Goal: Task Accomplishment & Management: Manage account settings

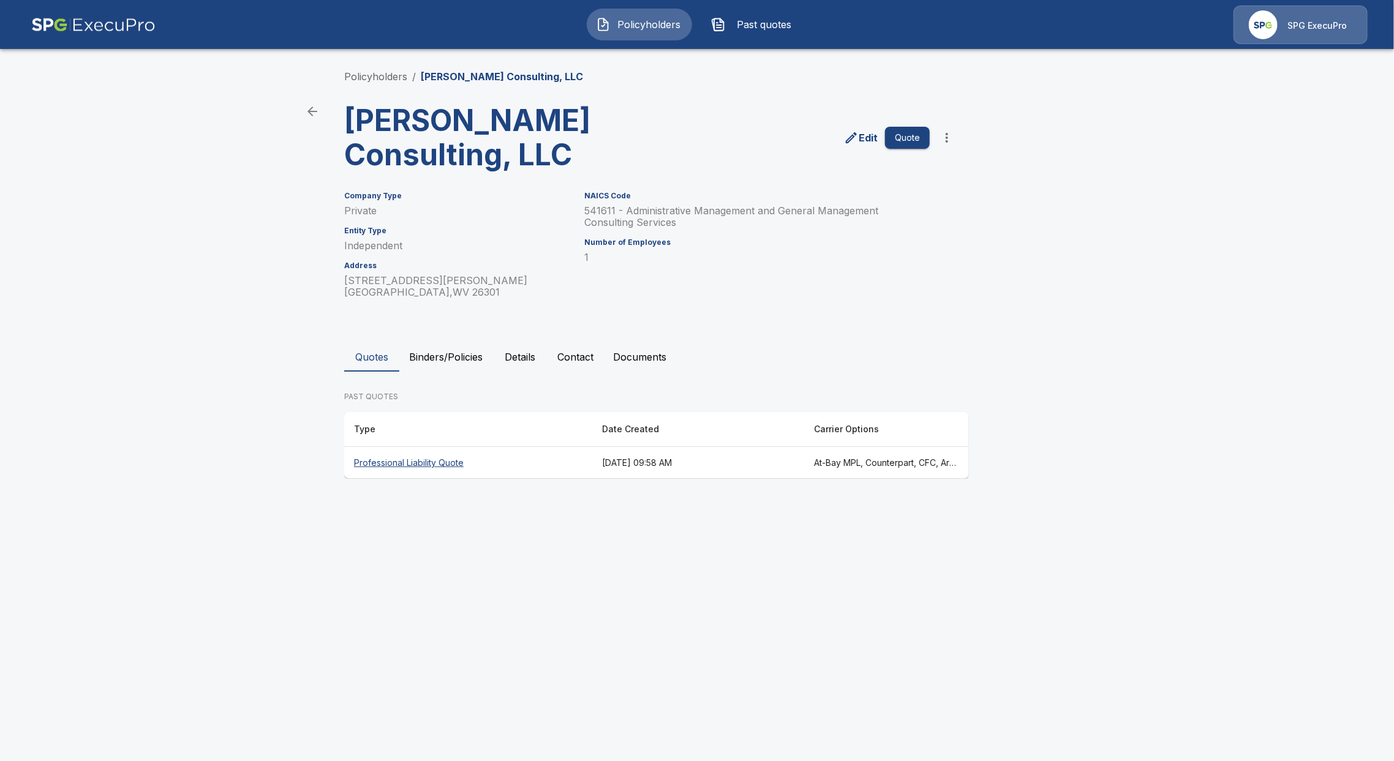
click at [368, 465] on th "Professional Liability Quote" at bounding box center [468, 463] width 248 height 32
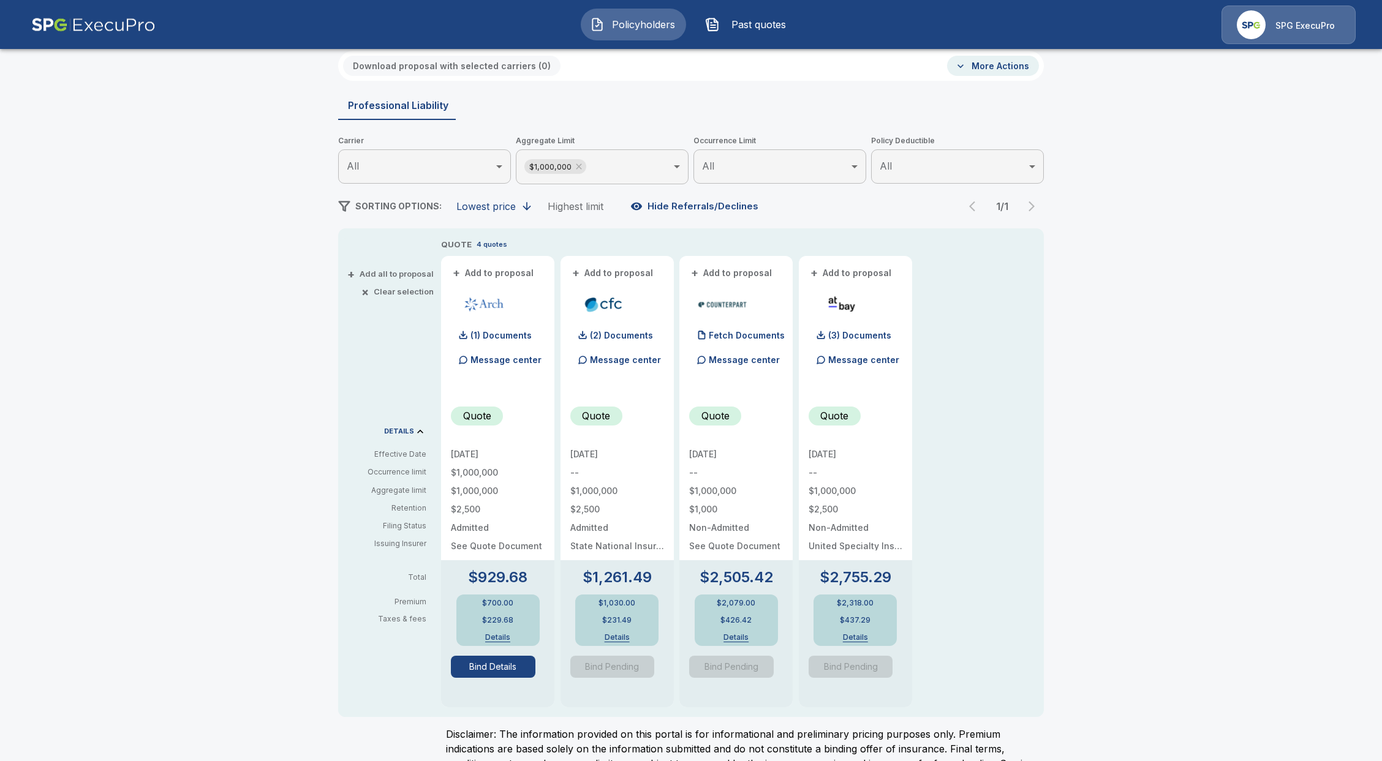
scroll to position [81, 0]
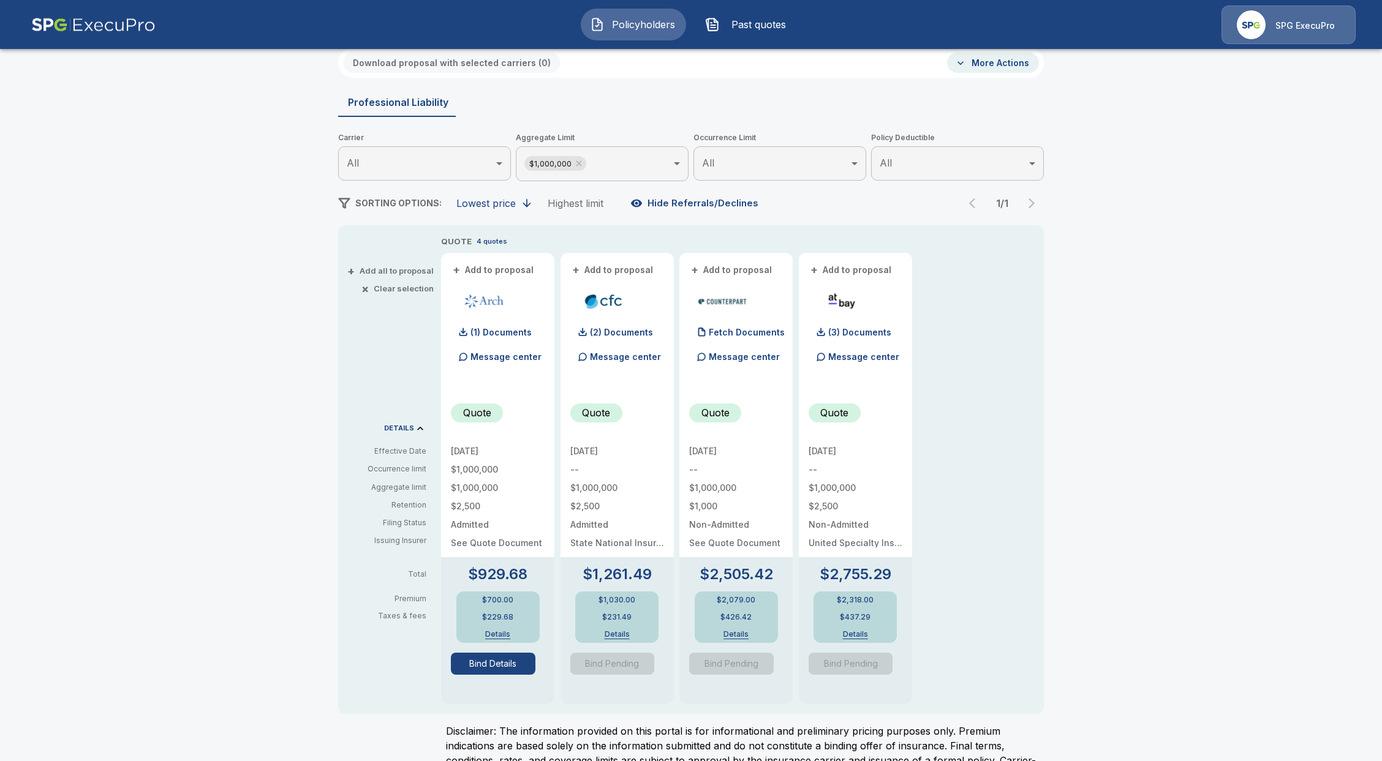
click at [503, 634] on button "Details" at bounding box center [497, 634] width 49 height 7
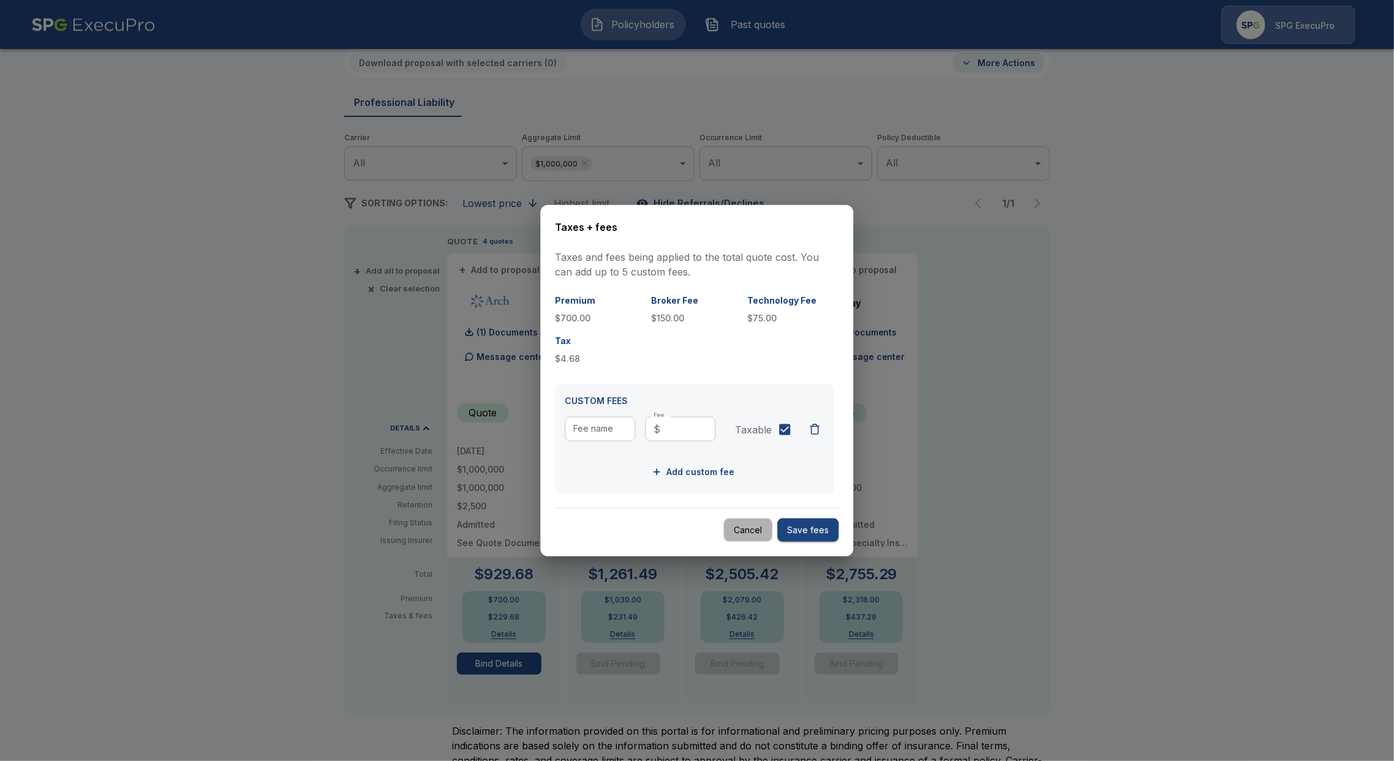
click at [744, 527] on button "Cancel" at bounding box center [748, 530] width 49 height 24
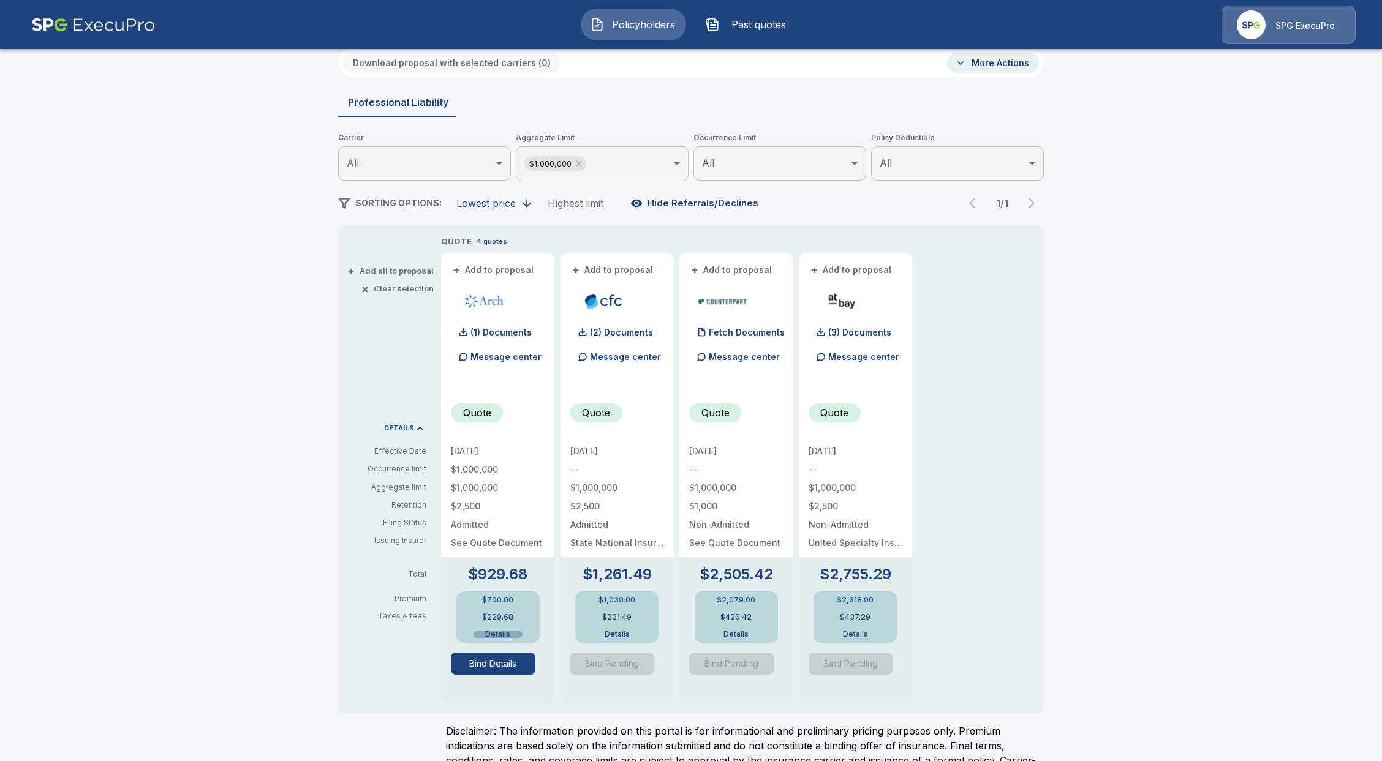
click at [510, 633] on button "Details" at bounding box center [497, 634] width 49 height 7
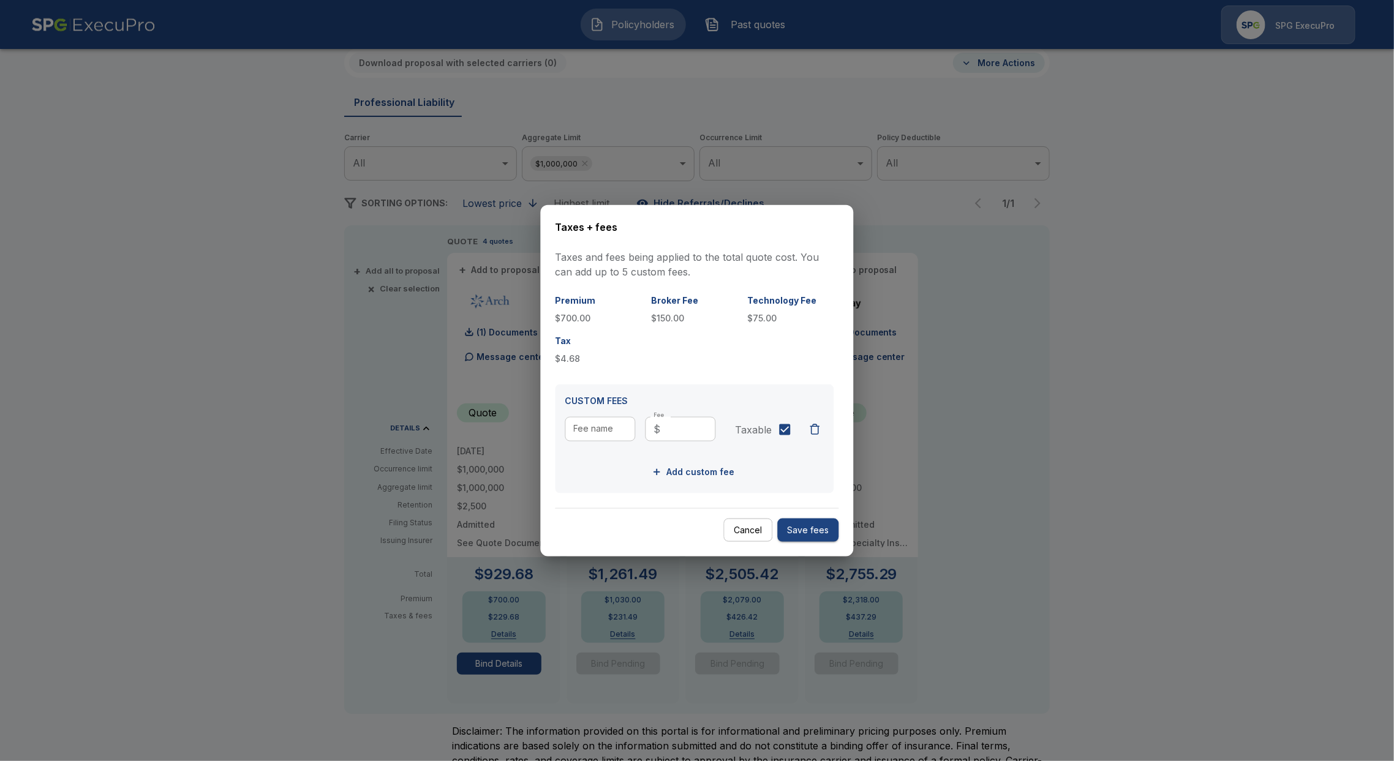
click at [756, 526] on button "Cancel" at bounding box center [748, 530] width 49 height 24
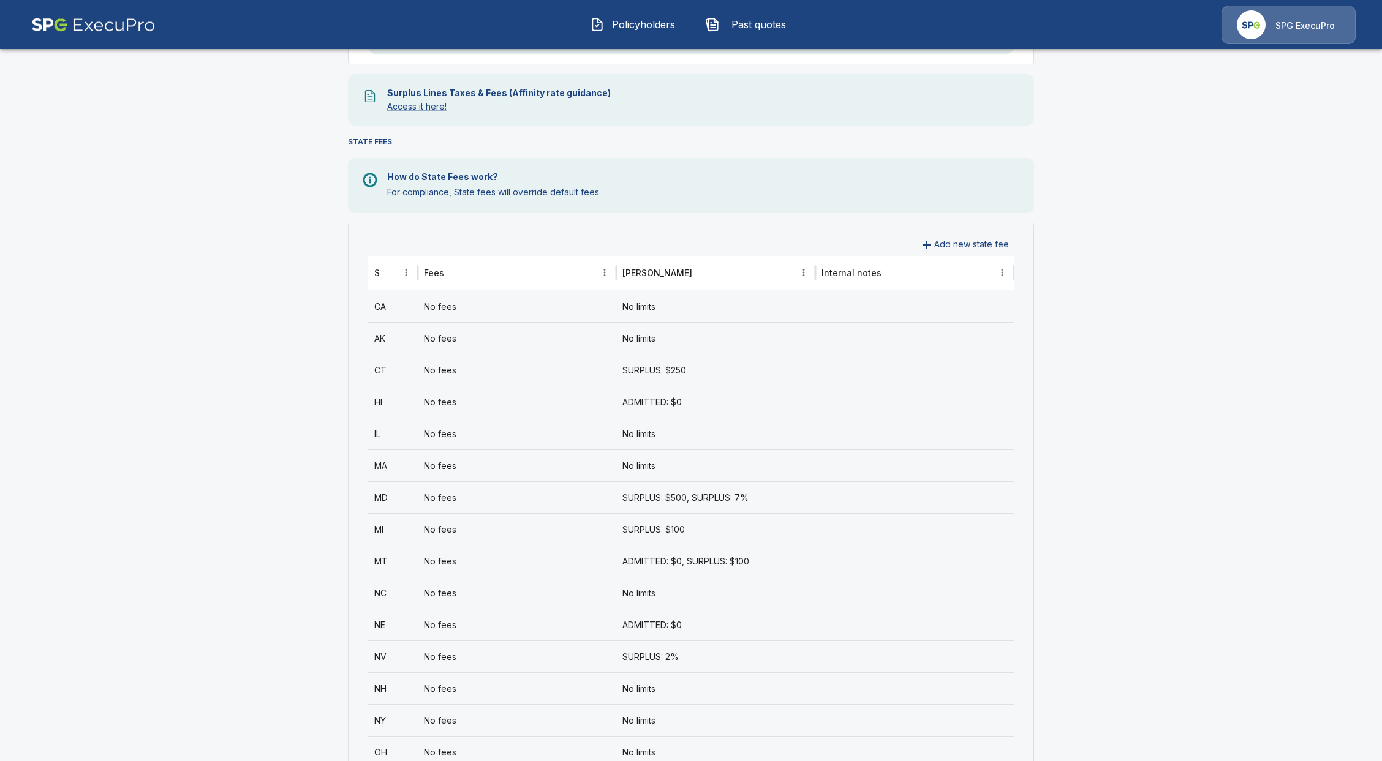
scroll to position [326, 0]
click at [394, 268] on icon "Sort" at bounding box center [388, 268] width 11 height 11
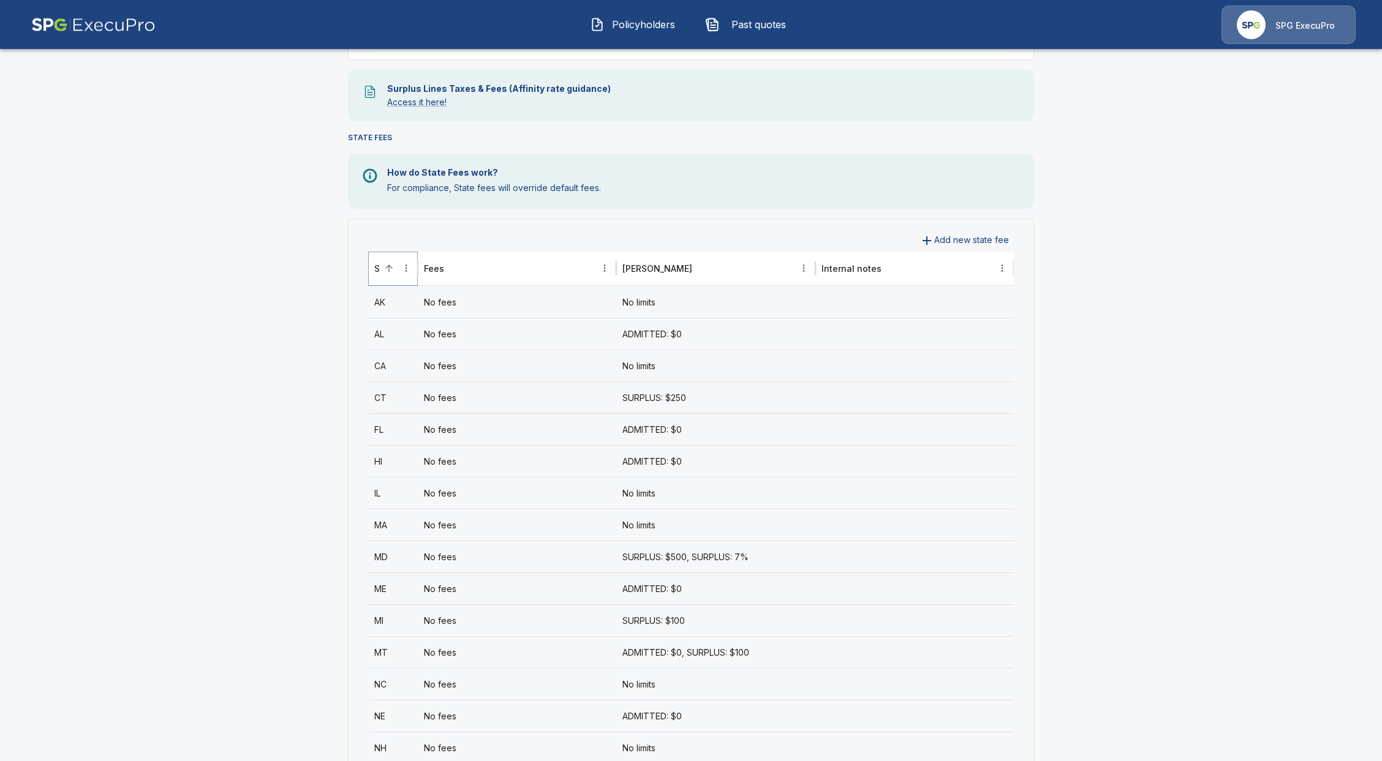
click at [394, 268] on icon "Sort" at bounding box center [388, 268] width 11 height 11
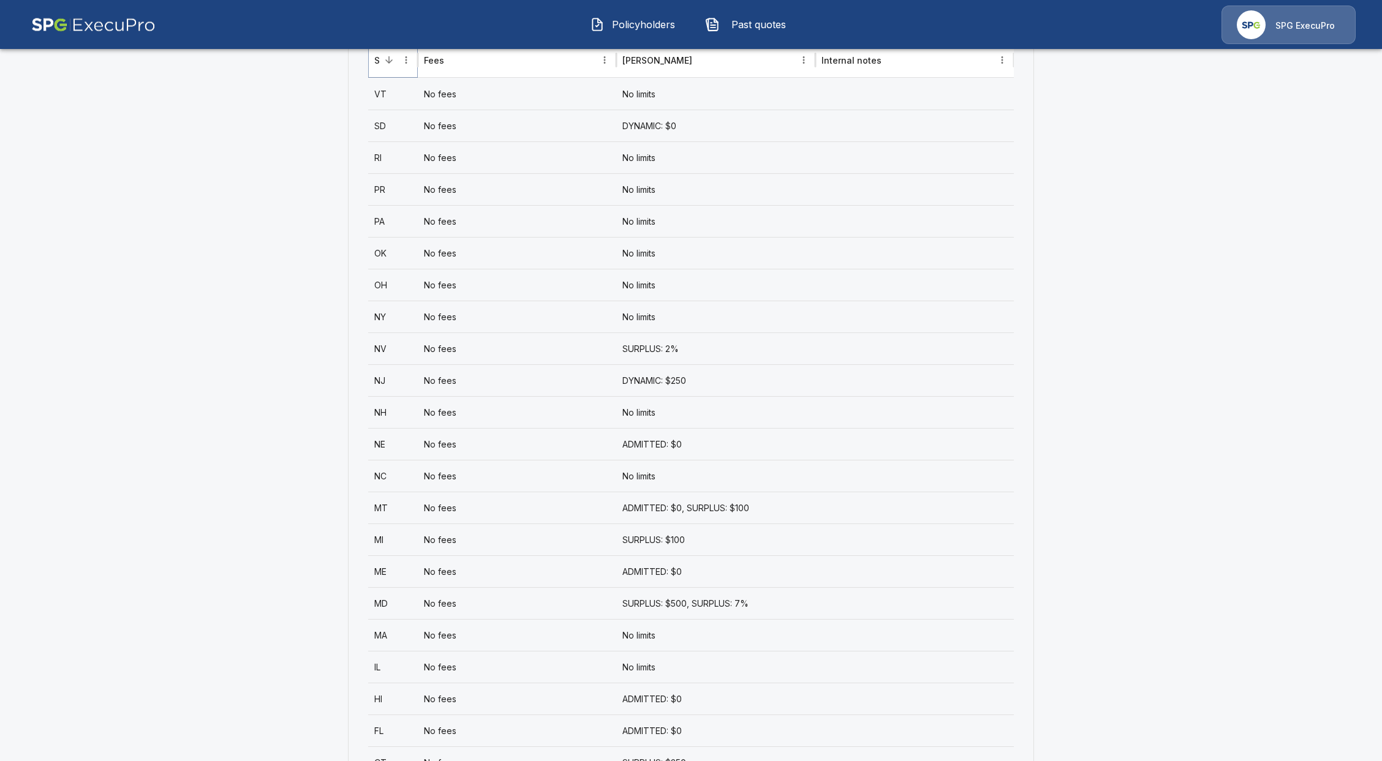
scroll to position [192, 0]
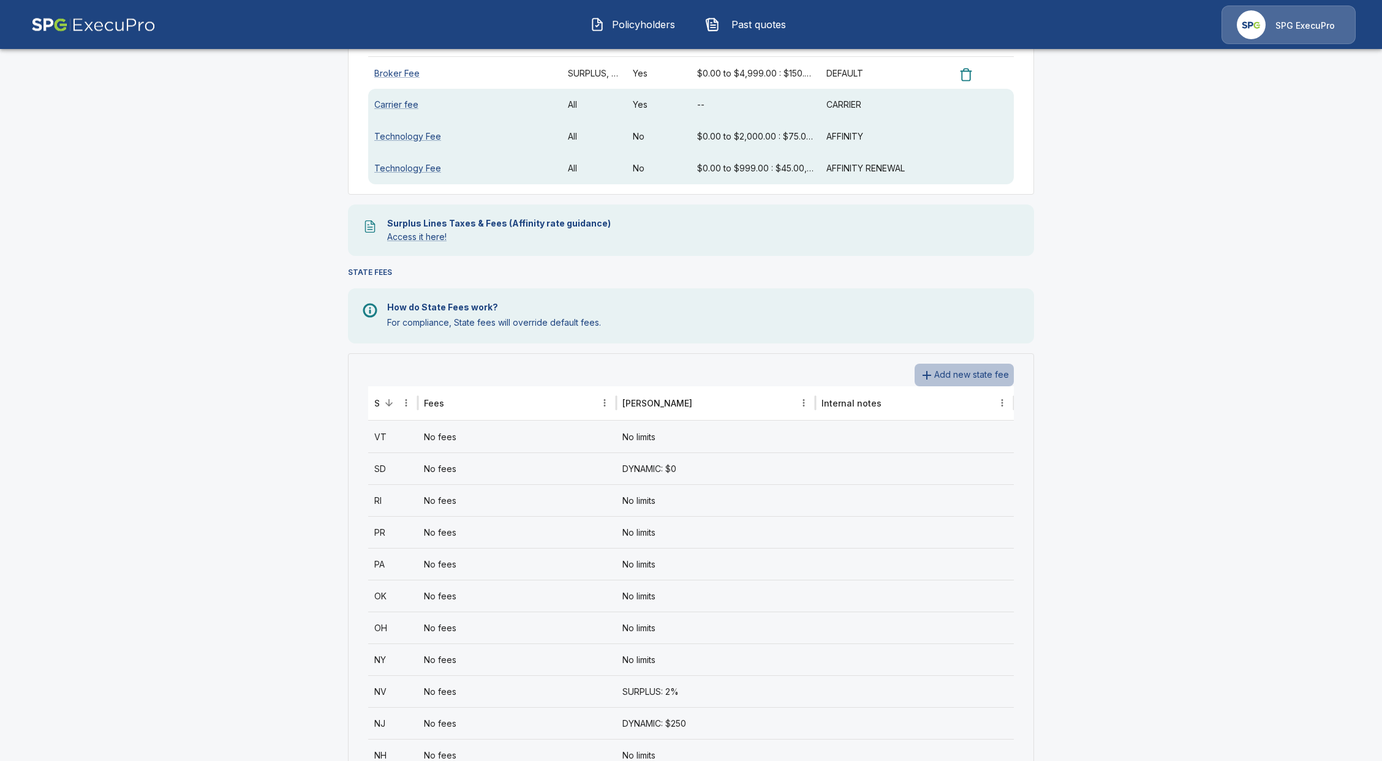
click at [940, 364] on button "Add new state fee" at bounding box center [963, 375] width 99 height 23
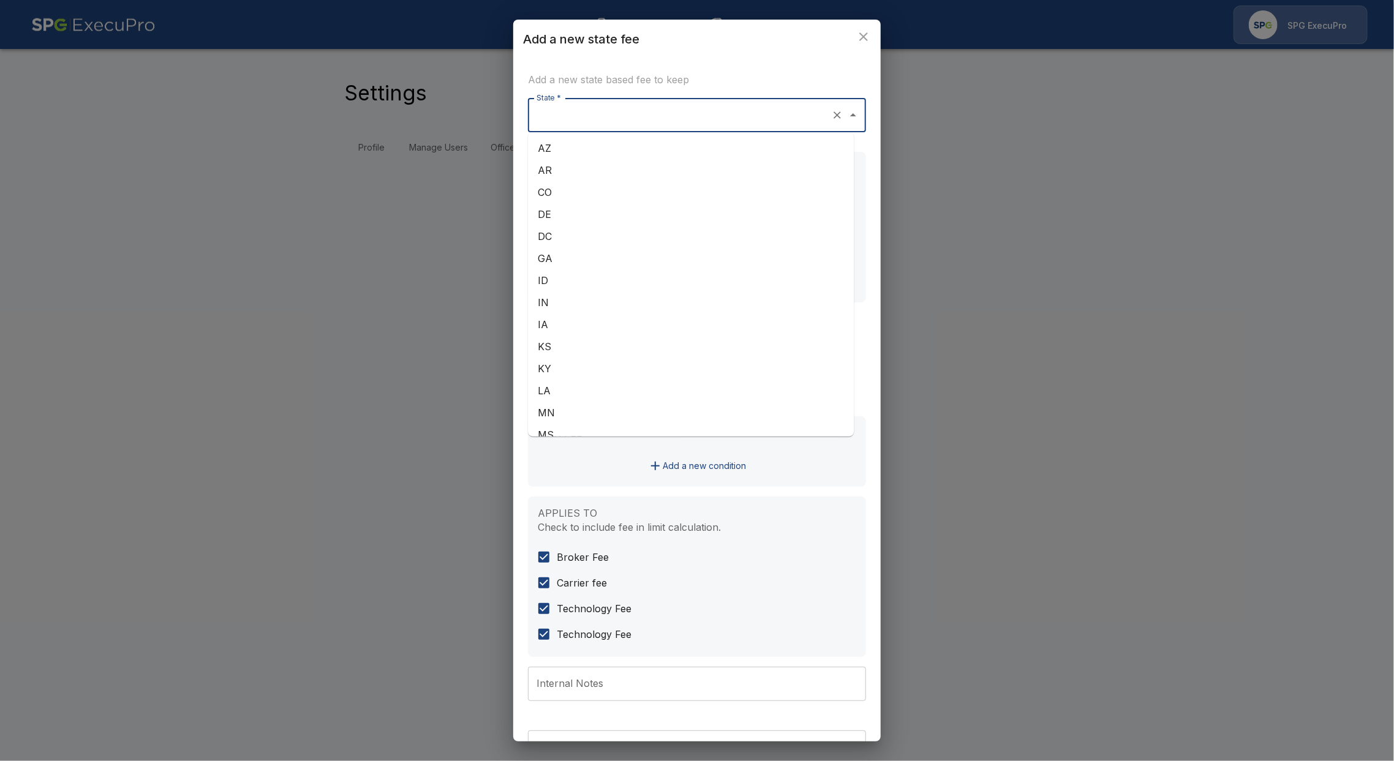
click at [598, 112] on input "State *" at bounding box center [679, 115] width 293 height 23
click at [585, 366] on li "WV" at bounding box center [691, 377] width 326 height 22
type input "**"
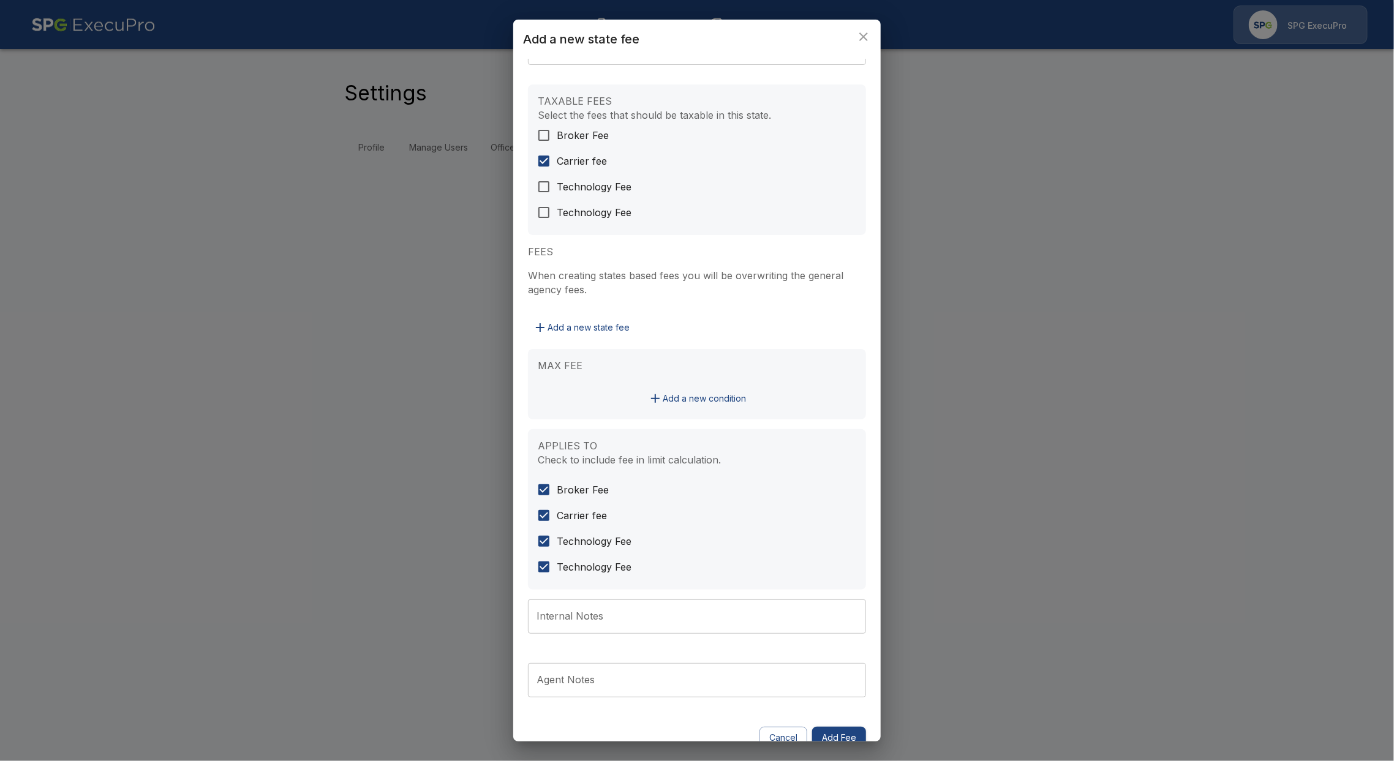
scroll to position [88, 0]
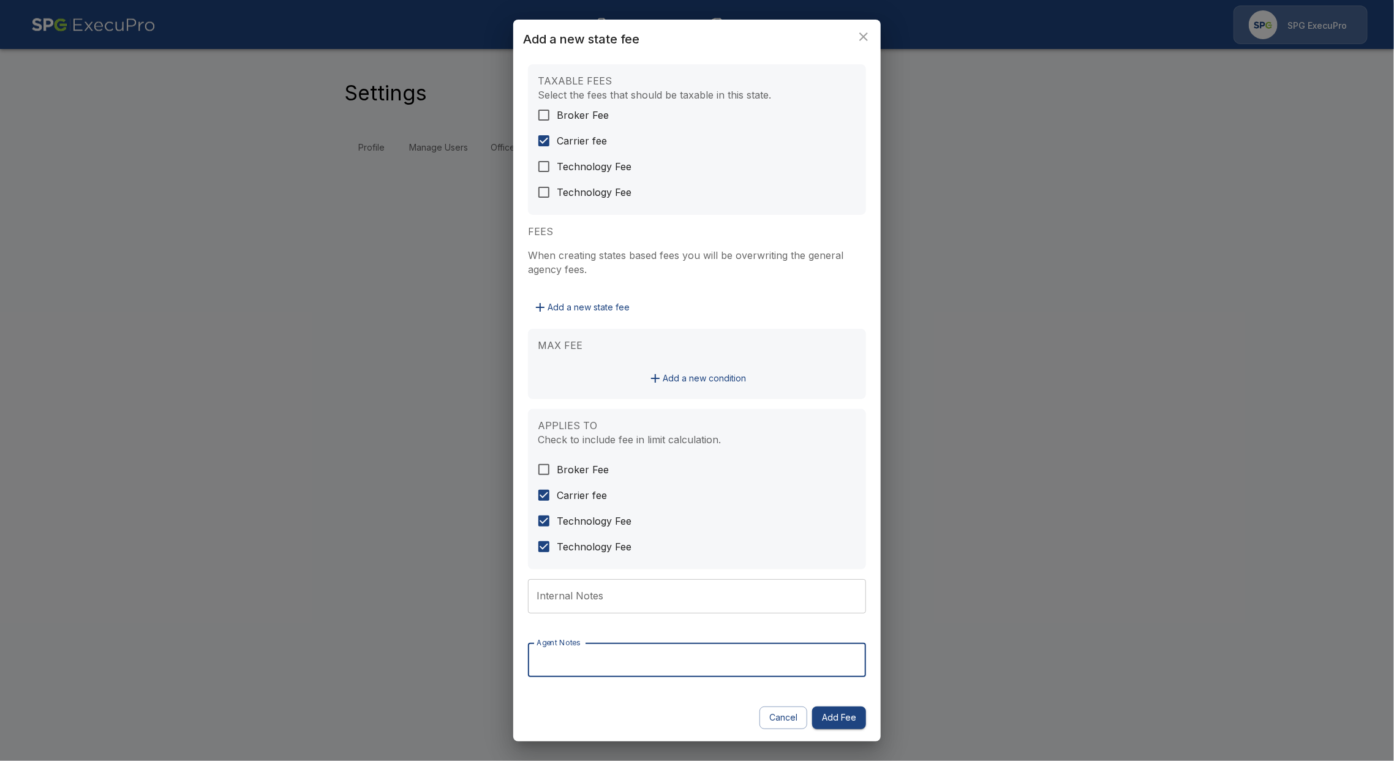
click at [622, 666] on input "Agent Notes" at bounding box center [697, 660] width 338 height 34
type input "*"
click at [608, 593] on input "Internal Notes" at bounding box center [697, 596] width 338 height 34
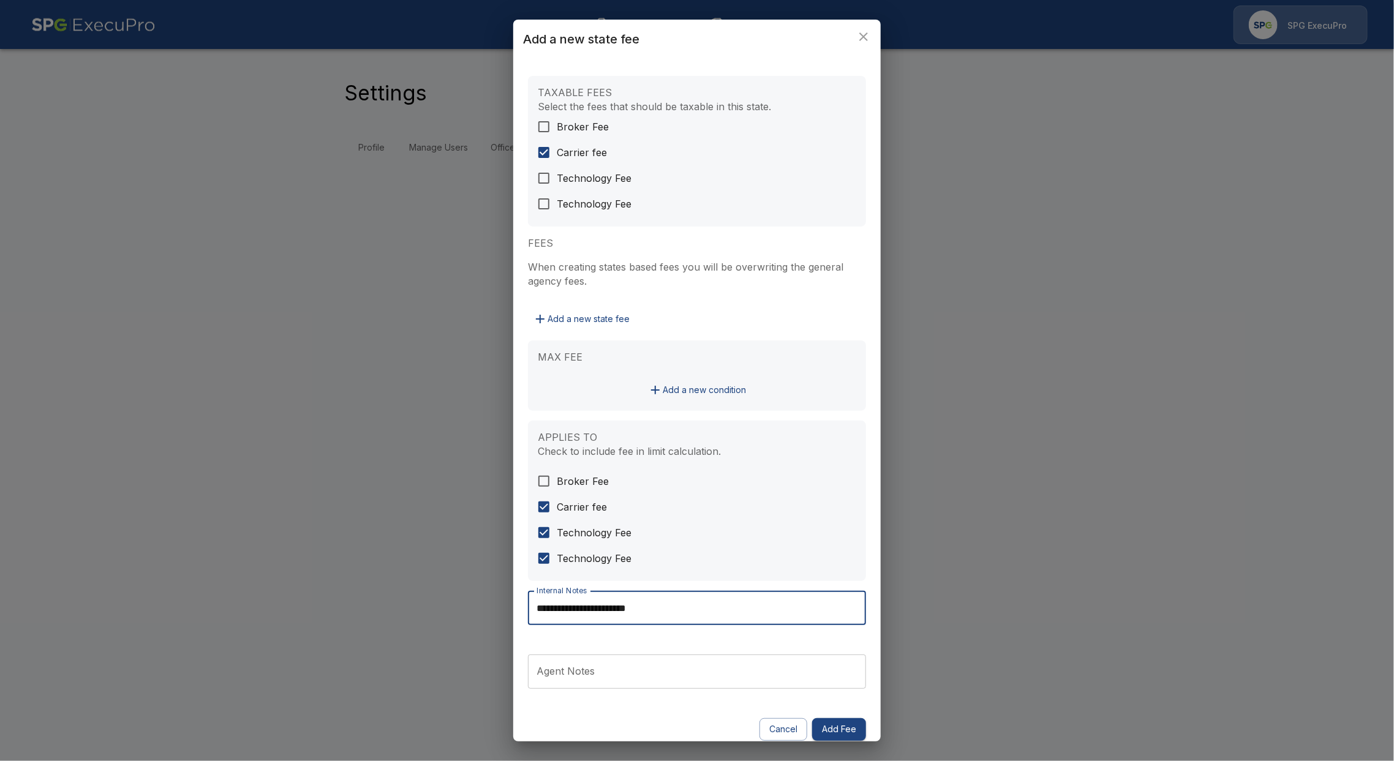
scroll to position [81, 0]
type input "**********"
click at [676, 385] on button "Add a new condition" at bounding box center [697, 385] width 108 height 23
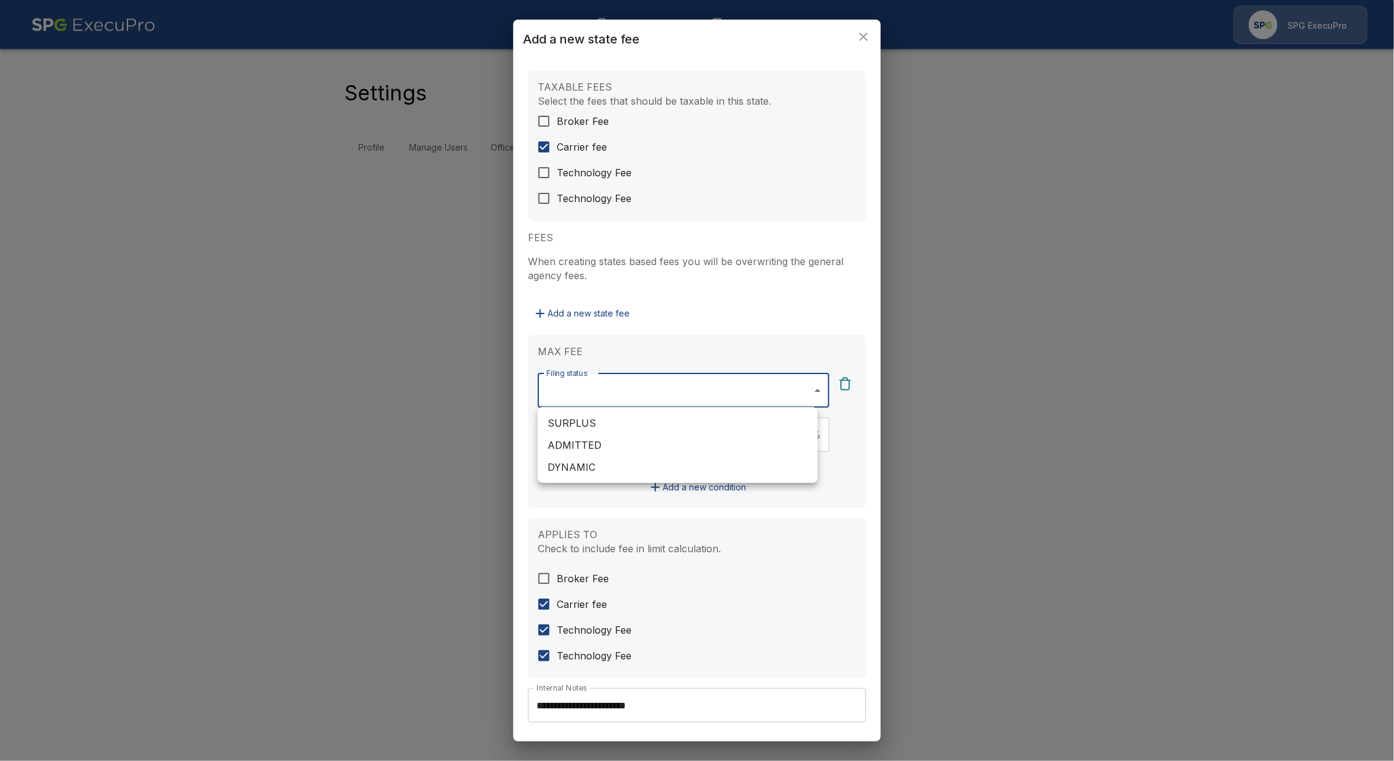
click at [627, 177] on body "**********" at bounding box center [697, 88] width 1394 height 177
click at [621, 418] on li "SURPLUS" at bounding box center [678, 423] width 280 height 22
type input "*******"
click at [598, 418] on li "SURPLUS" at bounding box center [678, 423] width 280 height 22
click at [664, 419] on li "SURPLUS" at bounding box center [678, 423] width 280 height 22
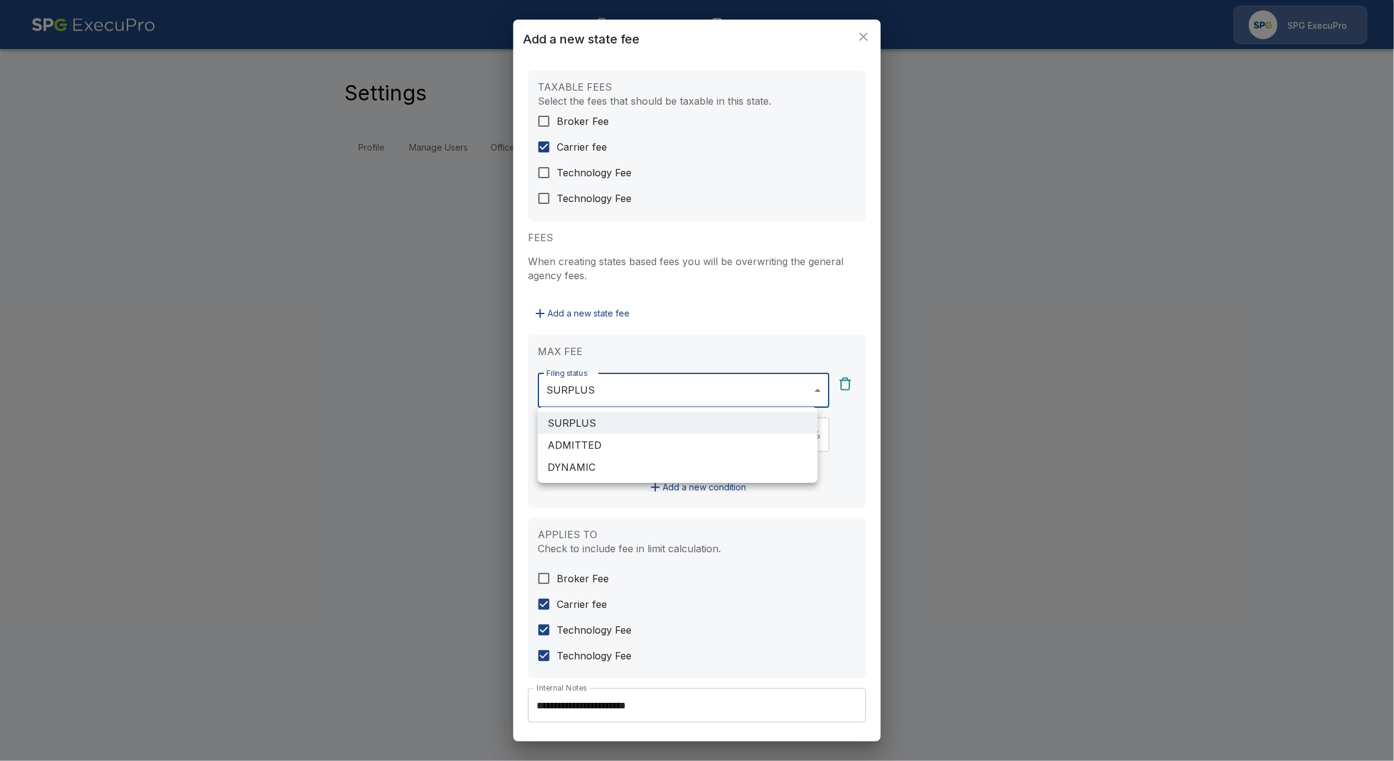
click at [662, 443] on li "ADMITTED" at bounding box center [678, 445] width 280 height 22
type input "**********"
click at [767, 525] on div at bounding box center [697, 380] width 1394 height 761
click at [639, 177] on body "**********" at bounding box center [697, 88] width 1394 height 177
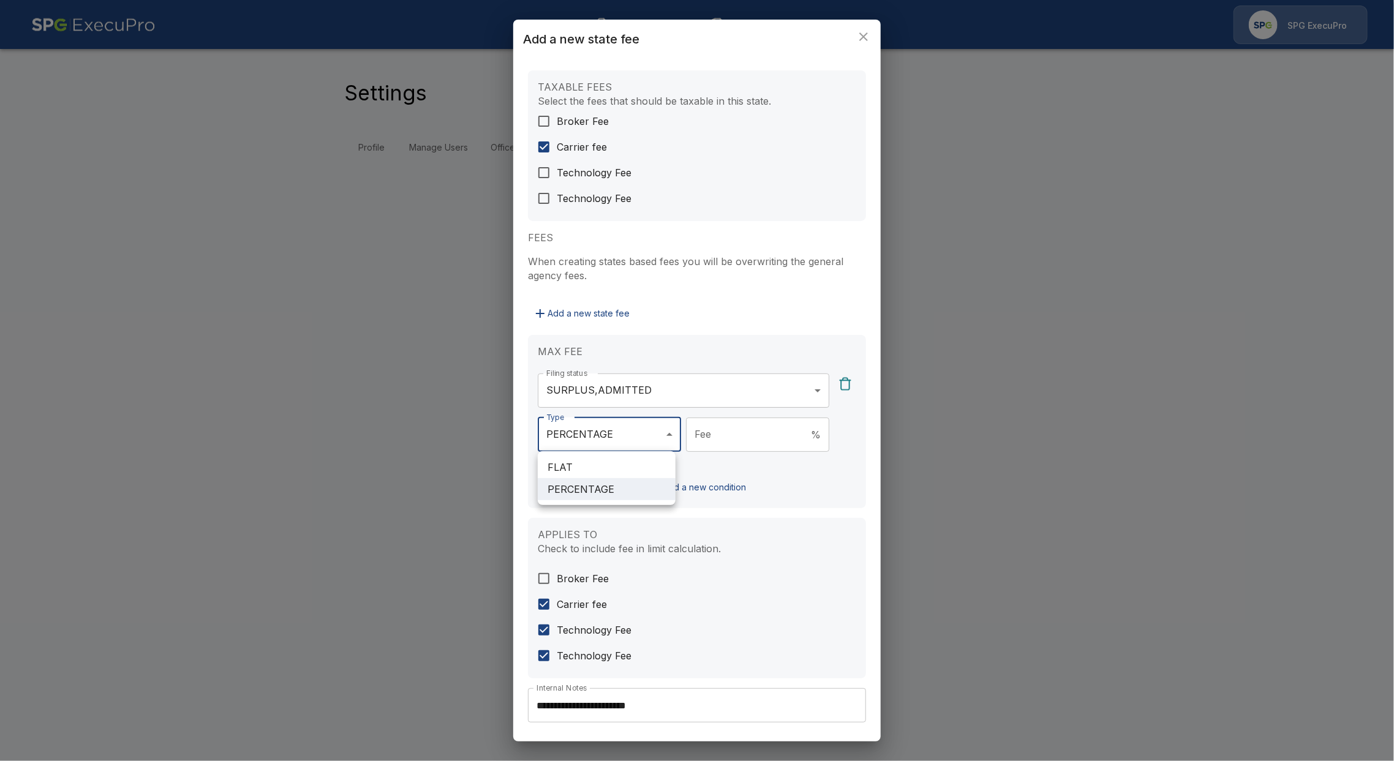
click at [625, 467] on li "FLAT" at bounding box center [607, 467] width 138 height 22
type input "****"
click at [720, 436] on input "Fee" at bounding box center [767, 435] width 123 height 34
type input "*"
click at [817, 495] on div "Add a new condition" at bounding box center [697, 487] width 318 height 23
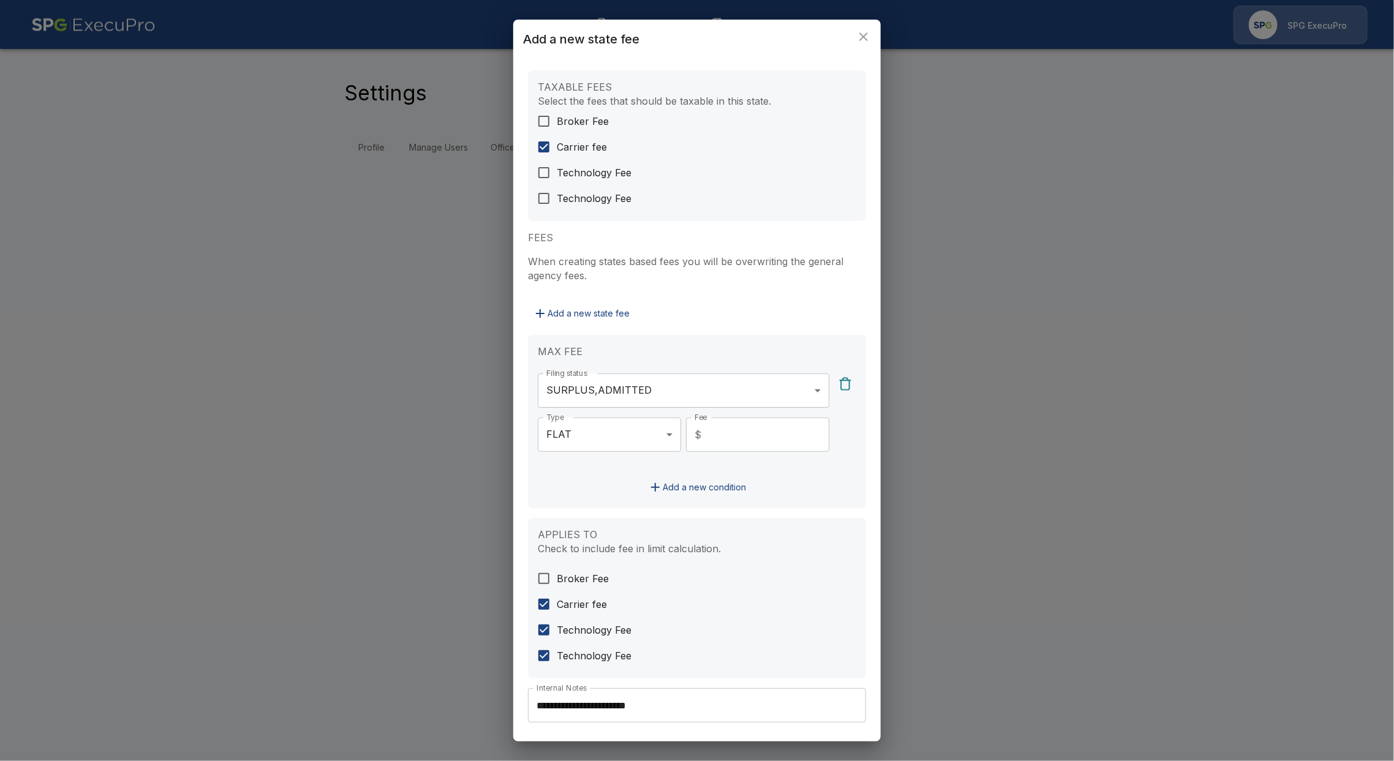
click at [563, 577] on span "Broker Fee" at bounding box center [583, 578] width 52 height 15
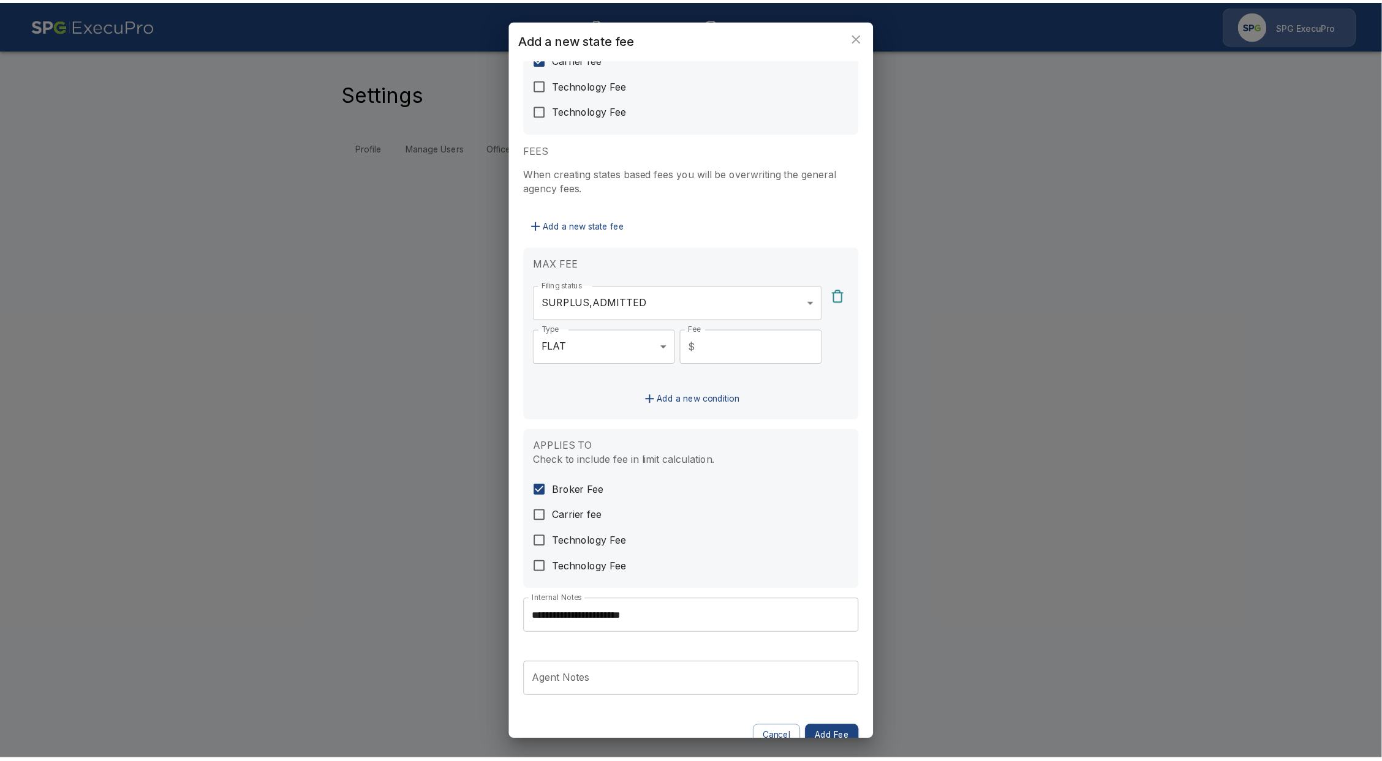
scroll to position [190, 0]
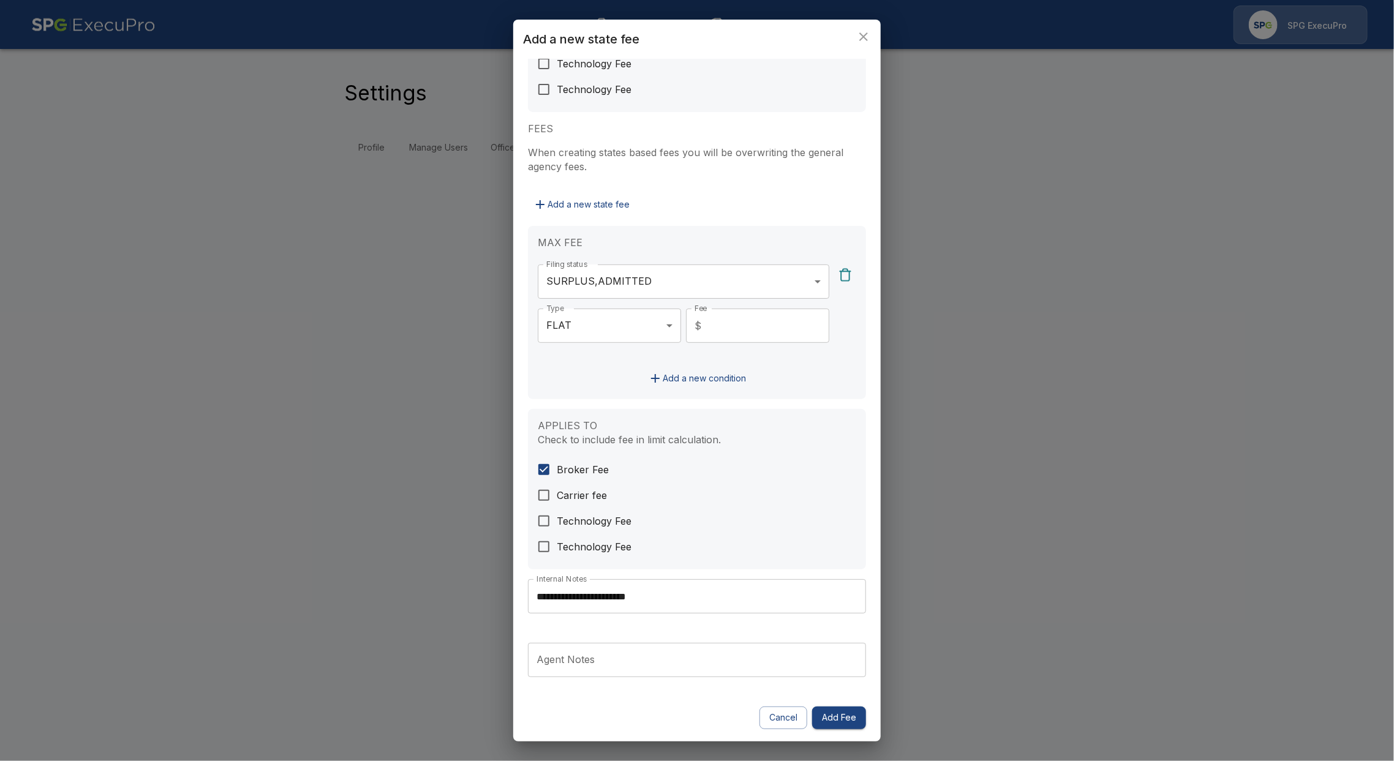
click at [837, 720] on button "Add Fee" at bounding box center [839, 718] width 54 height 23
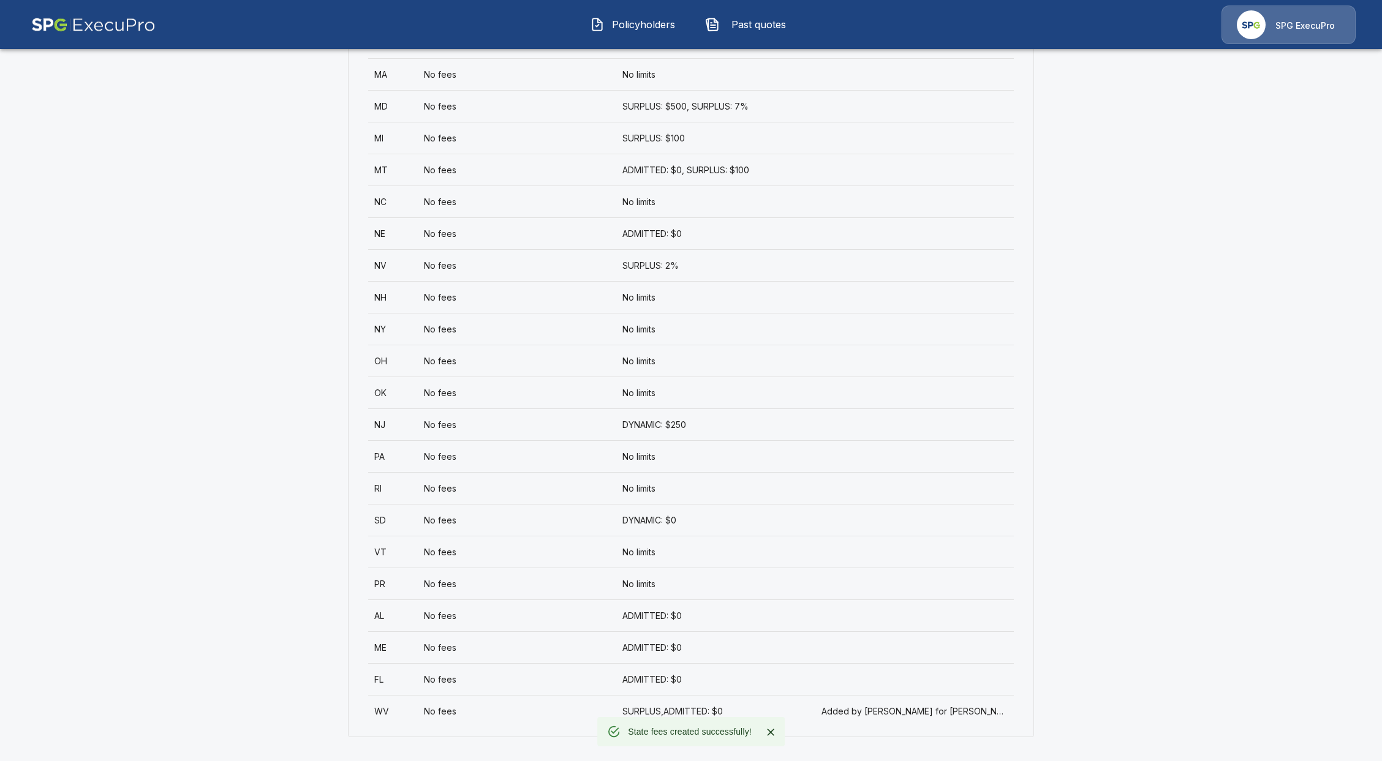
scroll to position [714, 0]
click at [561, 708] on div "No fees" at bounding box center [517, 711] width 198 height 32
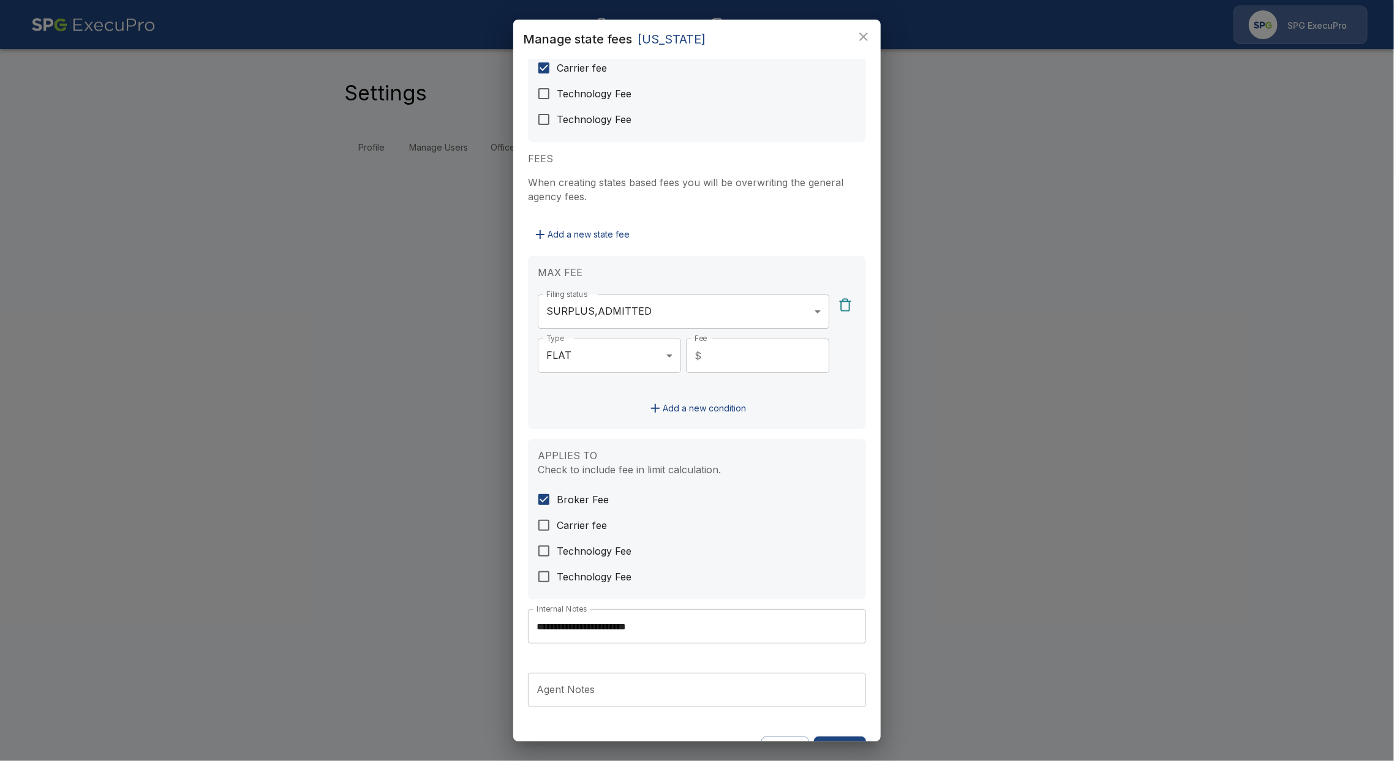
scroll to position [119, 0]
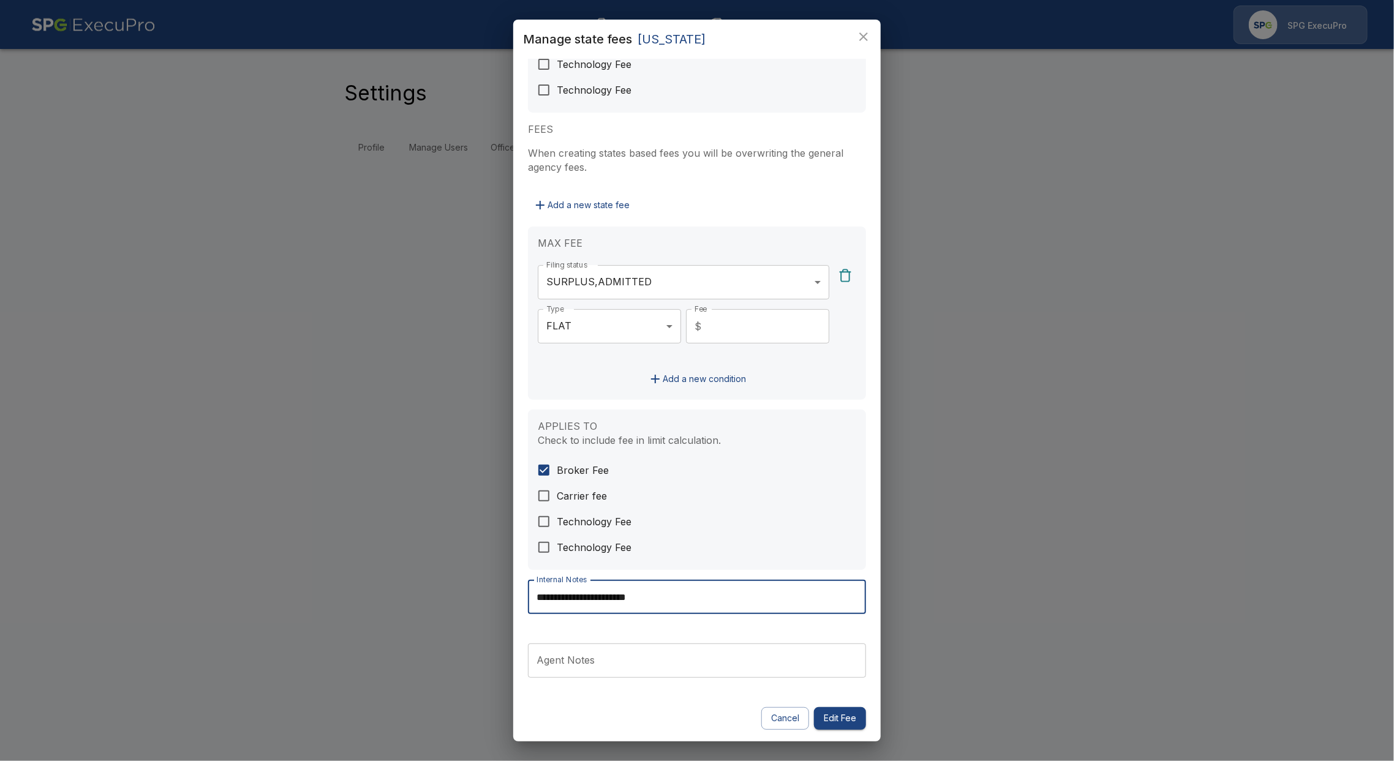
drag, startPoint x: 668, startPoint y: 601, endPoint x: 624, endPoint y: 604, distance: 43.6
click at [624, 604] on input "**********" at bounding box center [697, 597] width 338 height 34
type input "**********"
click at [814, 718] on button "Edit Fee" at bounding box center [840, 718] width 52 height 23
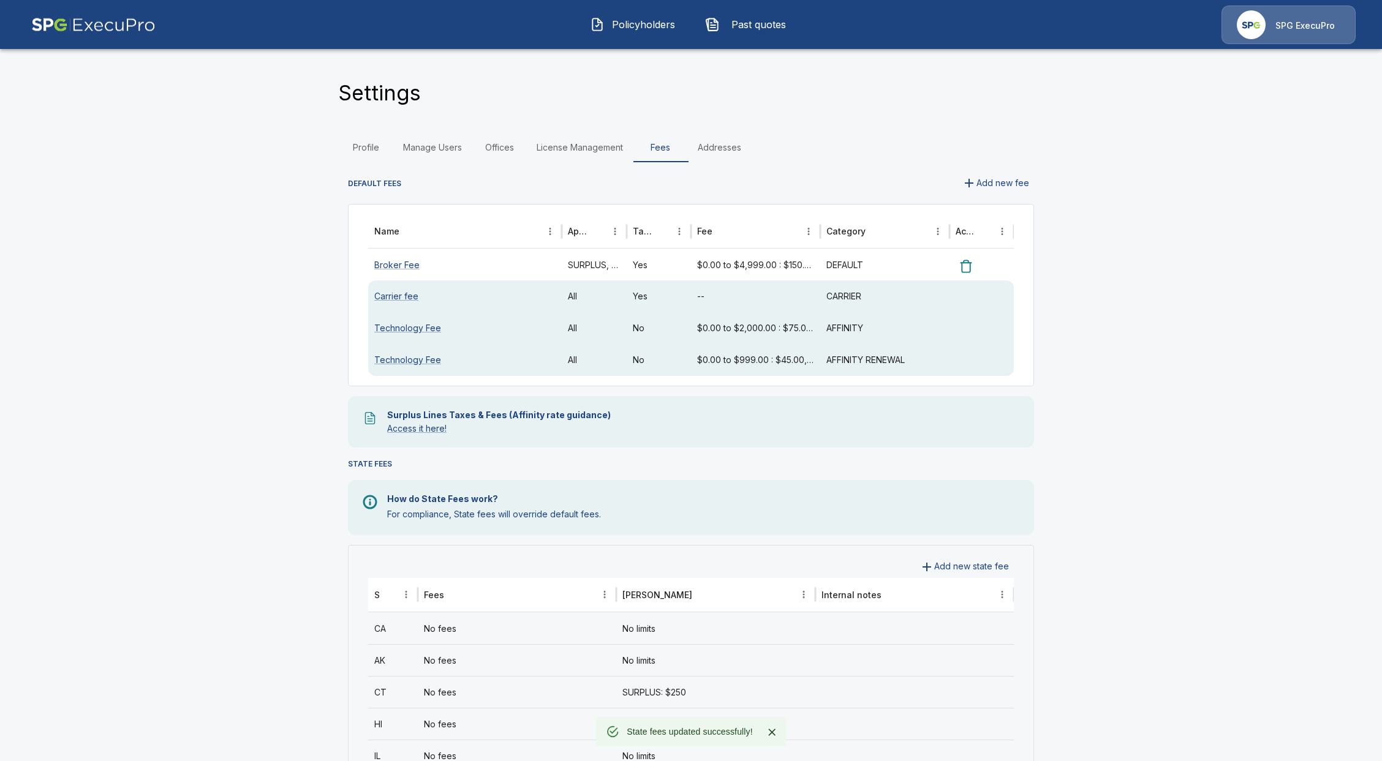
click at [637, 27] on span "Policyholders" at bounding box center [642, 24] width 67 height 15
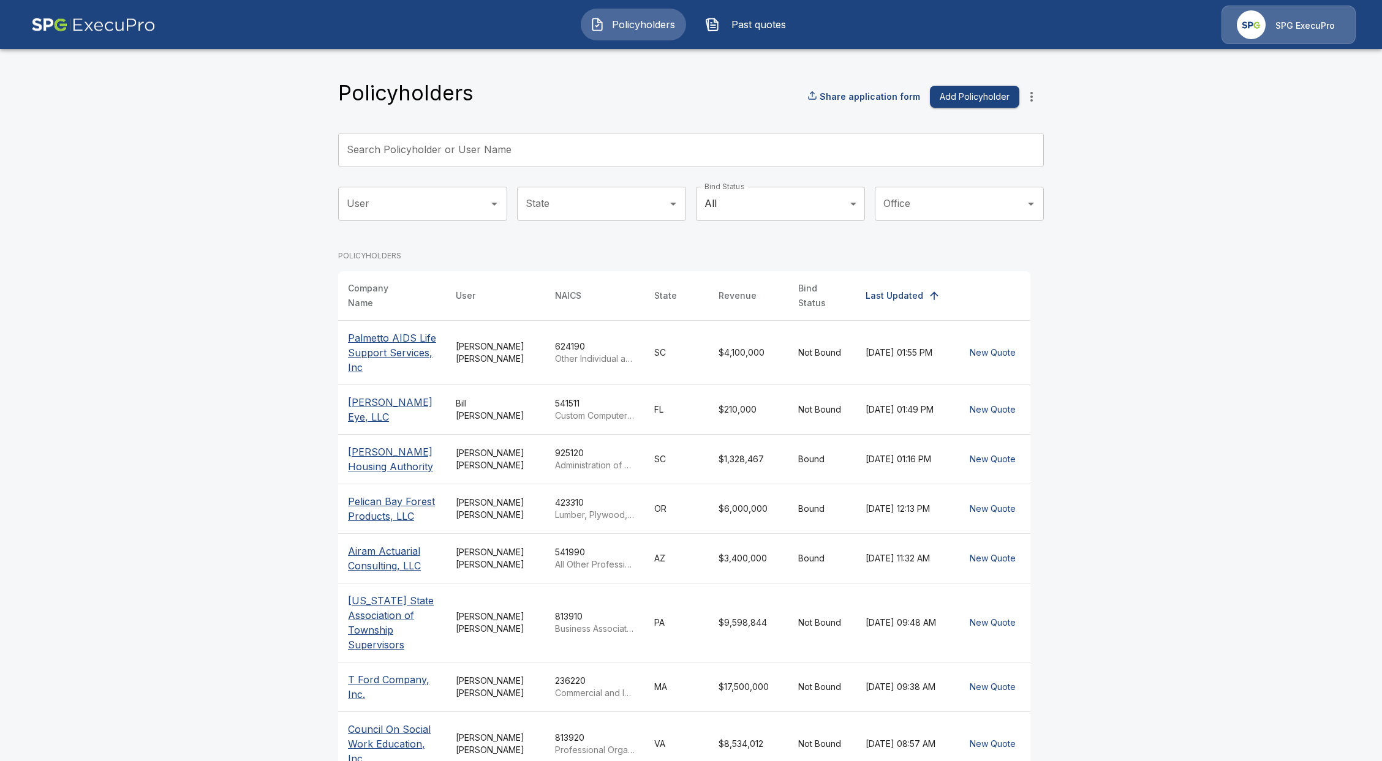
click at [557, 159] on input "Search Policyholder or User Name" at bounding box center [684, 150] width 692 height 34
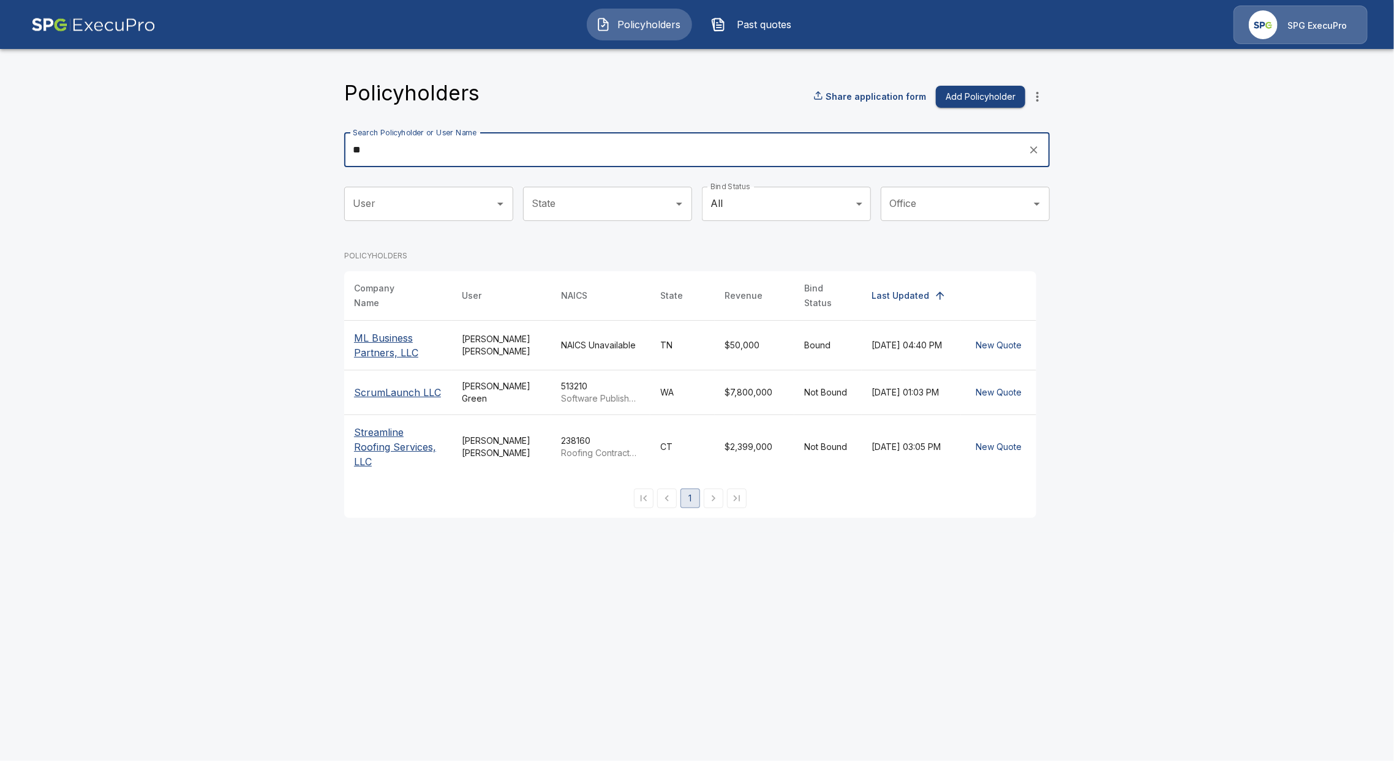
type input "**"
click at [386, 337] on p "ML Business Partners, LLC" at bounding box center [398, 345] width 88 height 29
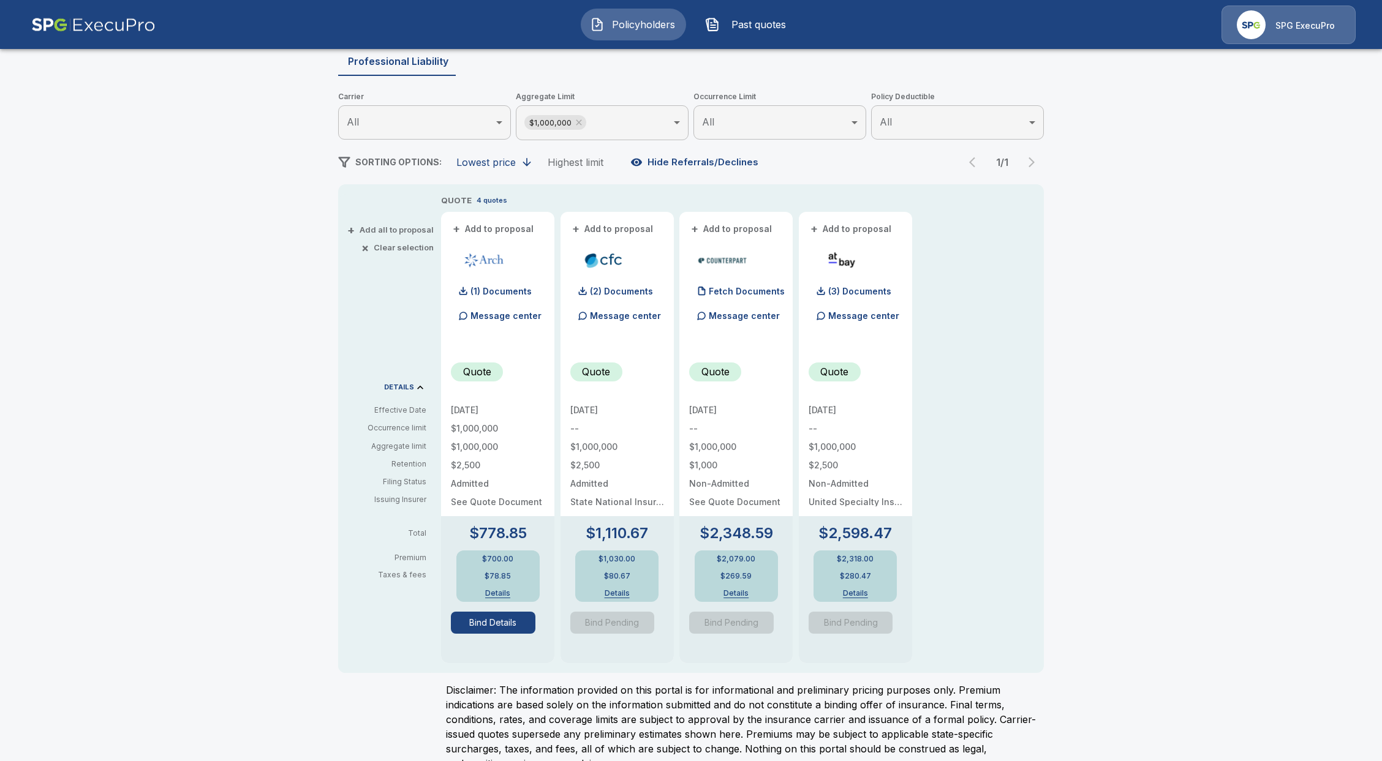
scroll to position [147, 0]
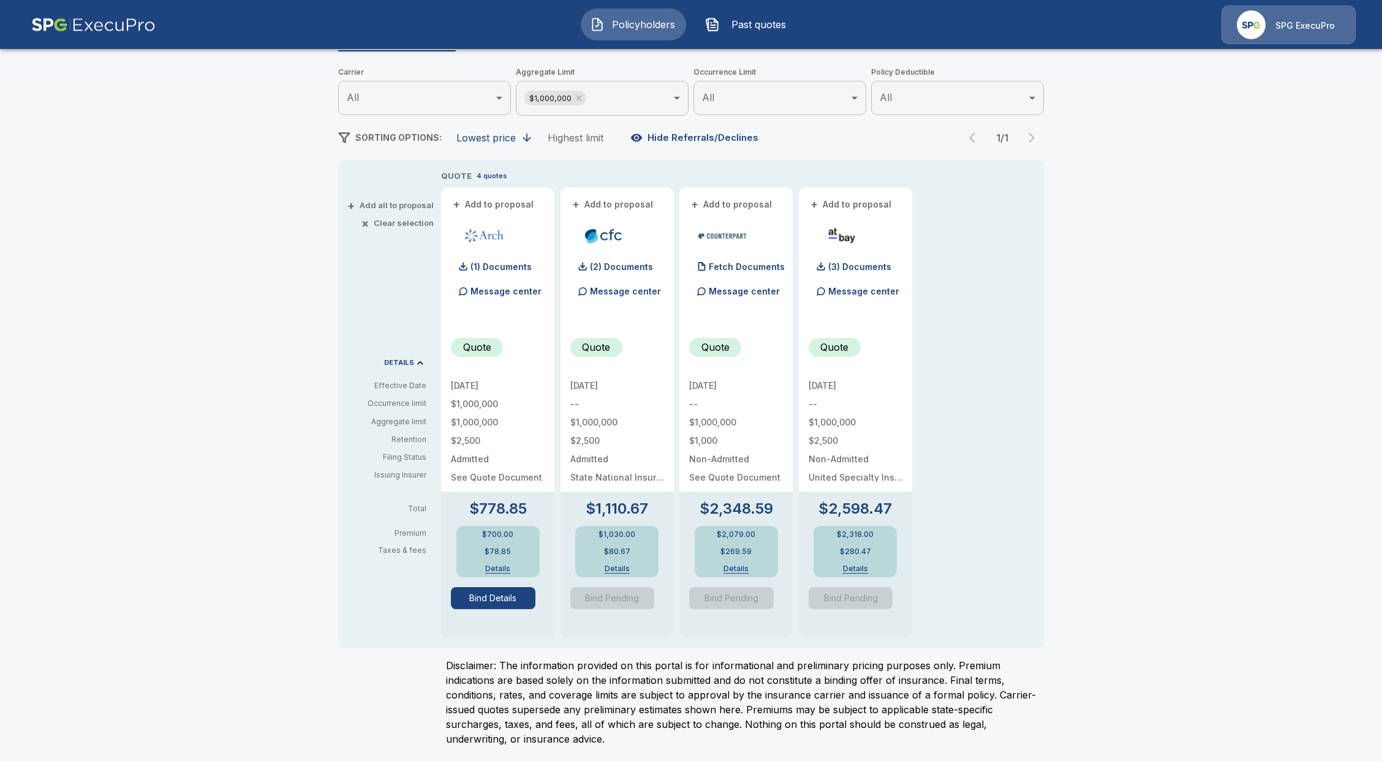
click at [497, 571] on button "Details" at bounding box center [497, 568] width 49 height 7
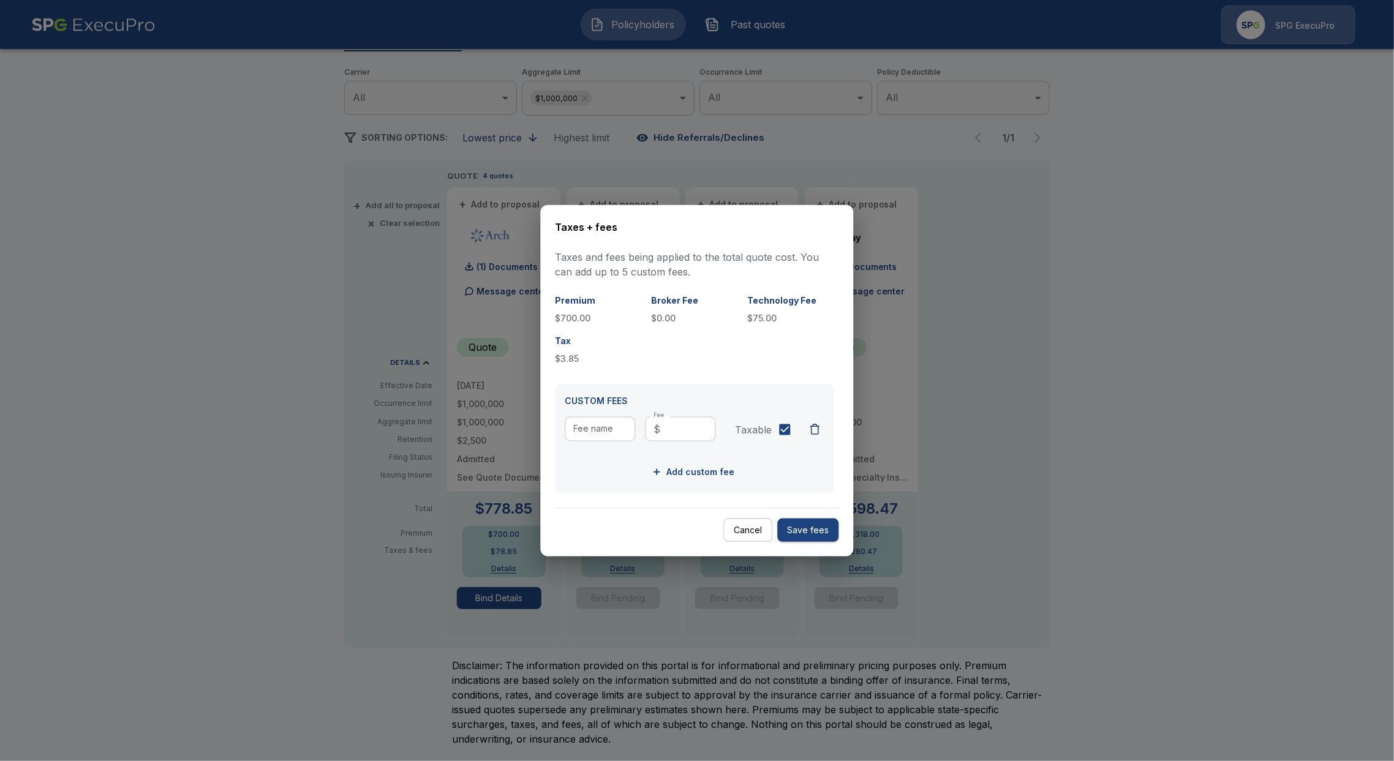
click at [737, 530] on button "Cancel" at bounding box center [748, 530] width 49 height 24
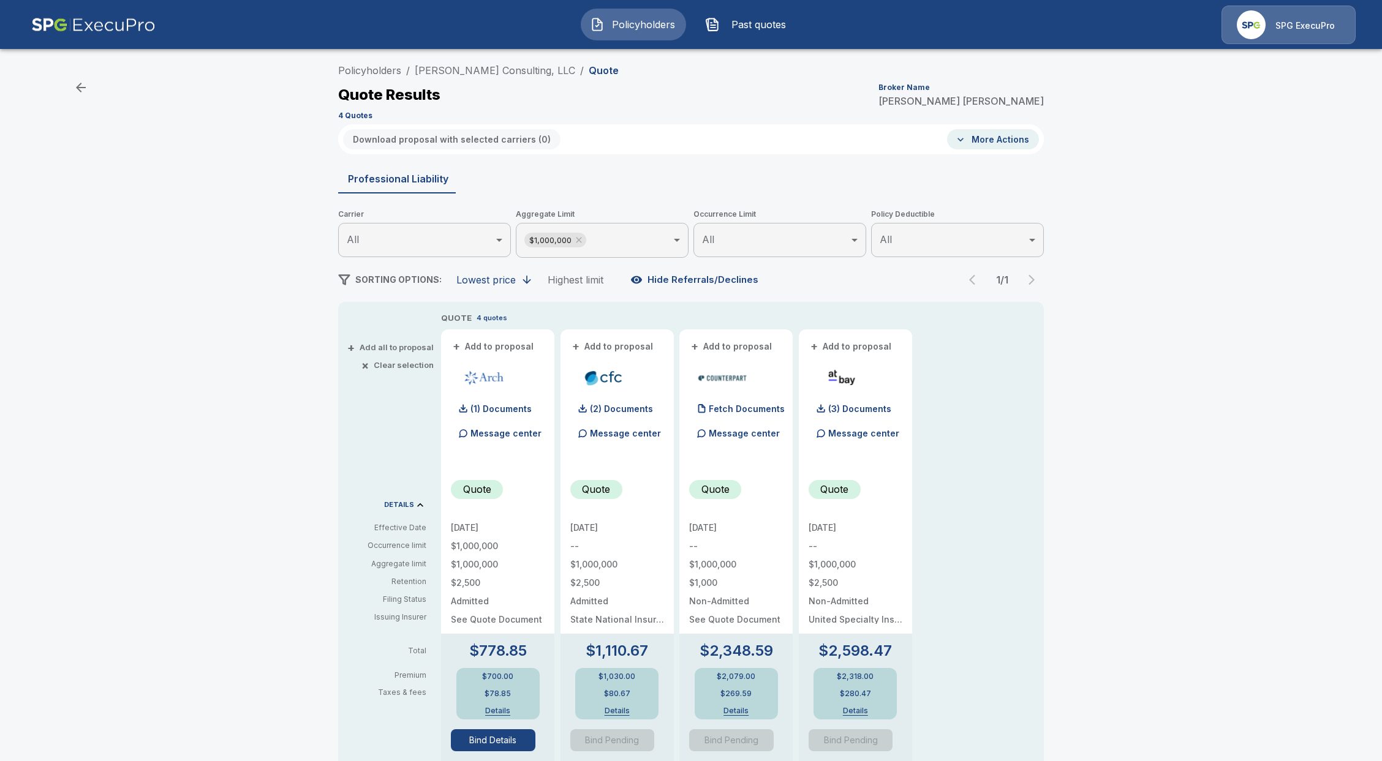
scroll to position [0, 0]
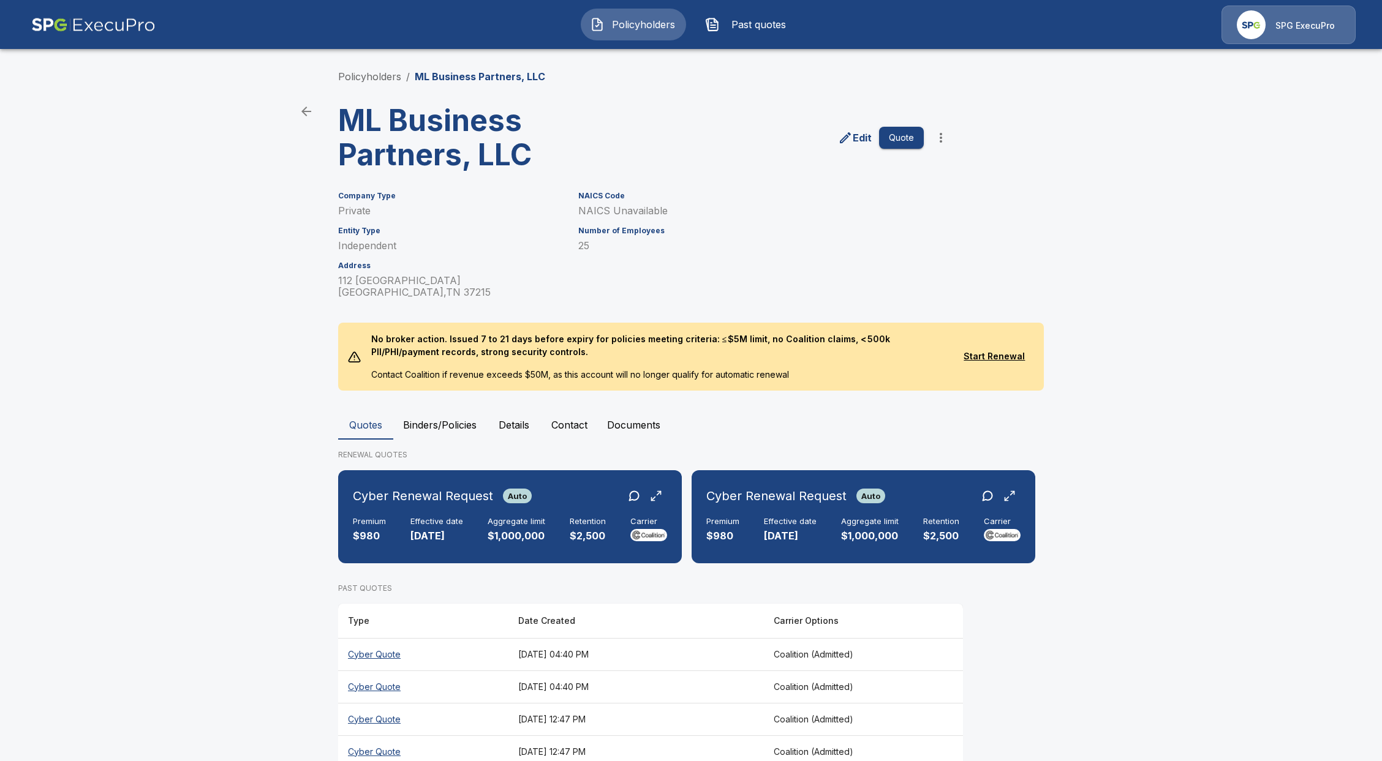
click at [383, 653] on th "Cyber Quote" at bounding box center [423, 654] width 170 height 32
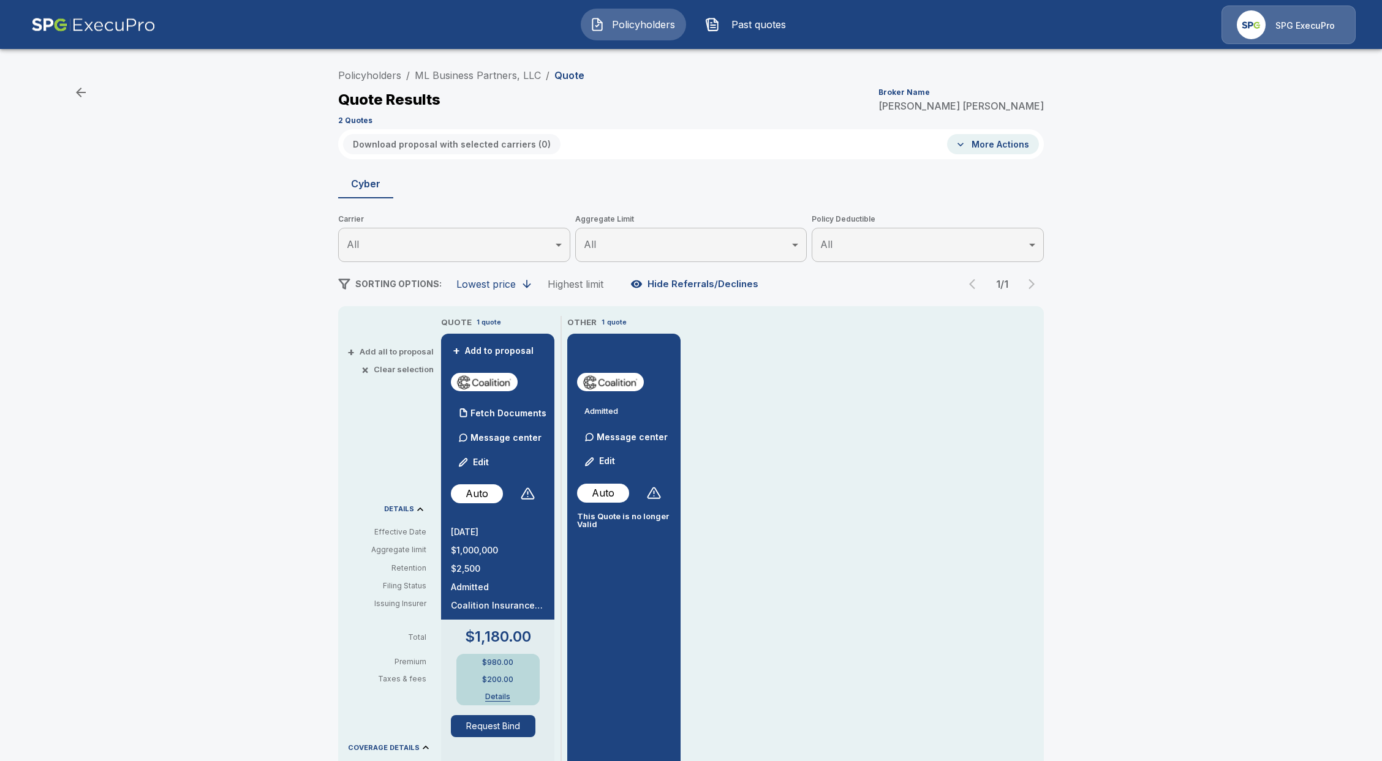
click at [503, 693] on button "Details" at bounding box center [497, 696] width 49 height 7
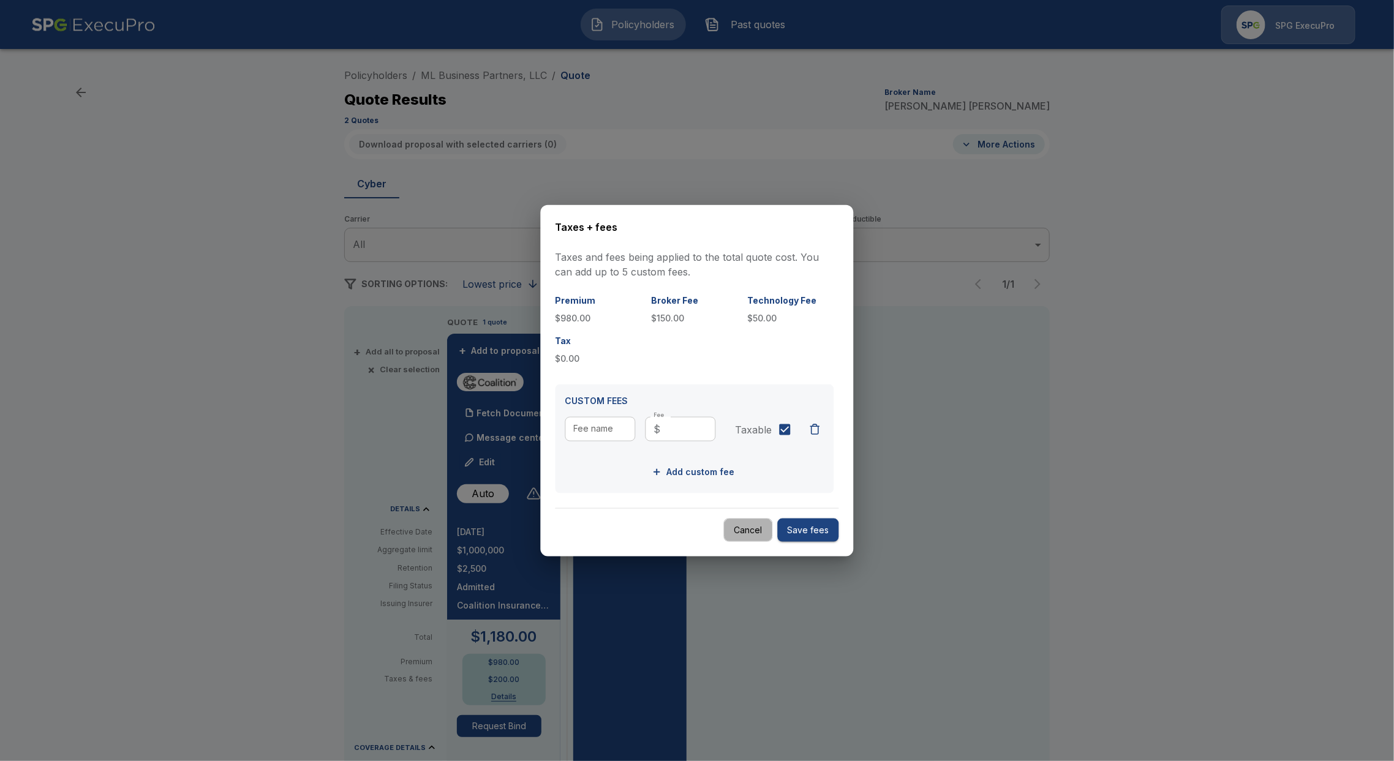
click at [757, 529] on button "Cancel" at bounding box center [748, 530] width 49 height 24
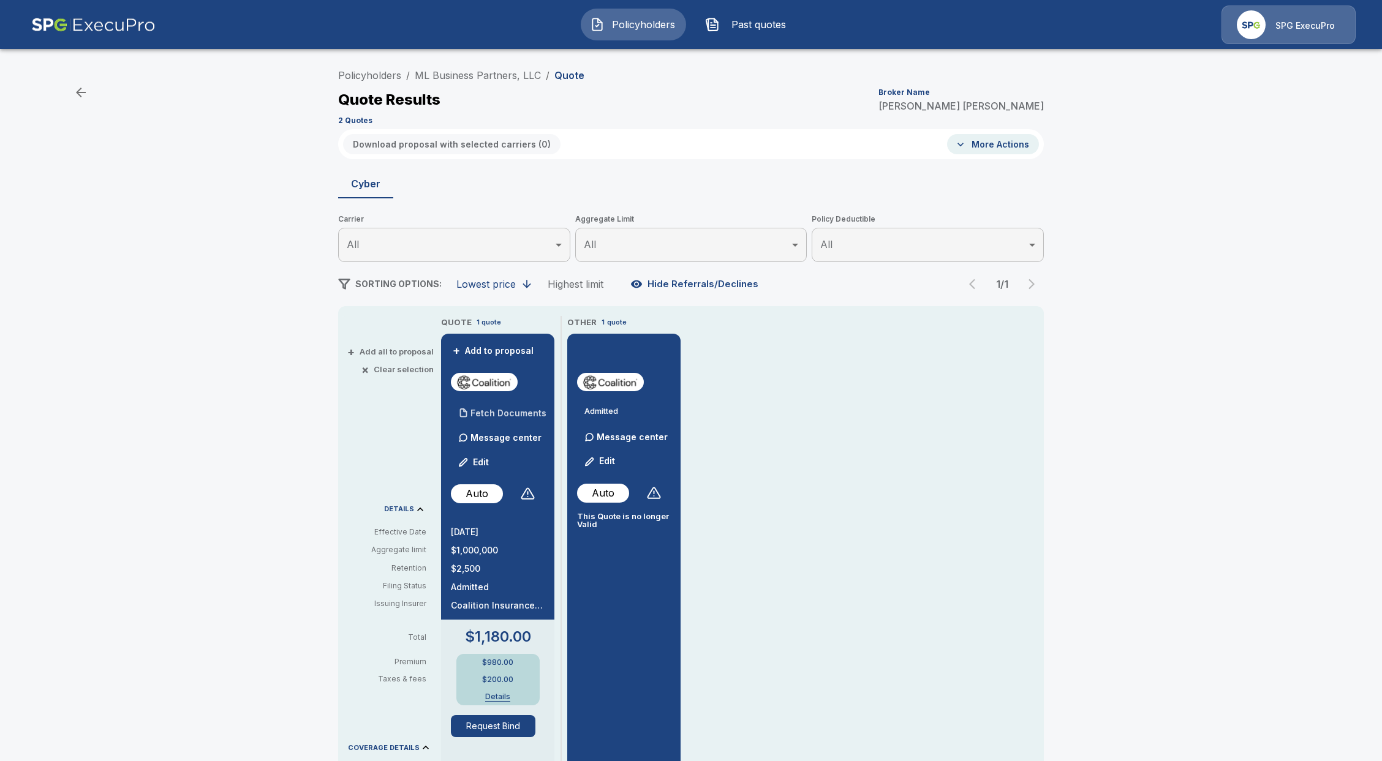
click at [514, 415] on p "Fetch Documents" at bounding box center [508, 413] width 76 height 9
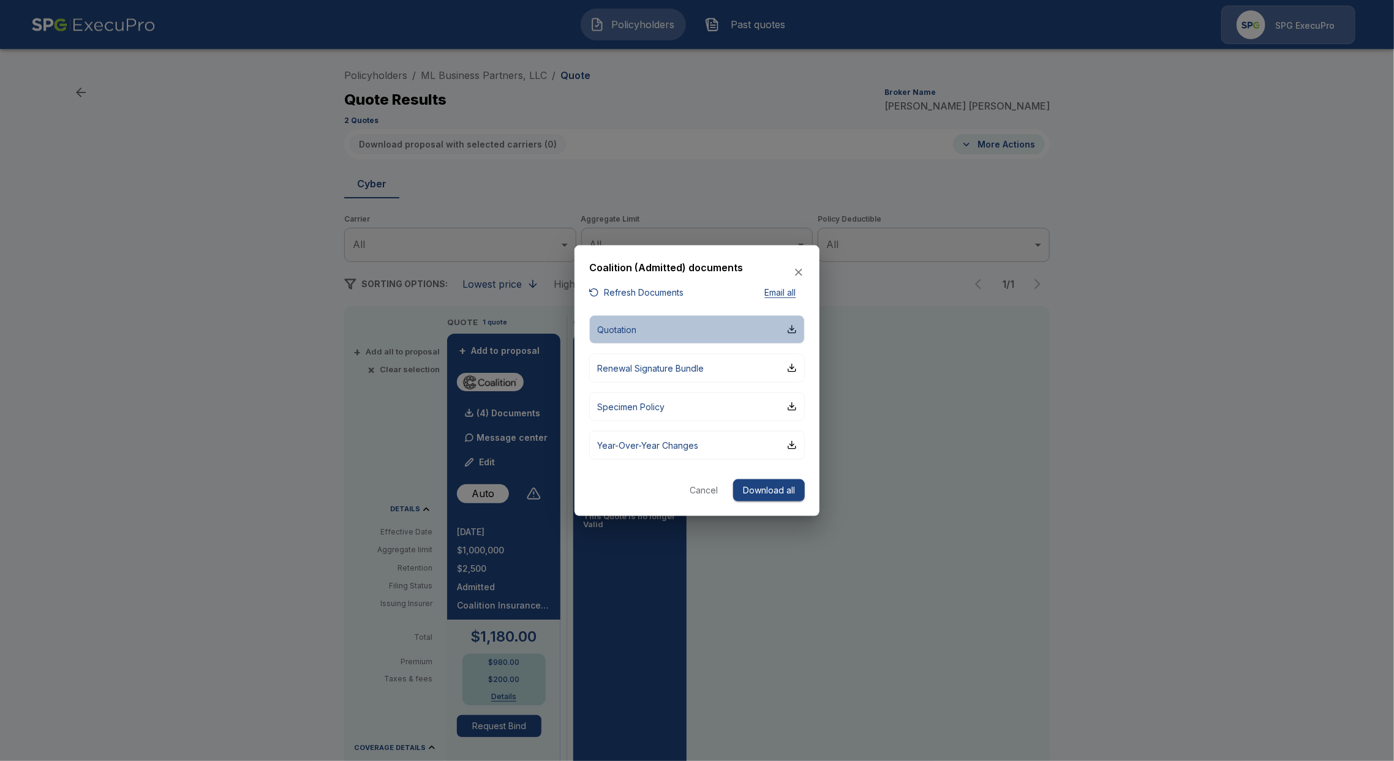
click at [660, 323] on button "Quotation" at bounding box center [697, 329] width 216 height 29
click at [800, 273] on icon "button" at bounding box center [798, 272] width 7 height 7
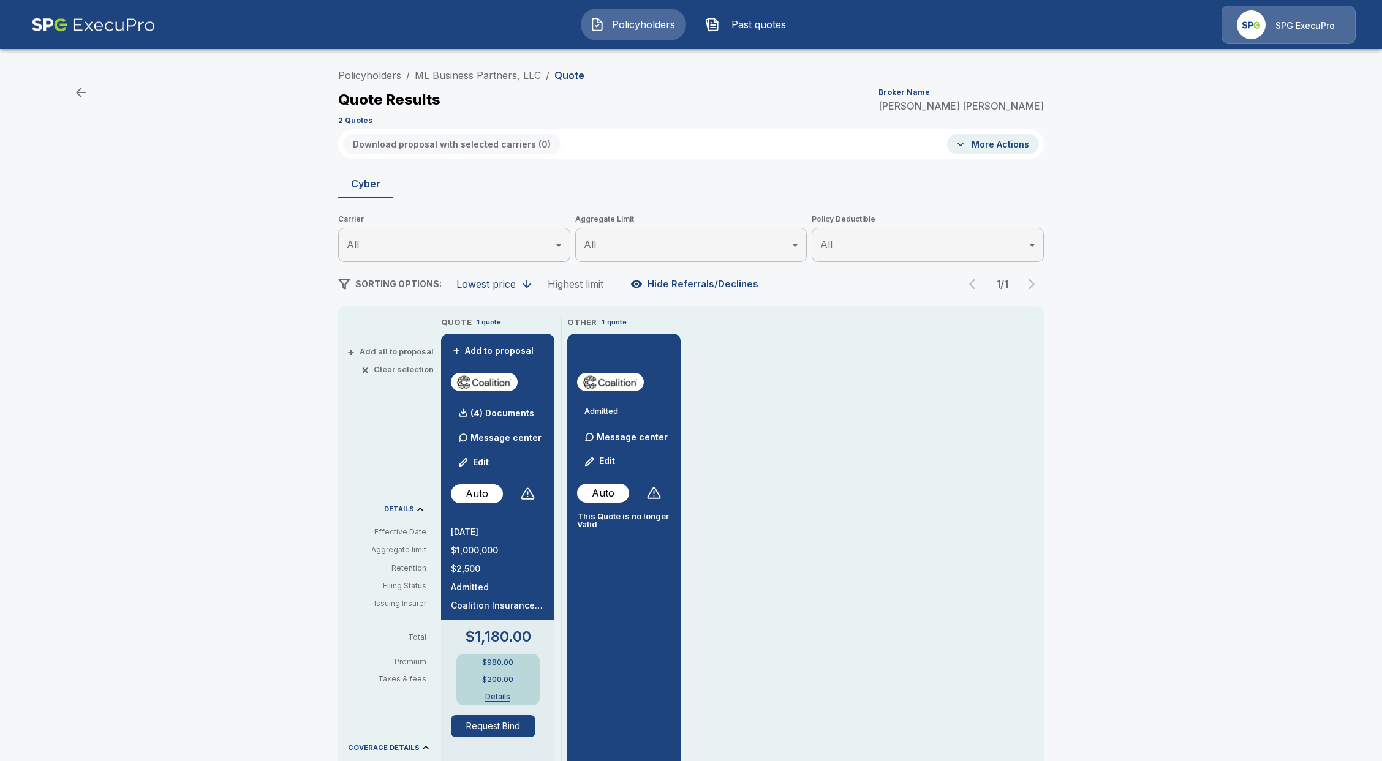
click at [496, 693] on button "Details" at bounding box center [497, 696] width 49 height 7
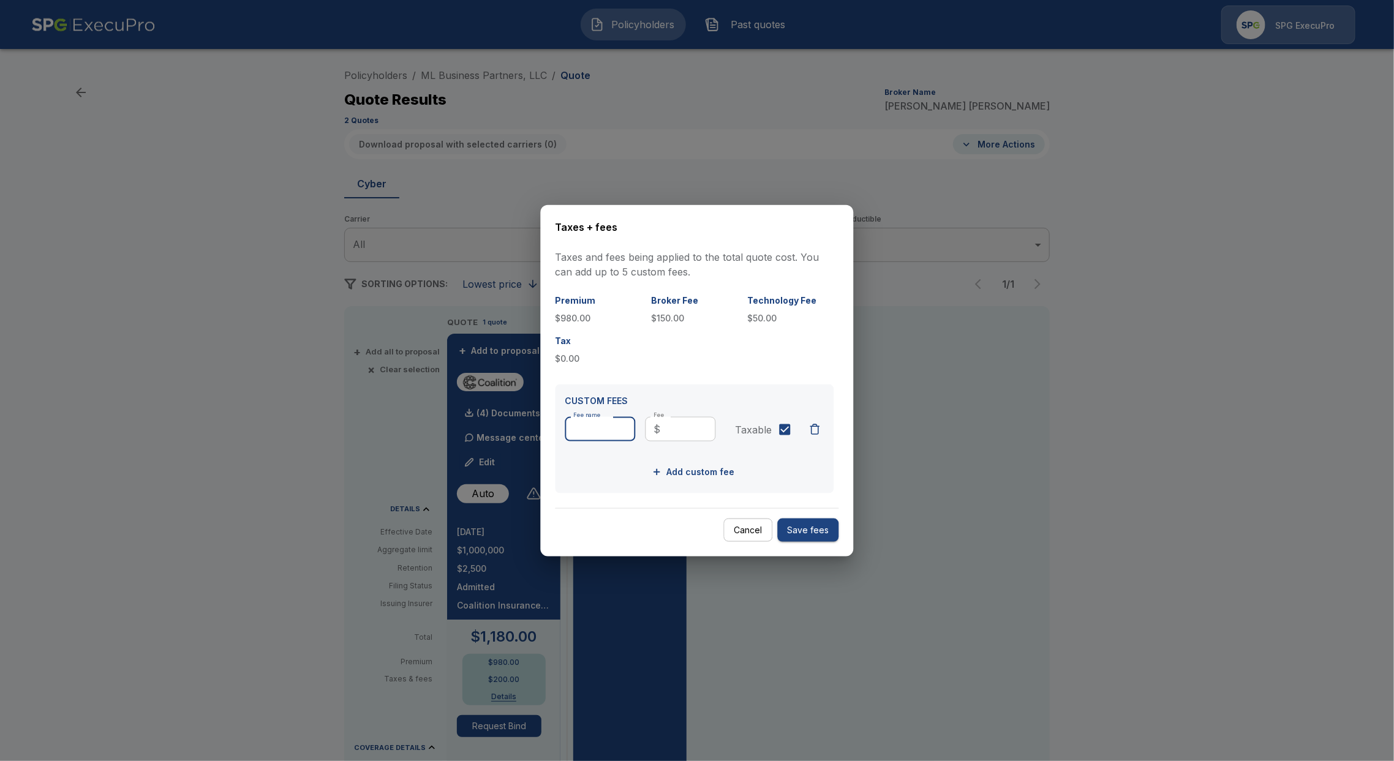
click at [586, 429] on input "Fee name" at bounding box center [600, 429] width 70 height 24
type input "**********"
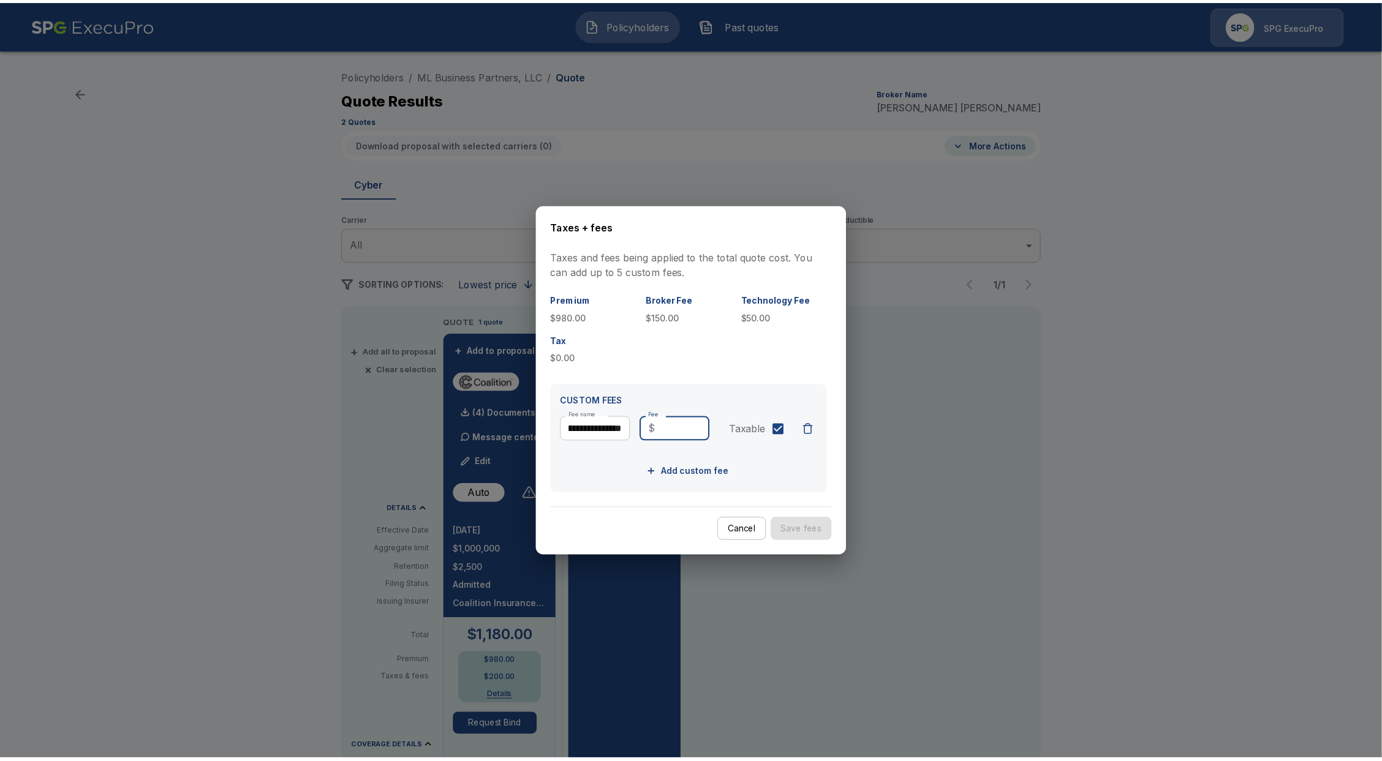
scroll to position [0, 0]
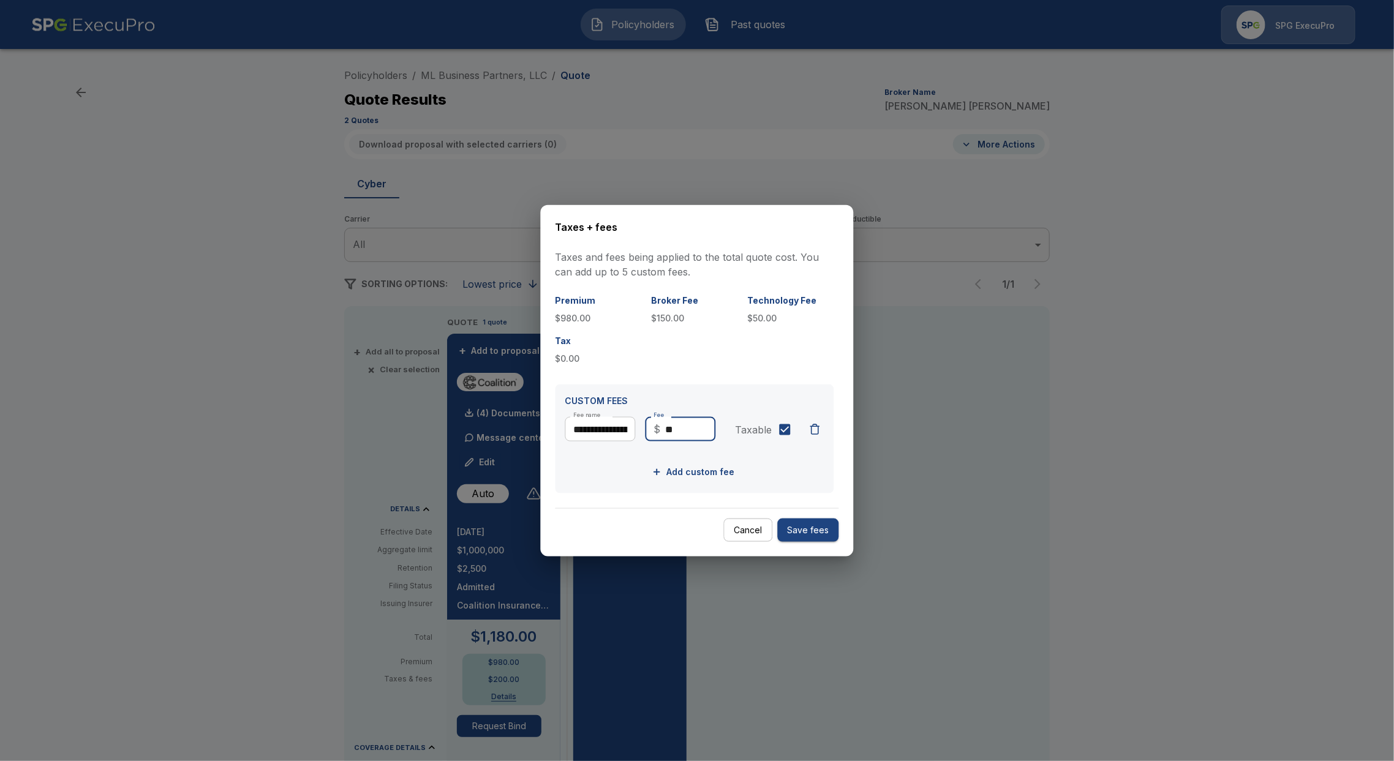
type input "**"
click at [815, 530] on button "Save fees" at bounding box center [808, 530] width 61 height 24
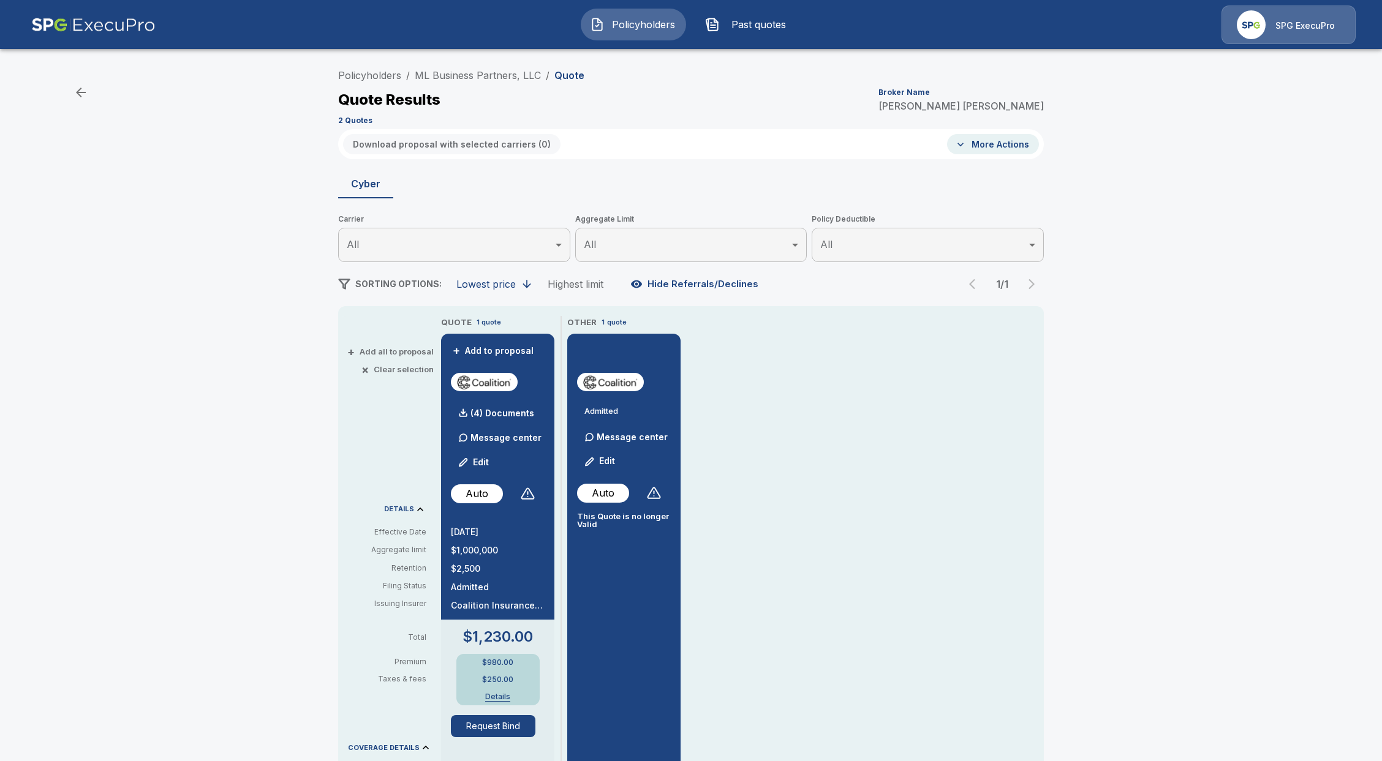
drag, startPoint x: 497, startPoint y: 704, endPoint x: 500, endPoint y: 695, distance: 9.1
click at [497, 703] on div "$980.00 $250.00 Details" at bounding box center [497, 679] width 83 height 51
click at [500, 693] on button "Details" at bounding box center [497, 696] width 49 height 7
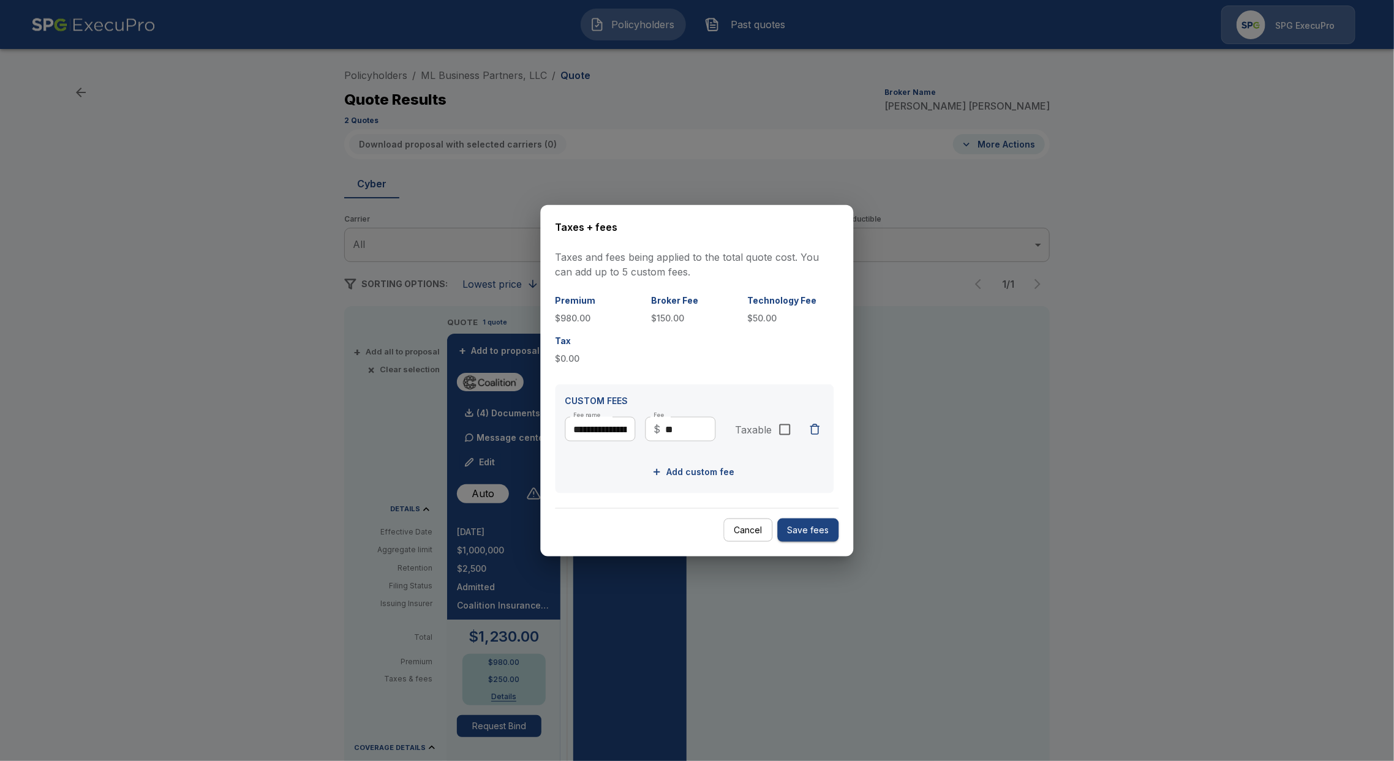
click at [751, 533] on button "Cancel" at bounding box center [748, 530] width 49 height 24
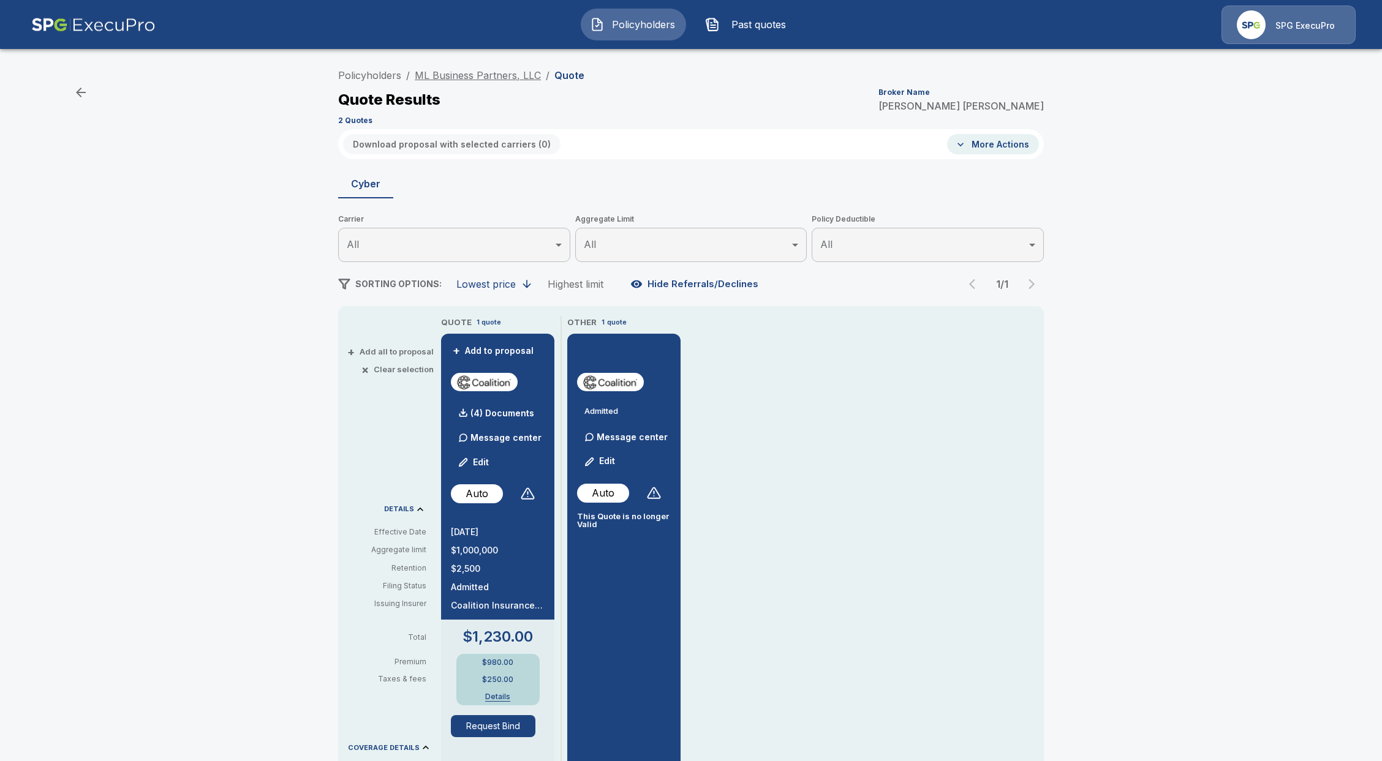
click at [454, 72] on link "ML Business Partners, LLC" at bounding box center [478, 75] width 126 height 12
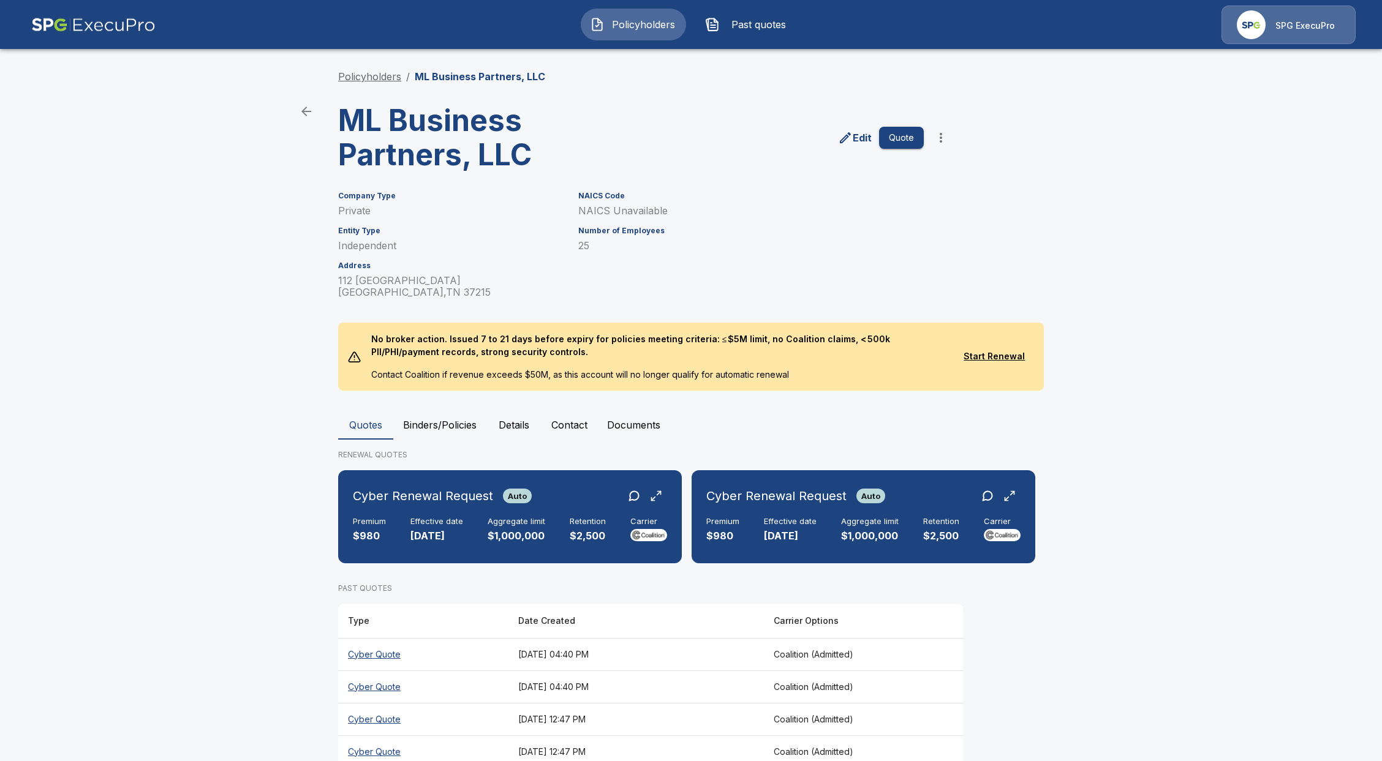
click at [375, 80] on link "Policyholders" at bounding box center [369, 76] width 63 height 12
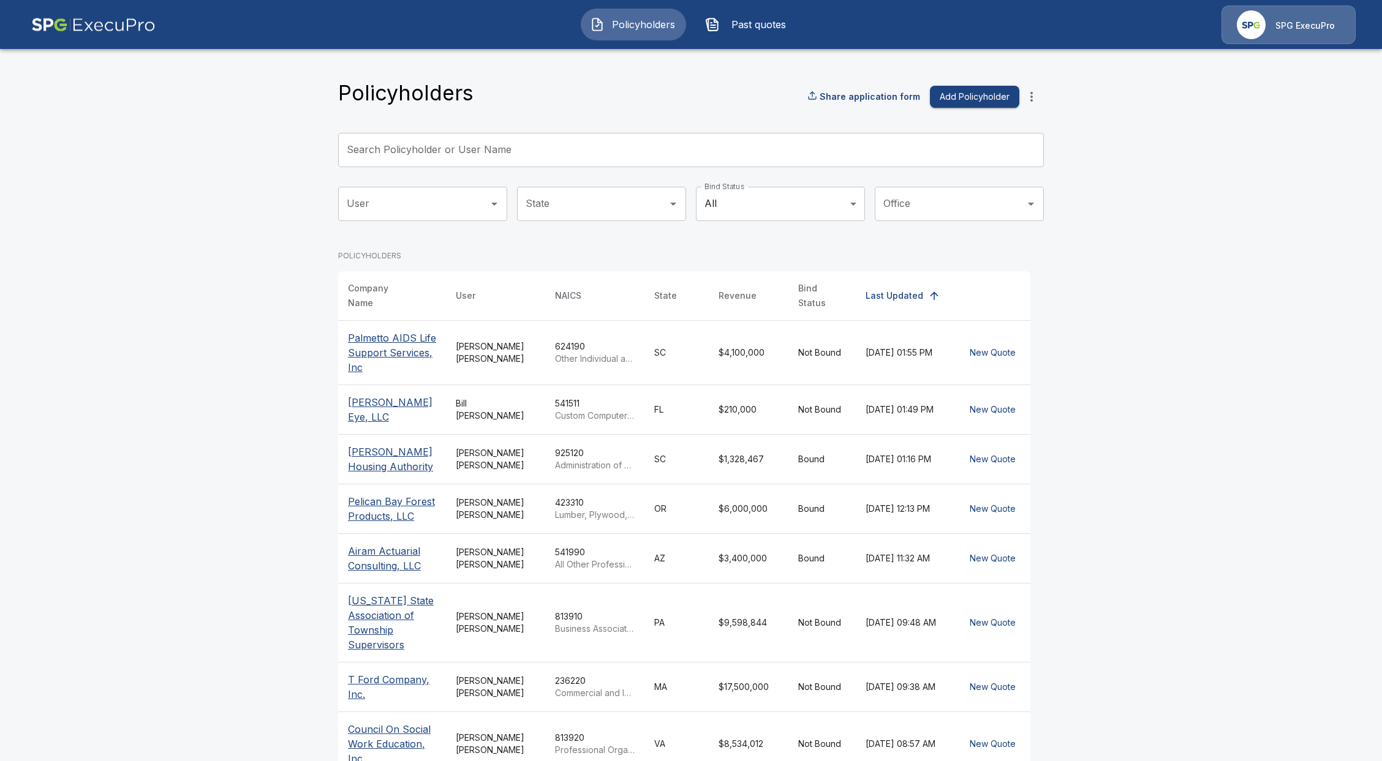
click at [713, 21] on img "button" at bounding box center [712, 24] width 15 height 15
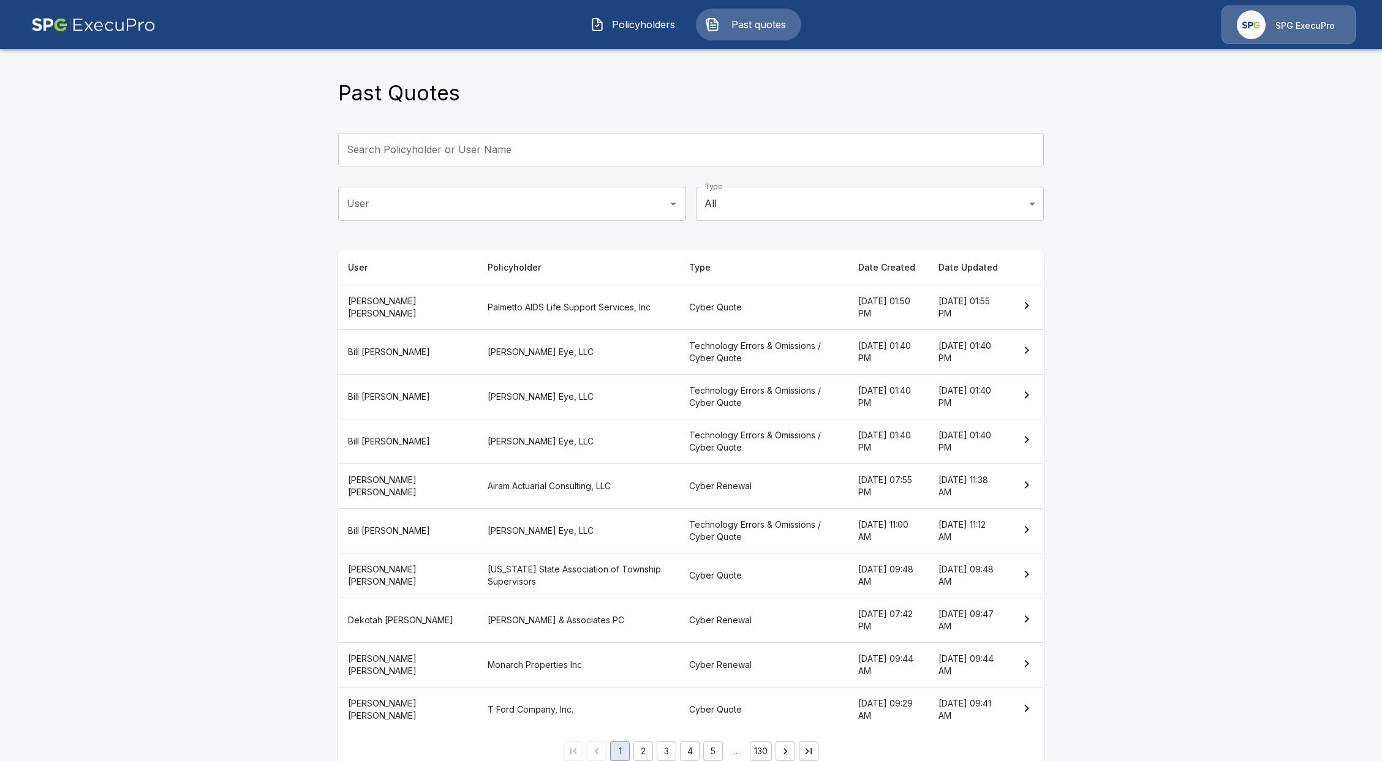
click at [478, 708] on th "T Ford Company, Inc." at bounding box center [578, 710] width 201 height 45
click at [478, 629] on th "[PERSON_NAME] & Associates PC" at bounding box center [578, 620] width 201 height 45
click at [486, 406] on th "[PERSON_NAME] Eye, LLC" at bounding box center [578, 396] width 201 height 45
click at [592, 198] on input "User" at bounding box center [503, 203] width 318 height 23
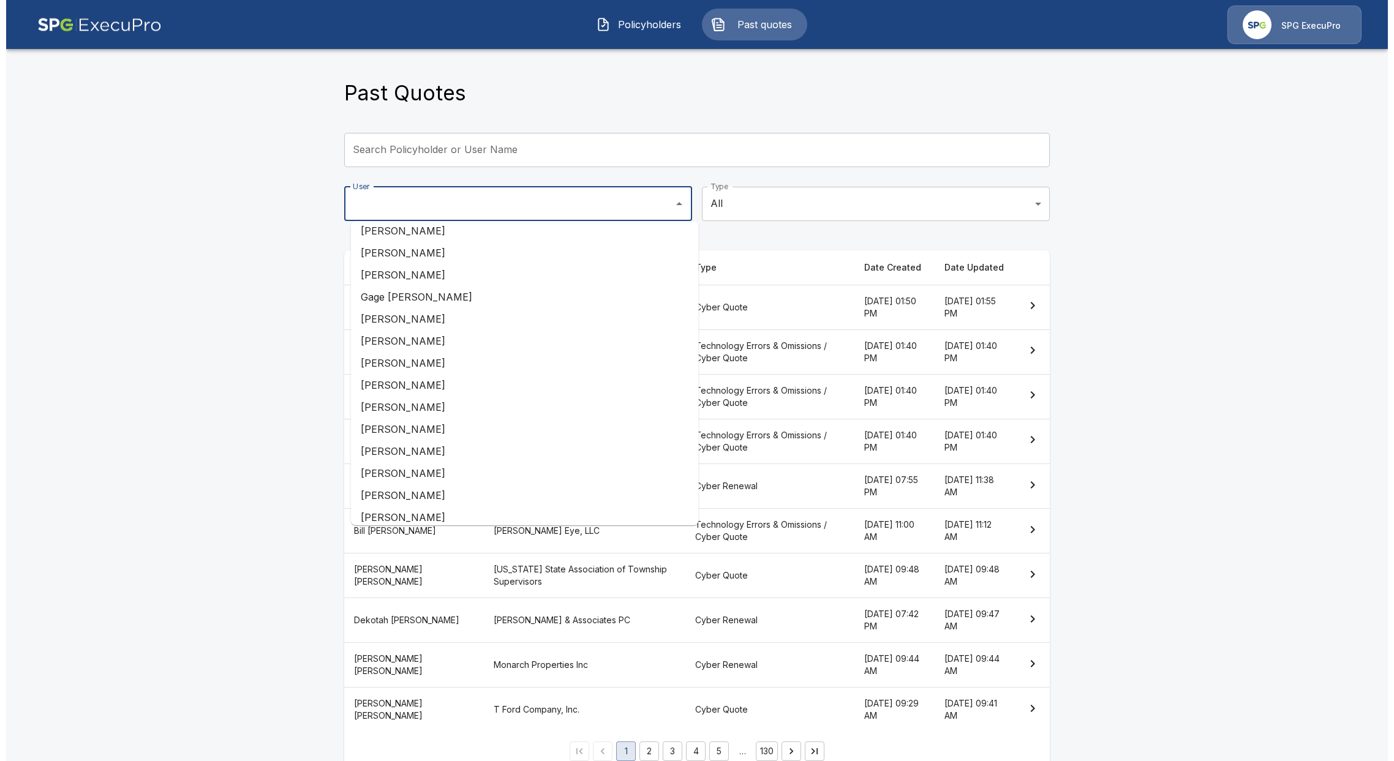
scroll to position [326, 0]
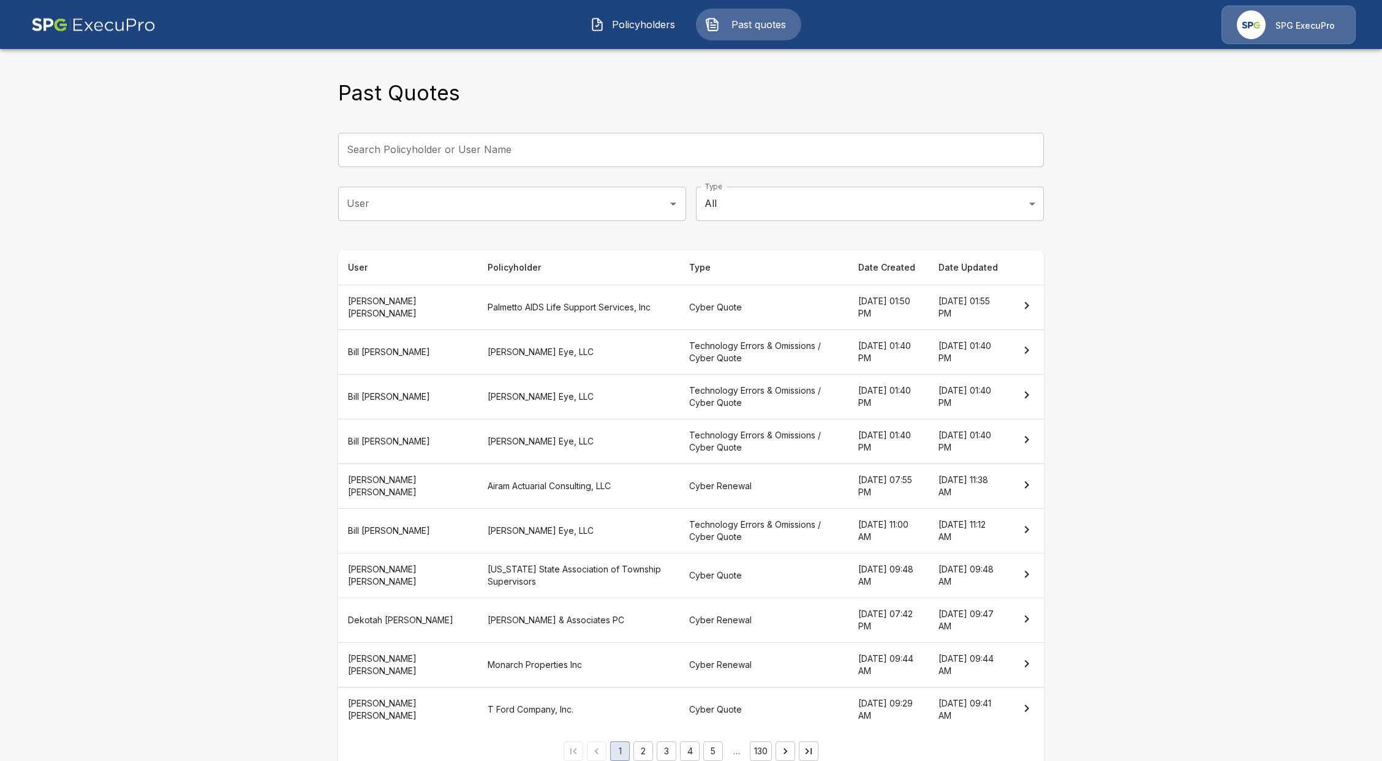
drag, startPoint x: 311, startPoint y: 407, endPoint x: 334, endPoint y: 413, distance: 23.3
click at [311, 406] on main "Past Quotes Search Policyholder or User Name Search Policyholder or User Name U…" at bounding box center [691, 393] width 1382 height 786
click at [554, 126] on div "Past Quotes Search Policyholder or User Name Search Policyholder or User Name U…" at bounding box center [690, 416] width 735 height 740
click at [544, 153] on input "Search Policyholder or User Name" at bounding box center [684, 150] width 692 height 34
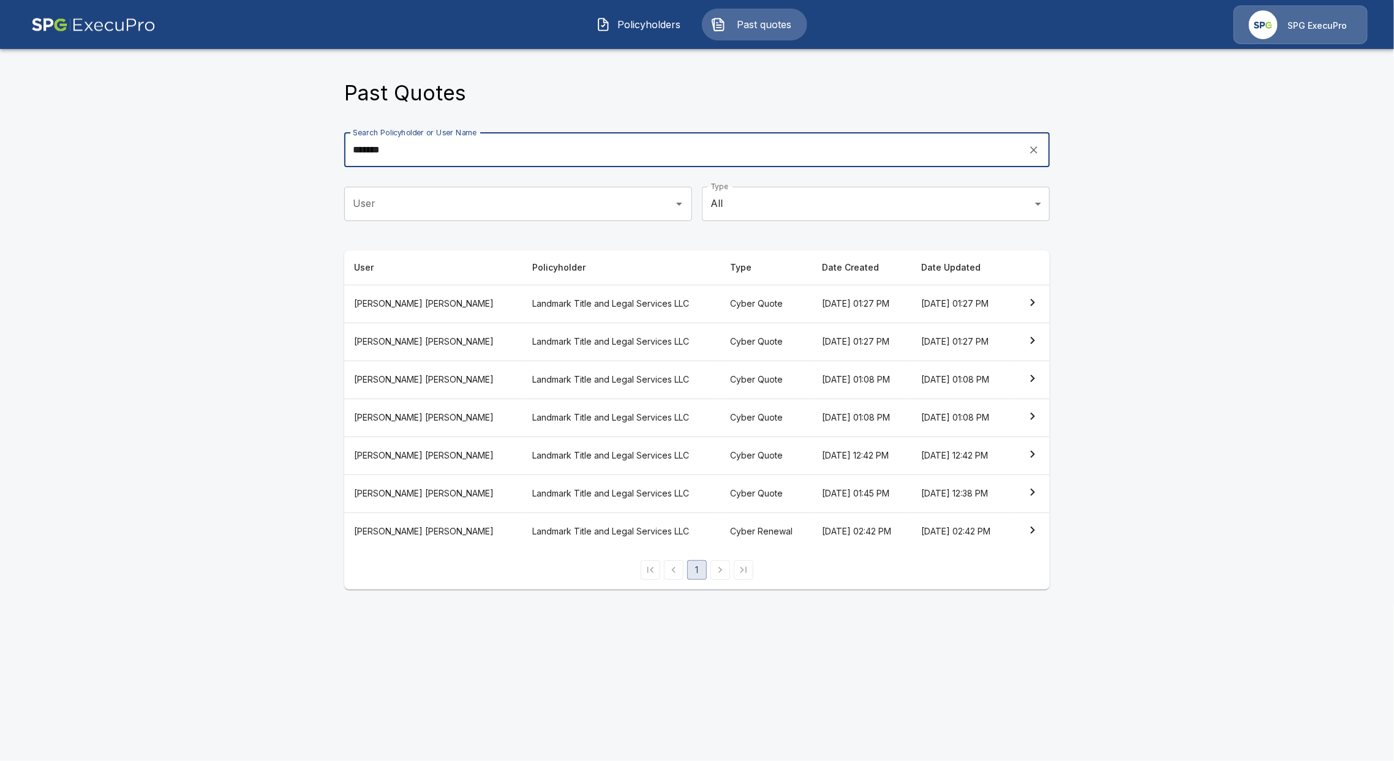
type input "*******"
click at [522, 326] on th "Landmark Title and Legal Services LLC" at bounding box center [621, 342] width 198 height 38
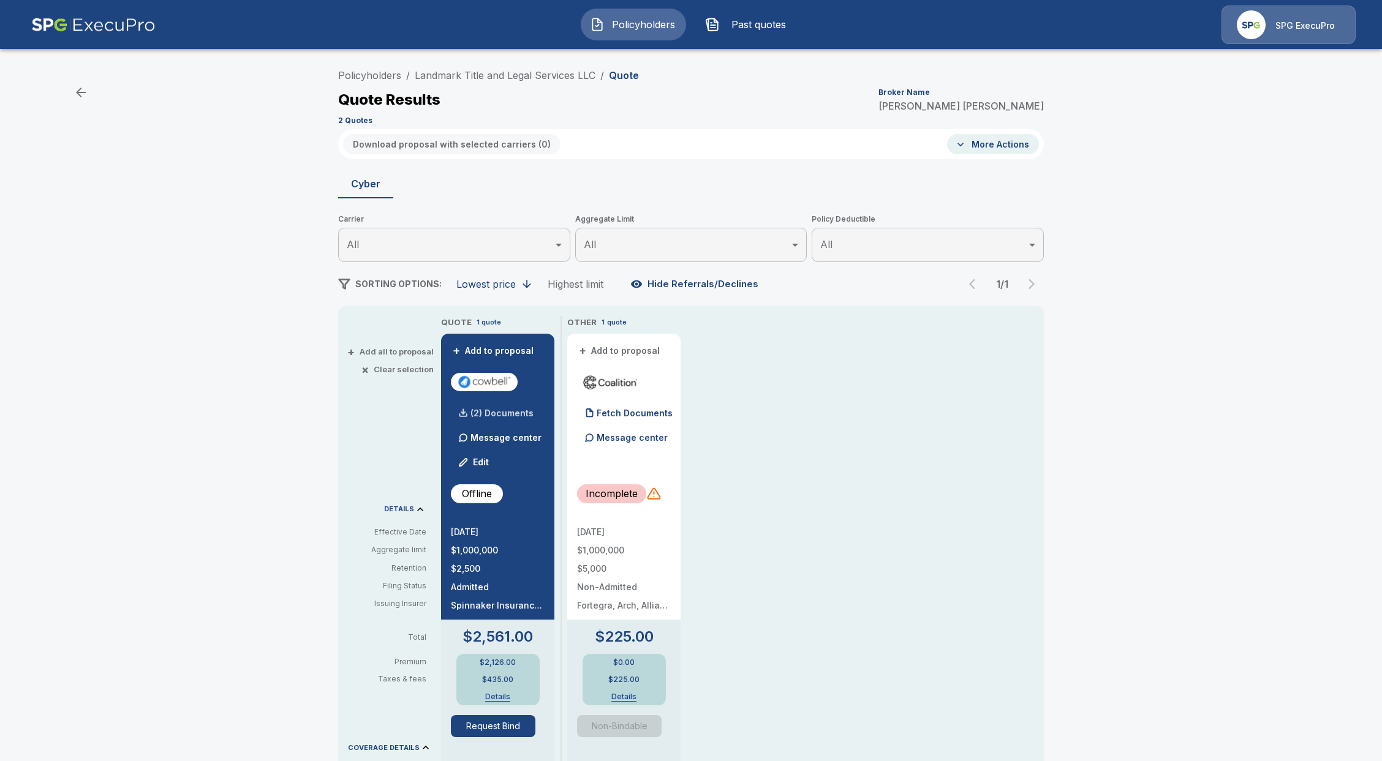
click at [495, 411] on p "(2) Documents" at bounding box center [501, 413] width 63 height 9
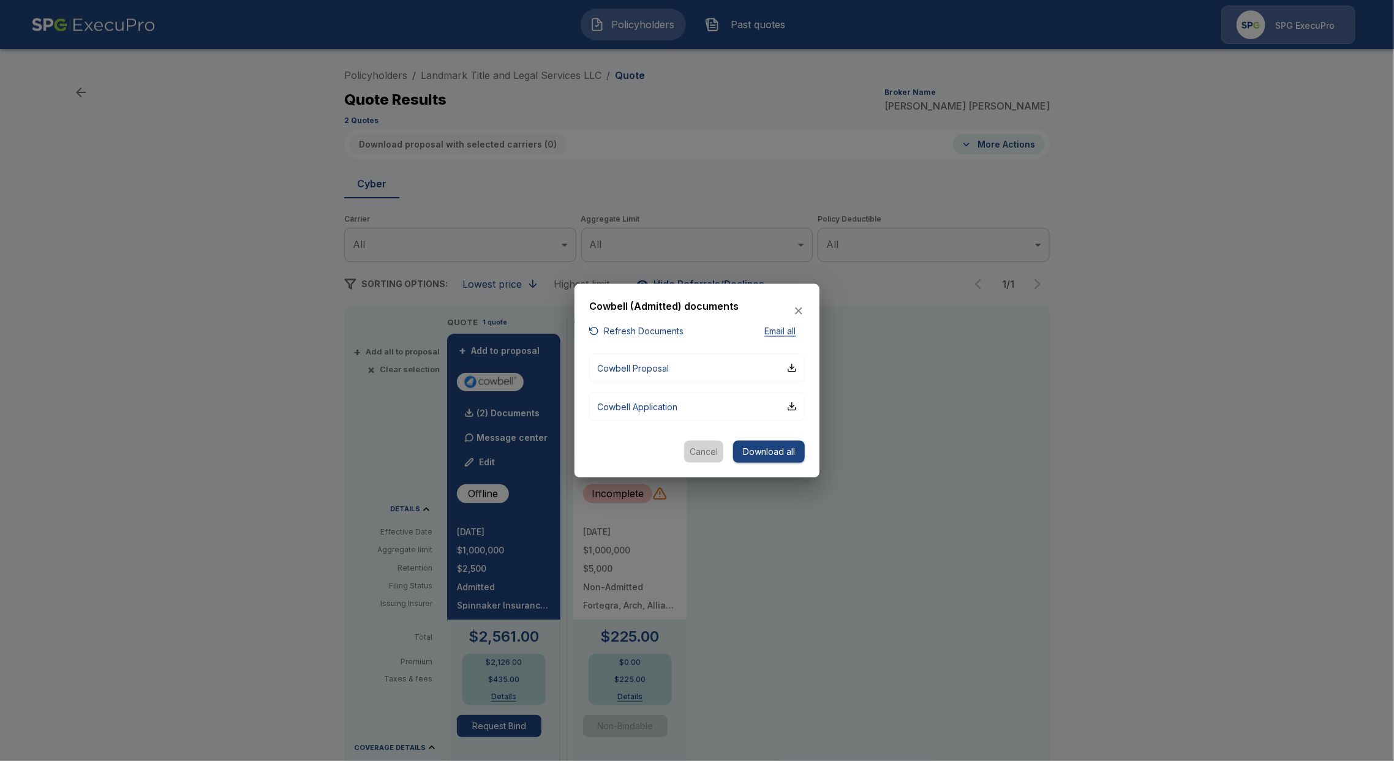
click at [710, 446] on button "Cancel" at bounding box center [703, 451] width 39 height 23
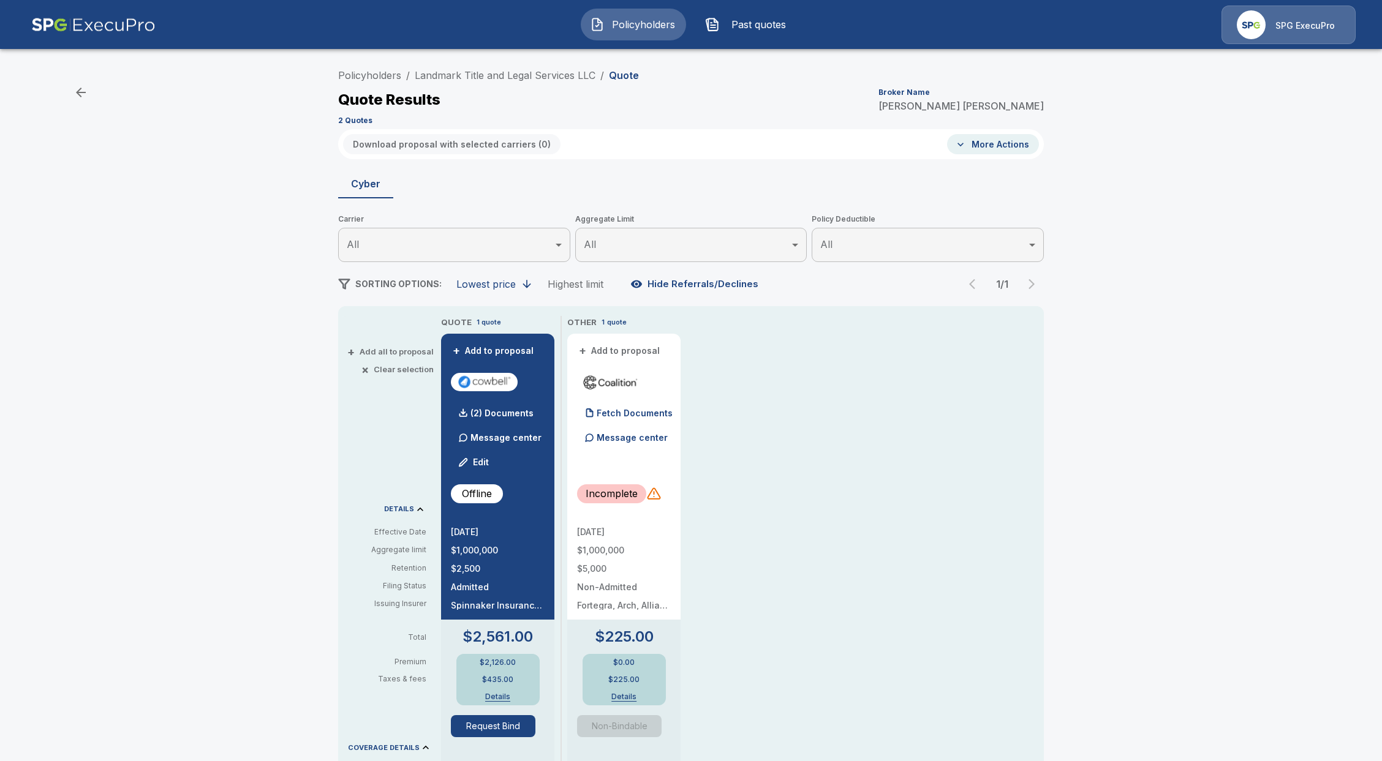
click at [511, 695] on button "Details" at bounding box center [497, 696] width 49 height 7
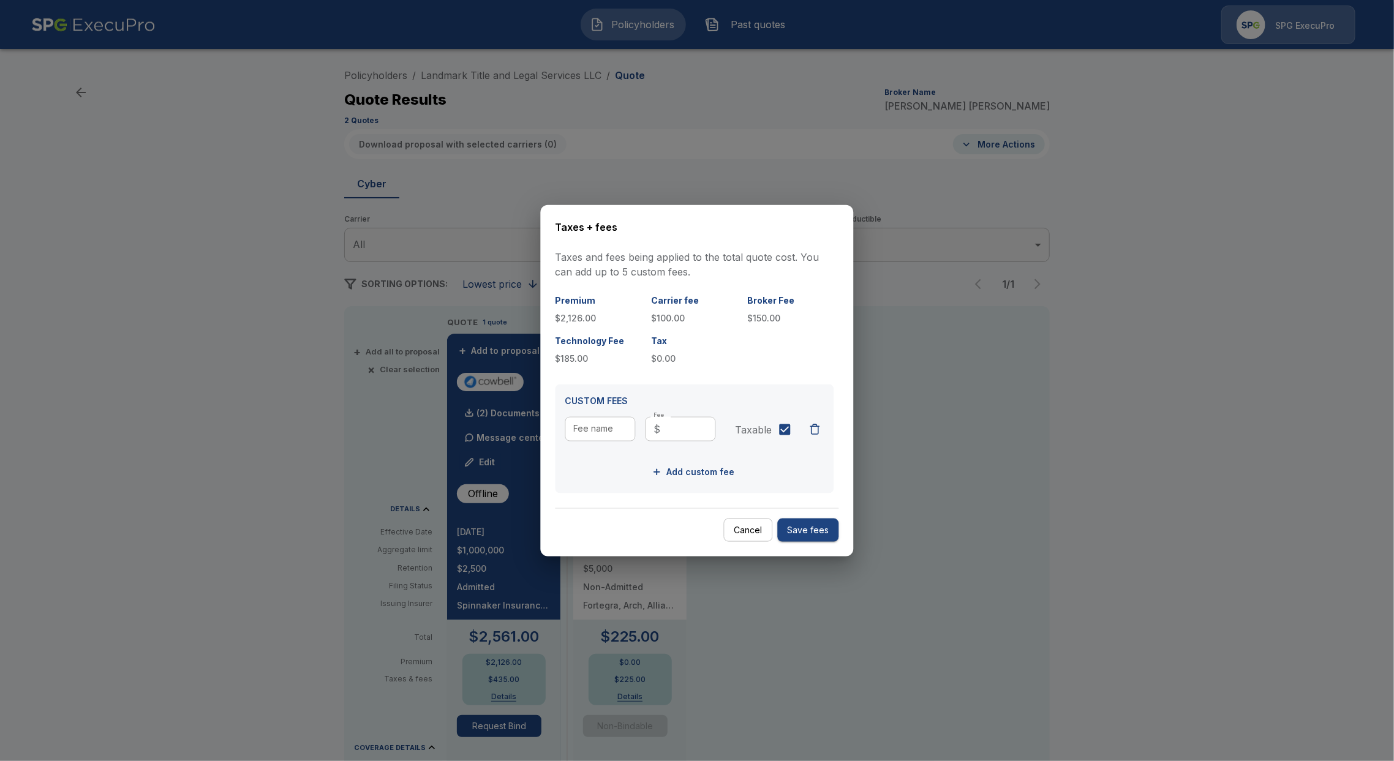
click at [741, 528] on button "Cancel" at bounding box center [748, 530] width 49 height 24
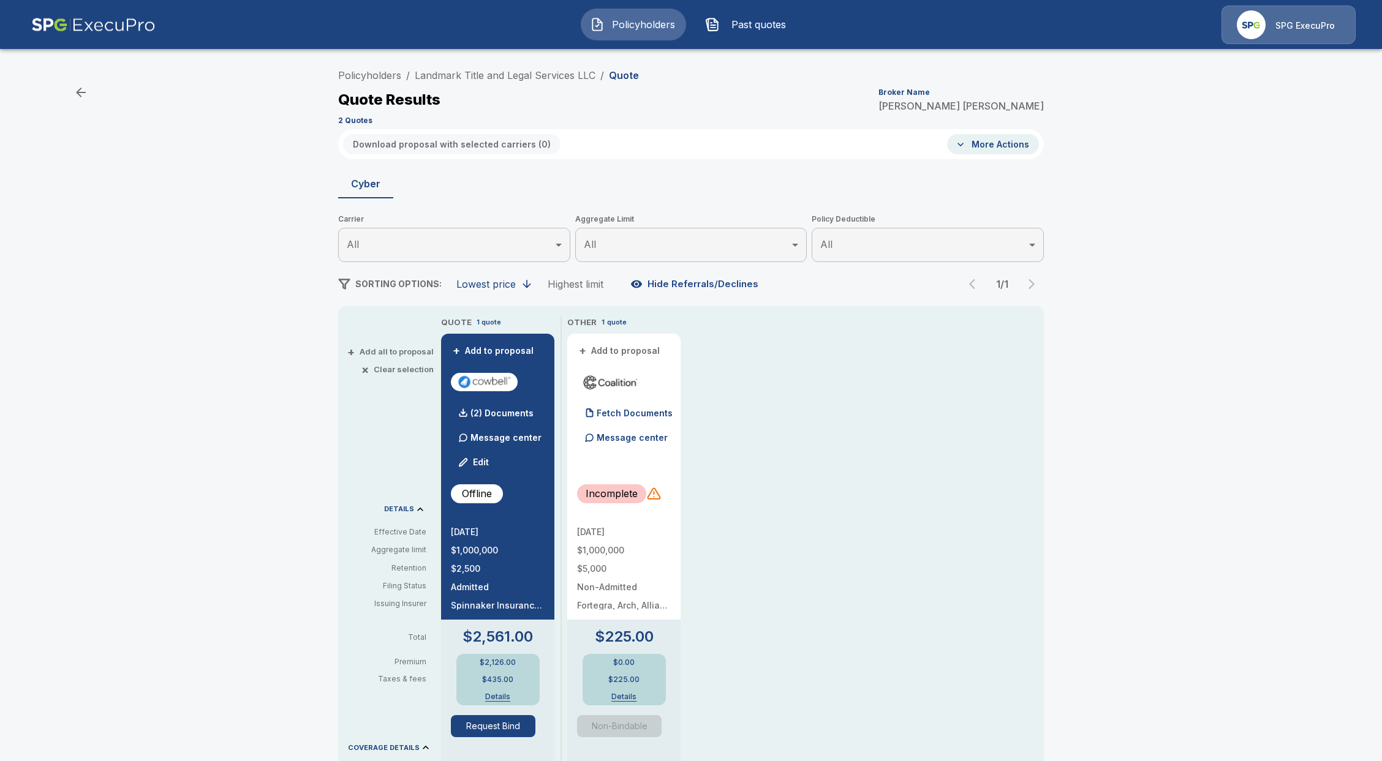
click at [1338, 31] on div "SPG ExecuPro" at bounding box center [1288, 25] width 134 height 39
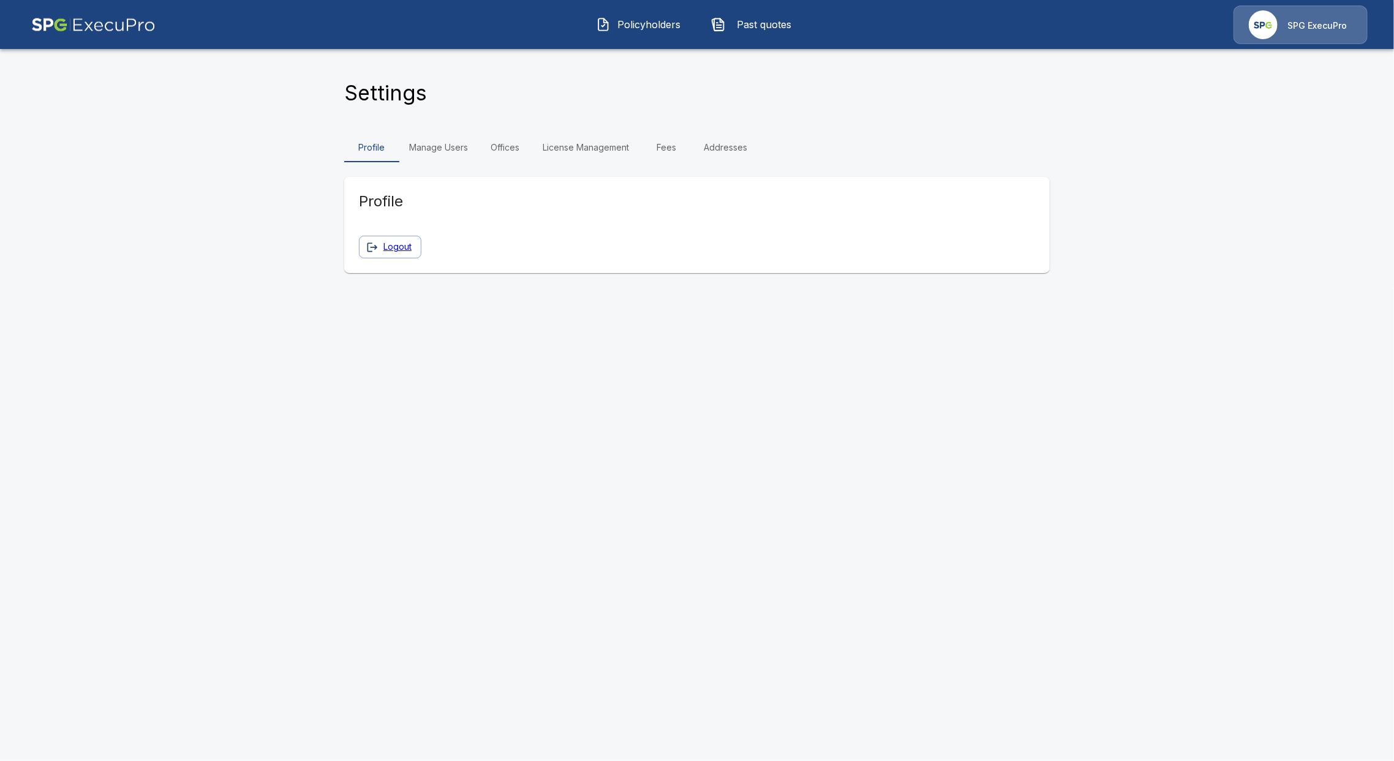
click at [676, 145] on link "Fees" at bounding box center [666, 147] width 55 height 29
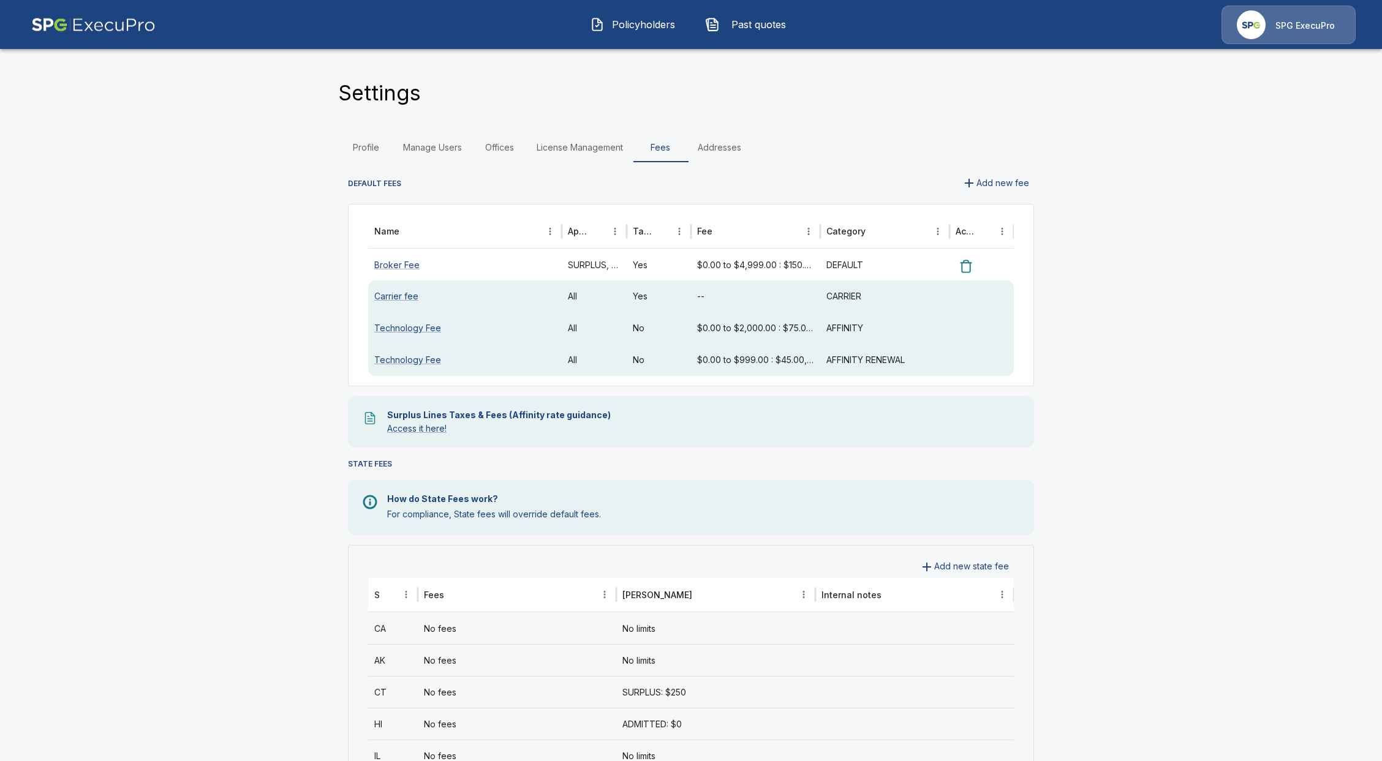
click at [209, 439] on main "Settings Profile Manage Users Offices License Management Fees Addresses DEFAULT…" at bounding box center [691, 737] width 1382 height 1475
drag, startPoint x: 521, startPoint y: 246, endPoint x: 518, endPoint y: 251, distance: 6.3
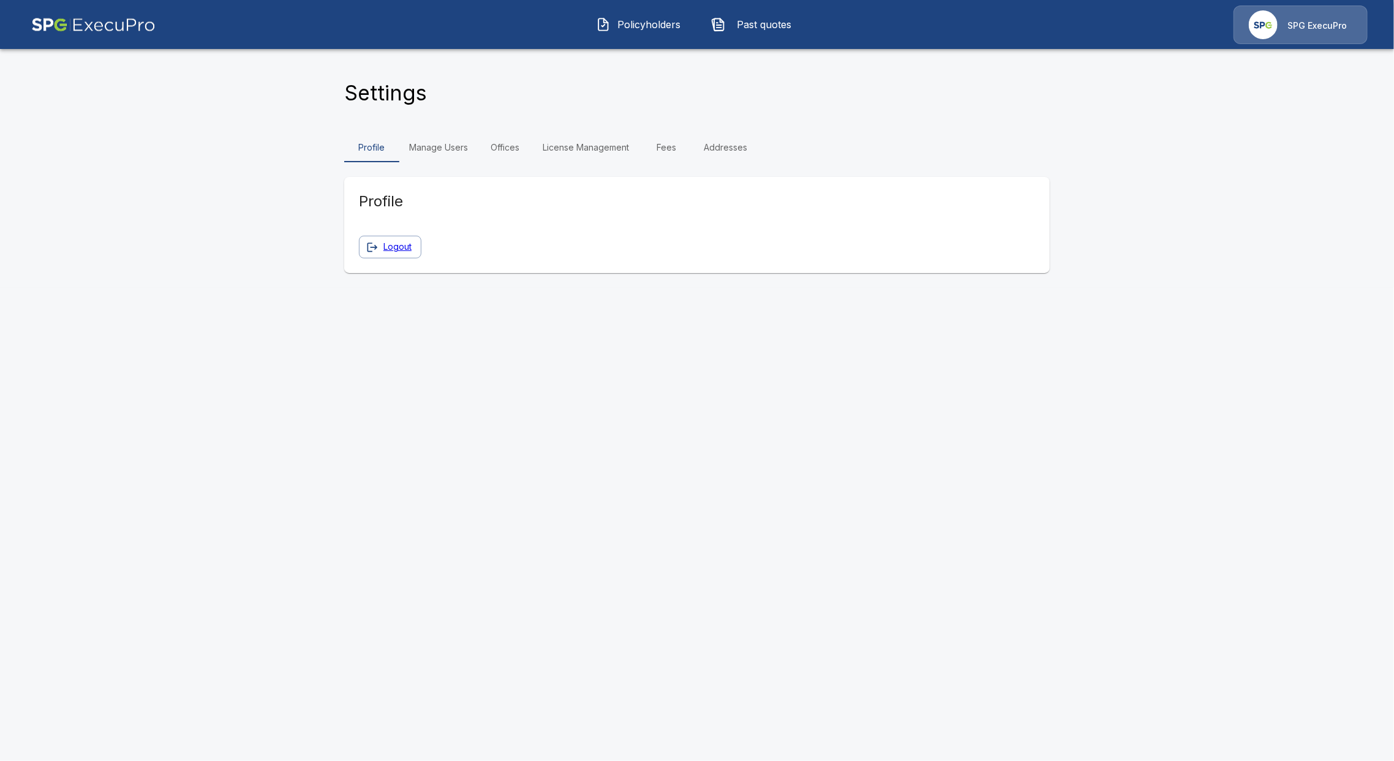
drag, startPoint x: 521, startPoint y: 265, endPoint x: 525, endPoint y: 277, distance: 13.0
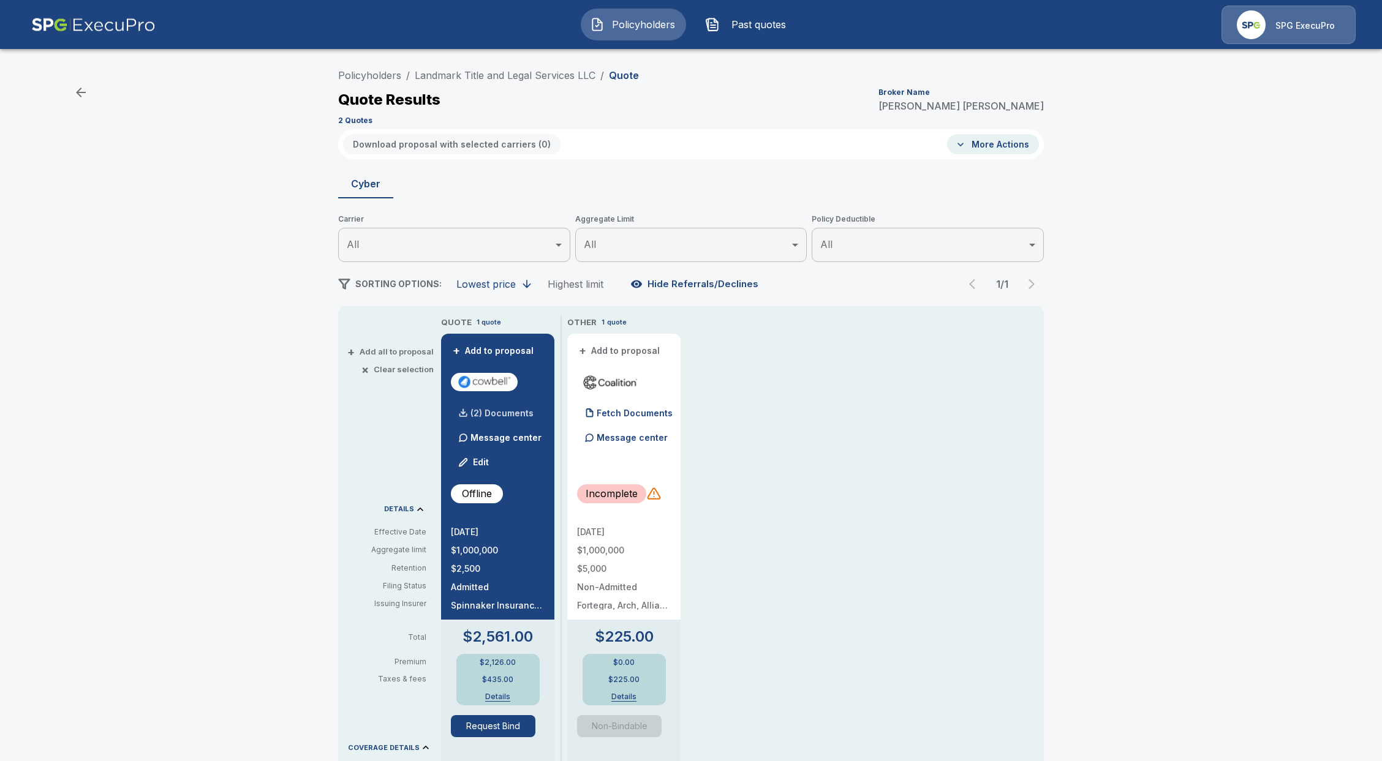
click at [503, 415] on p "(2) Documents" at bounding box center [501, 413] width 63 height 9
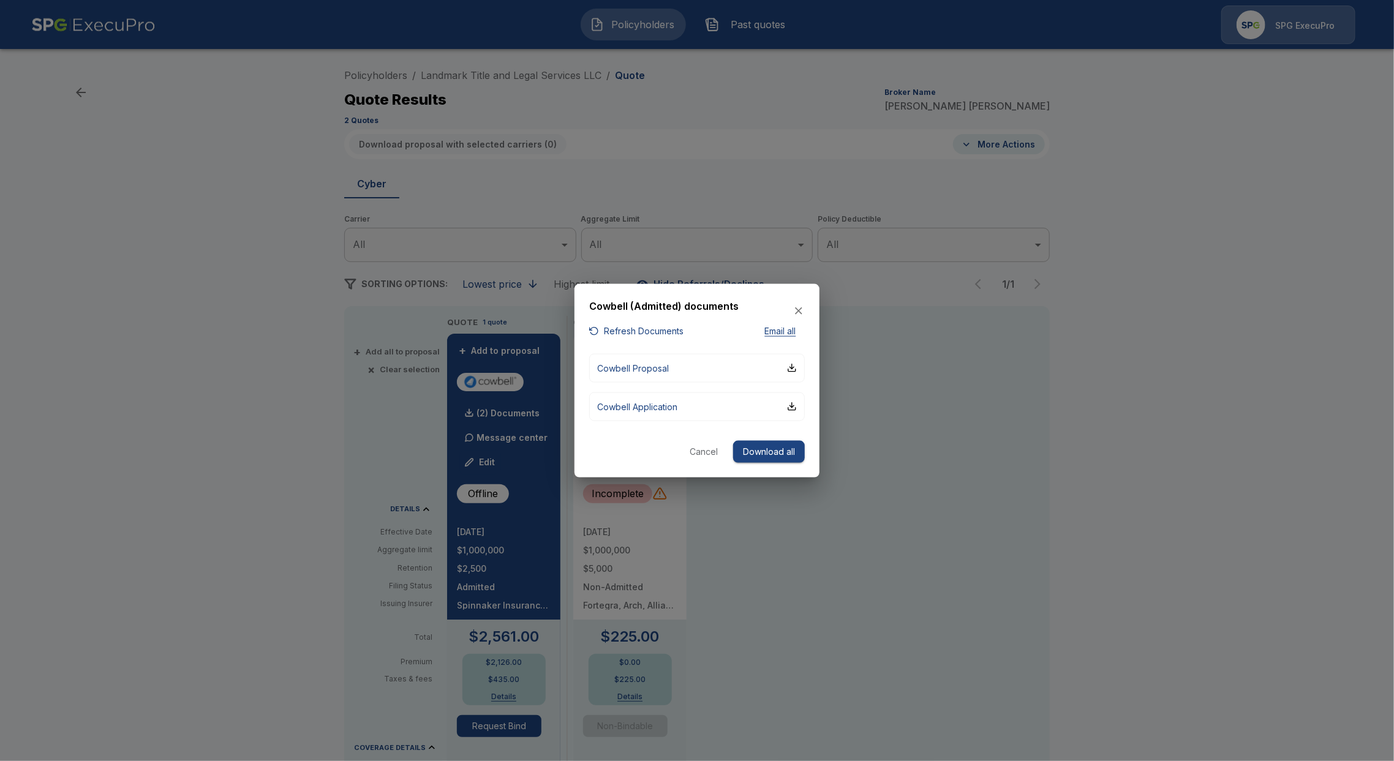
click at [691, 450] on button "Cancel" at bounding box center [703, 451] width 39 height 23
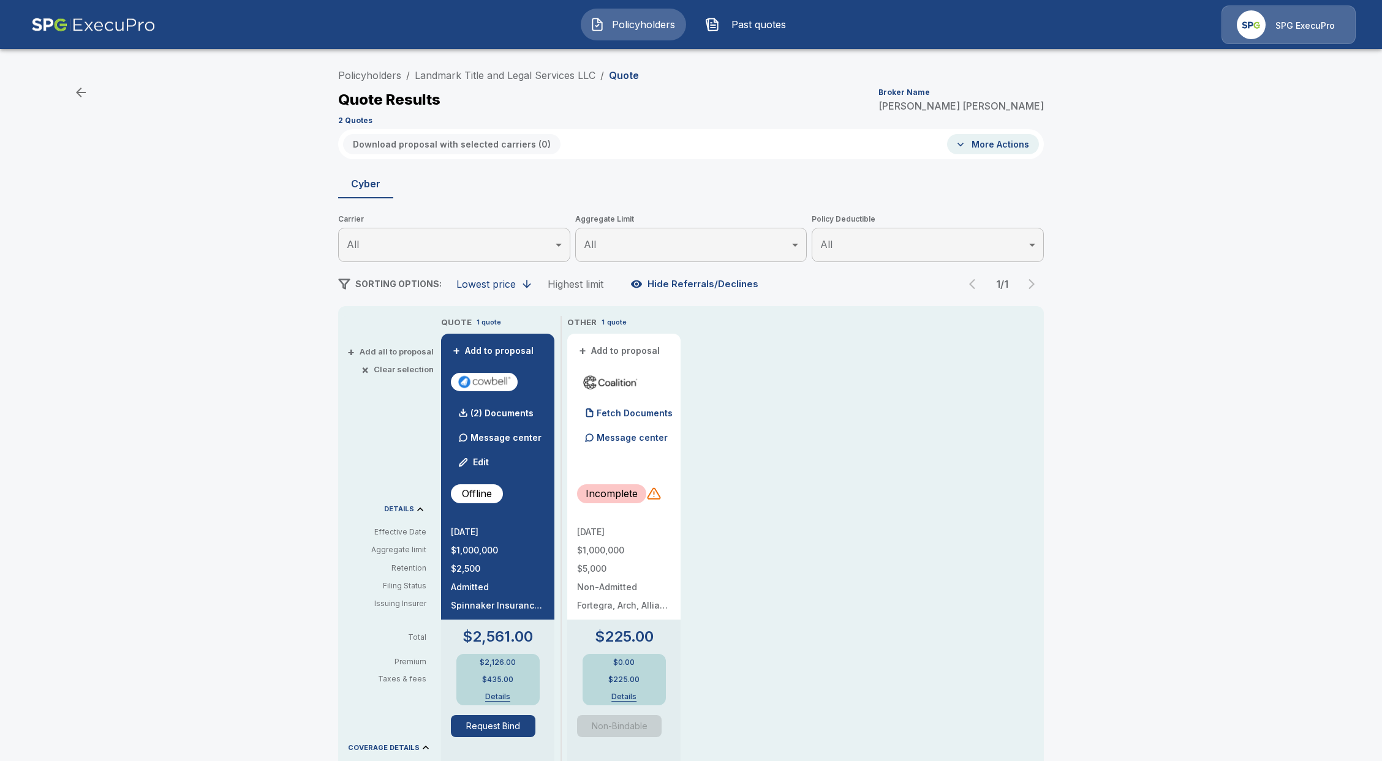
click at [497, 691] on div "$2,126.00 $435.00 Details" at bounding box center [497, 679] width 83 height 51
click at [498, 693] on button "Details" at bounding box center [497, 696] width 49 height 7
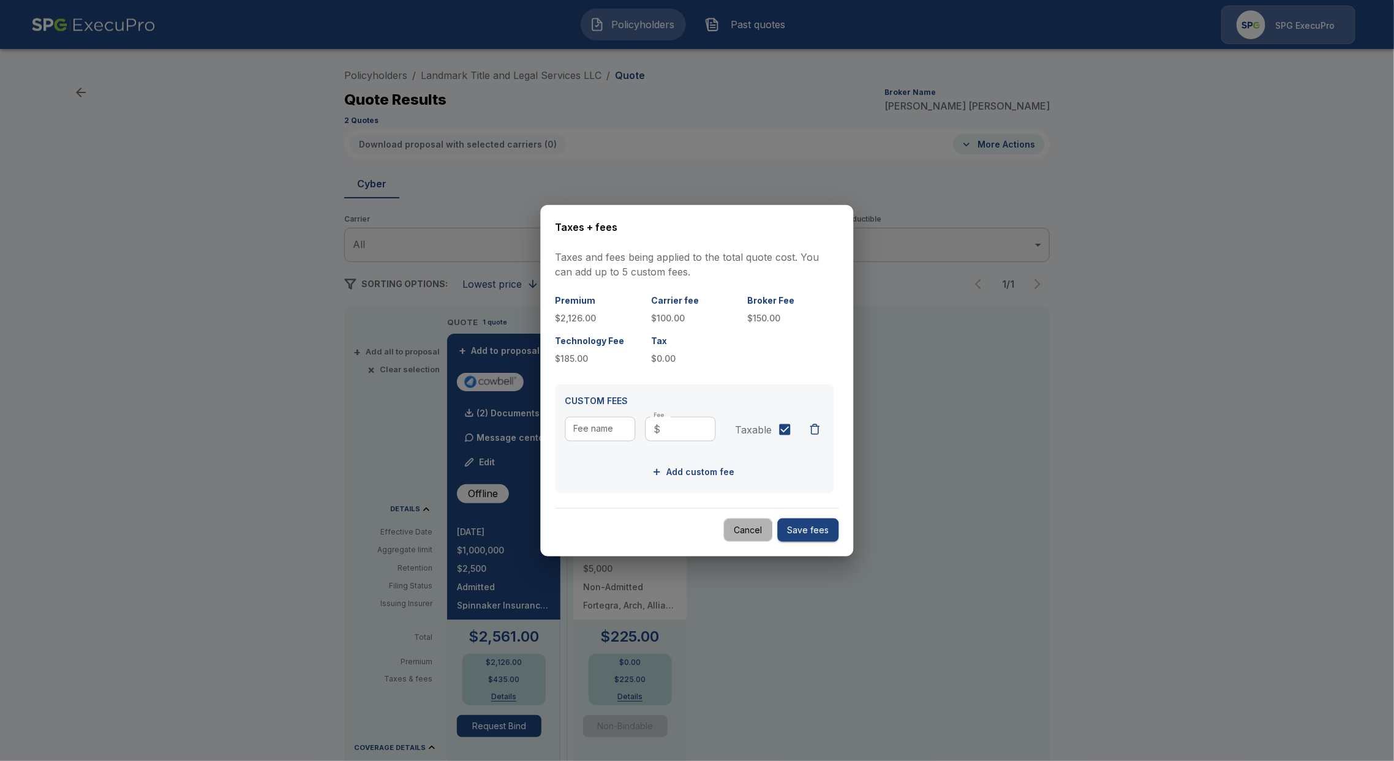
click at [741, 533] on button "Cancel" at bounding box center [748, 530] width 49 height 24
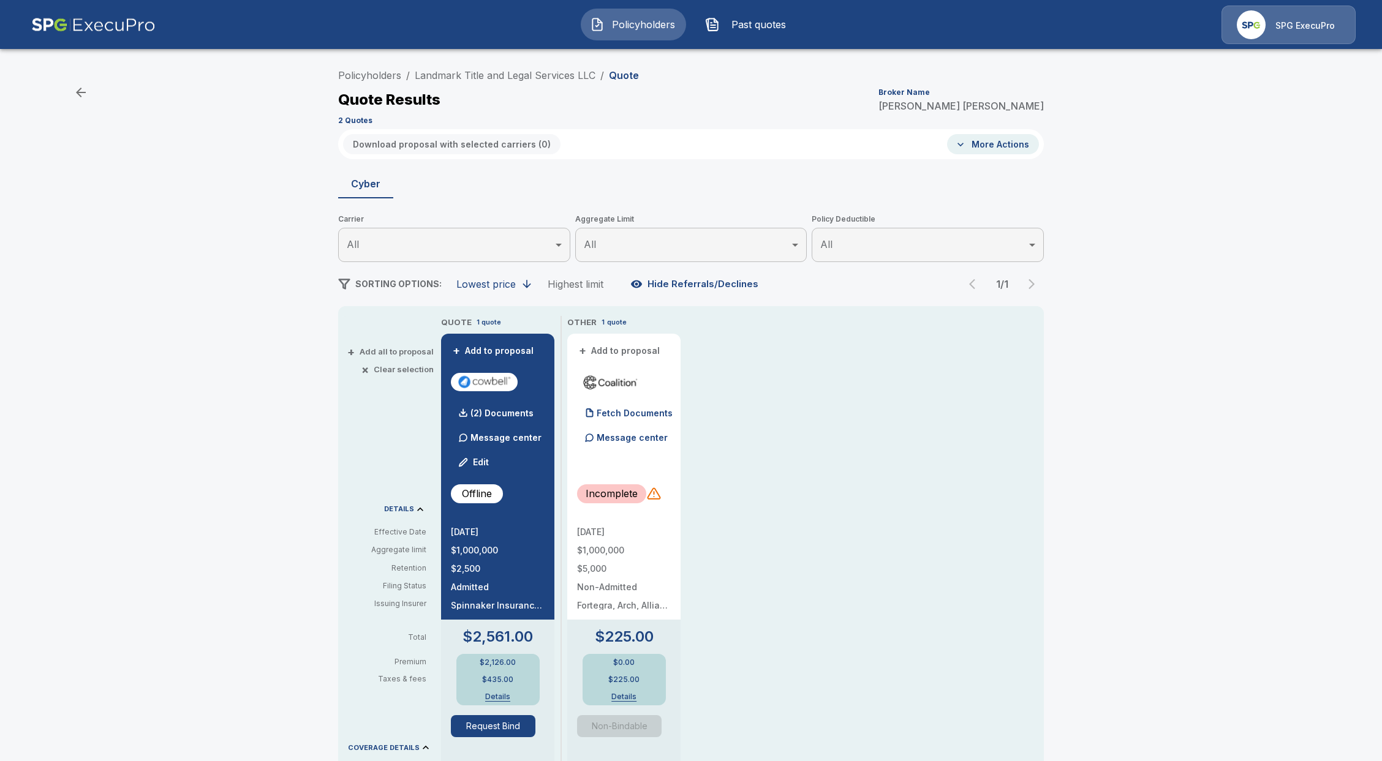
click at [505, 695] on button "Details" at bounding box center [497, 696] width 49 height 7
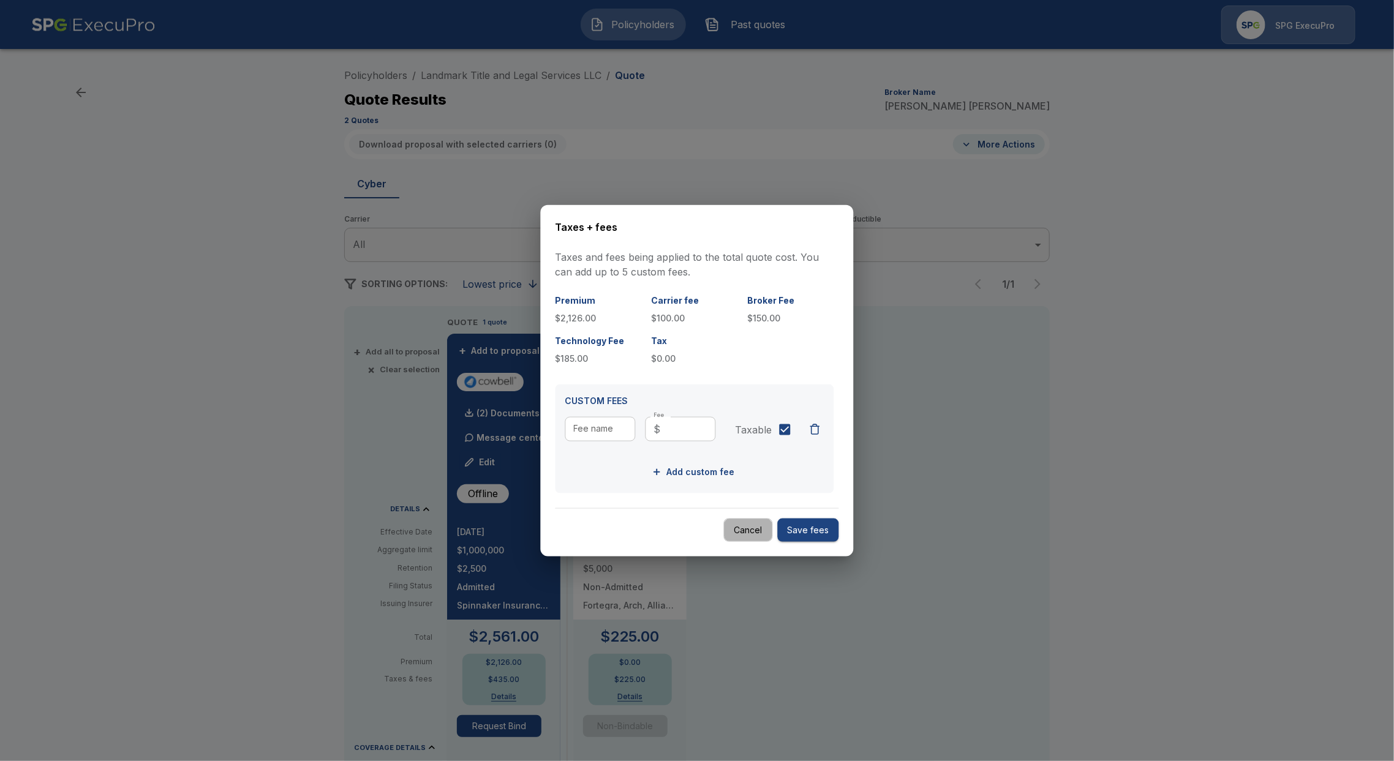
click at [736, 523] on button "Cancel" at bounding box center [748, 530] width 49 height 24
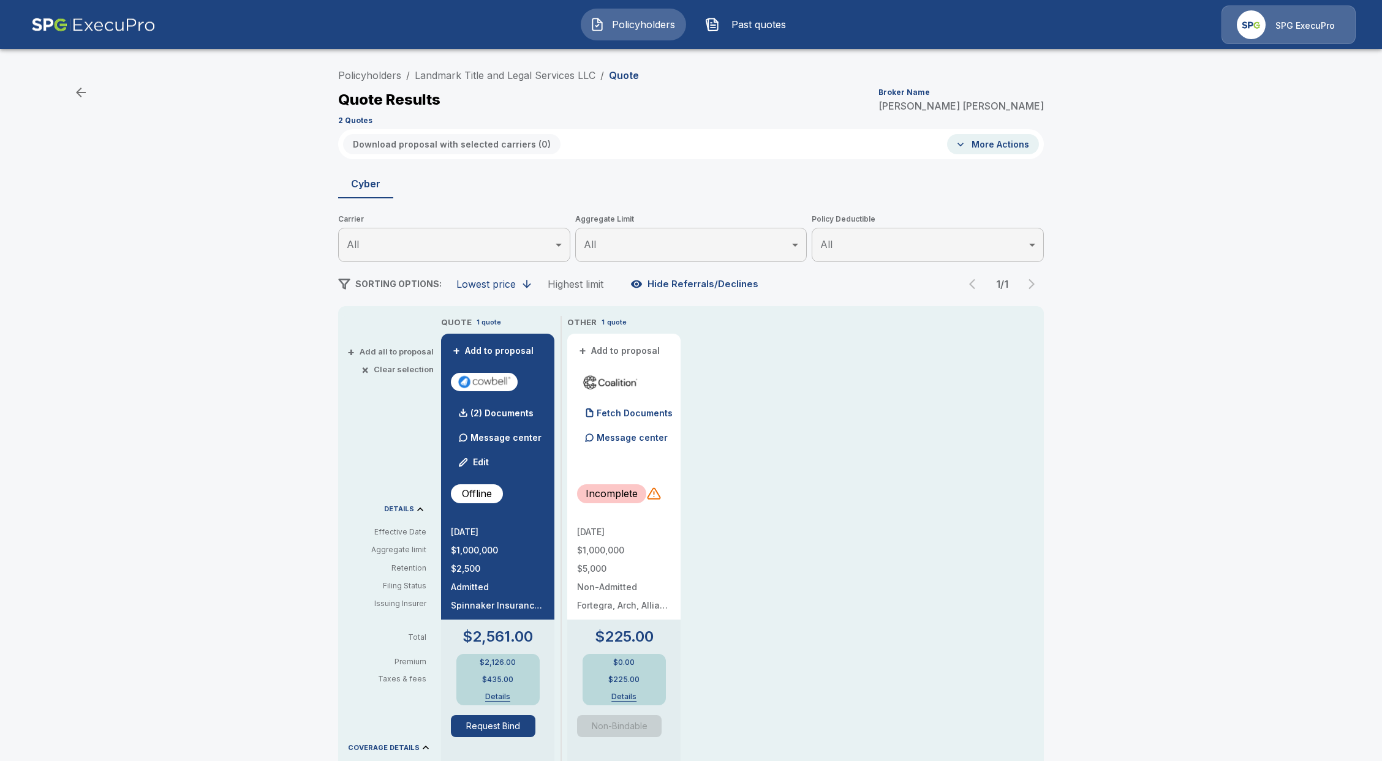
click at [629, 20] on span "Policyholders" at bounding box center [642, 24] width 67 height 15
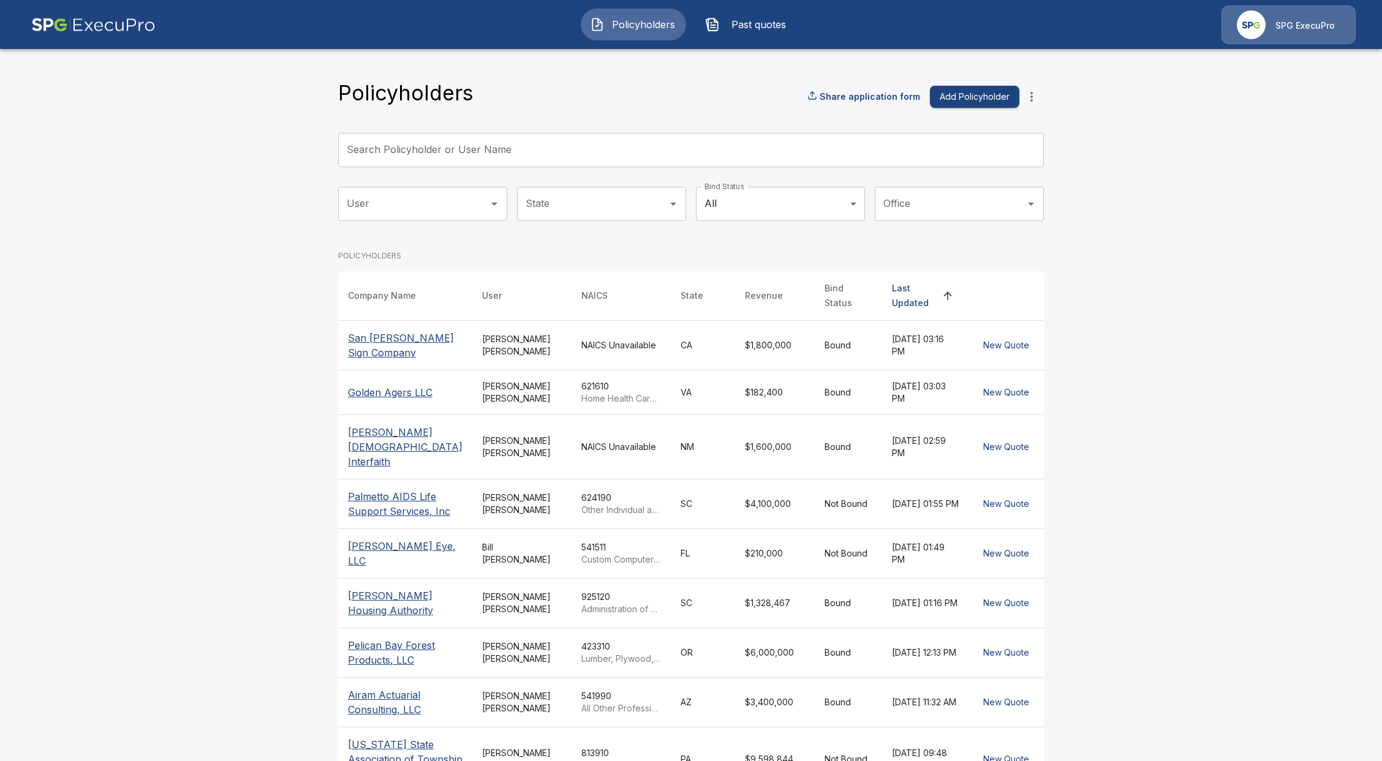
click at [640, 146] on input "Search Policyholder or User Name" at bounding box center [684, 150] width 692 height 34
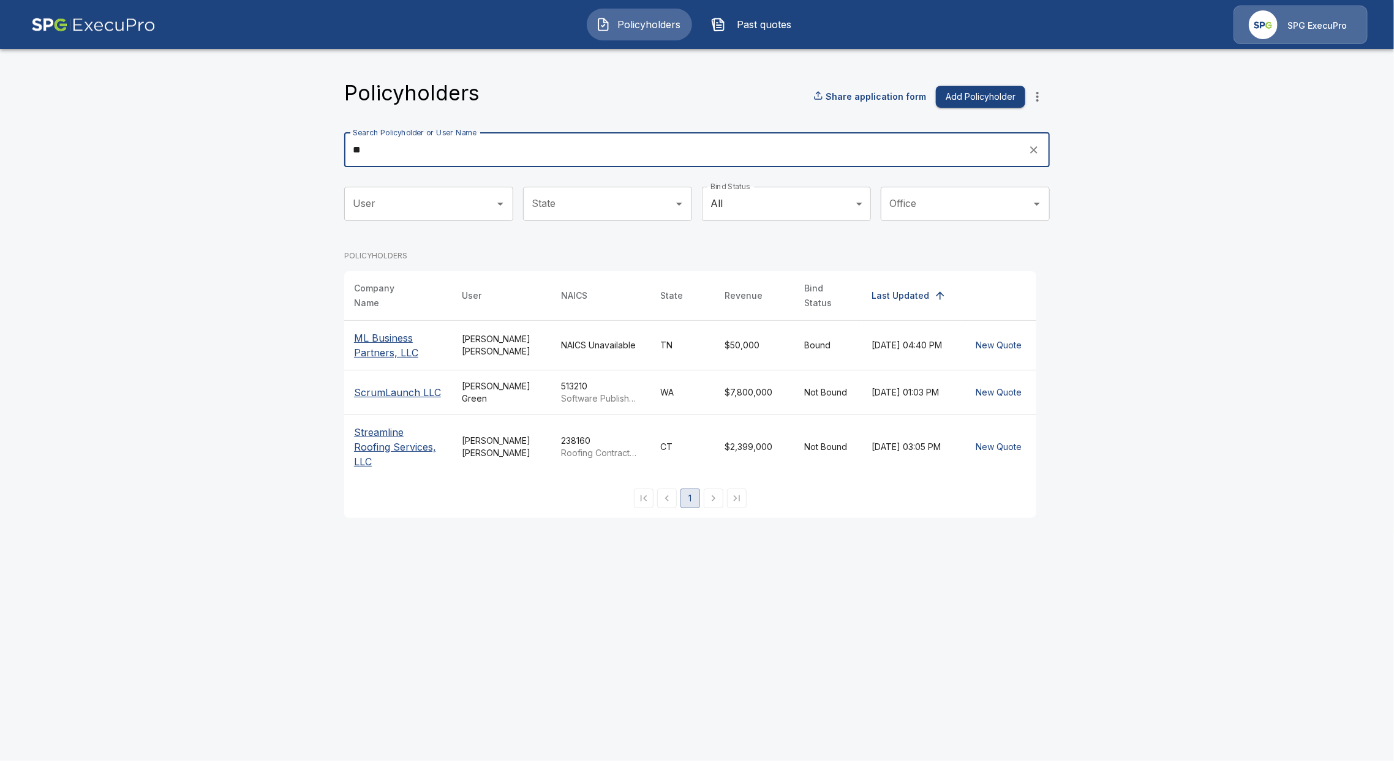
type input "**"
click at [372, 338] on p "ML Business Partners, LLC" at bounding box center [398, 345] width 88 height 29
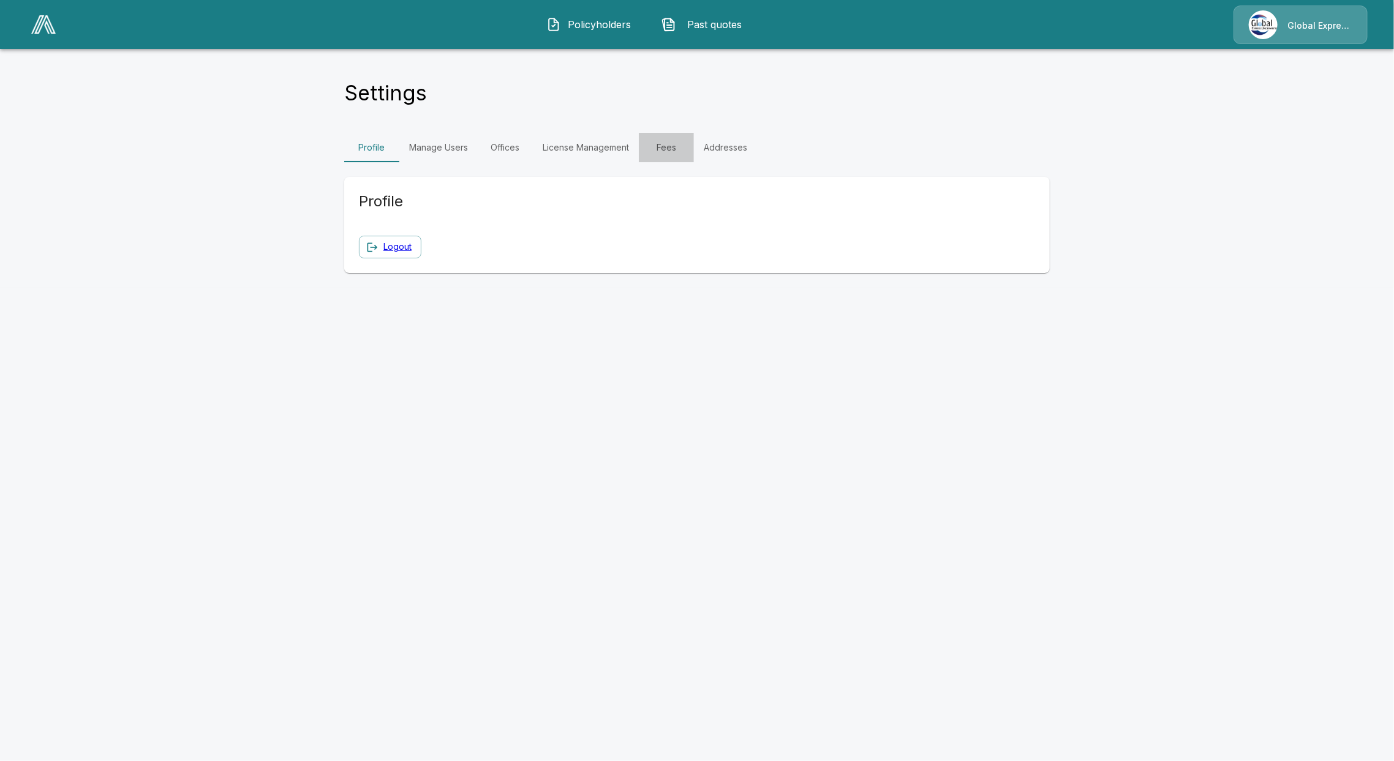
click at [671, 143] on link "Fees" at bounding box center [666, 147] width 55 height 29
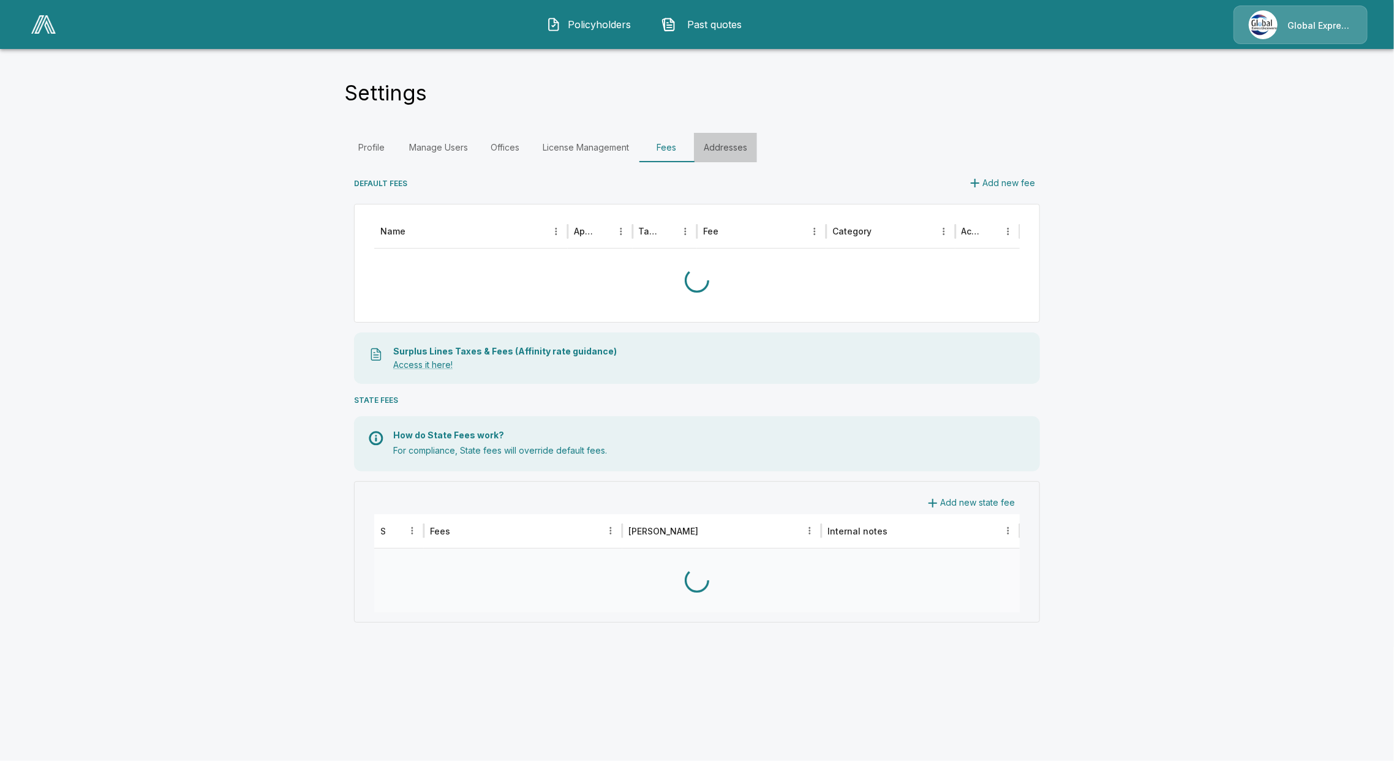
click at [721, 140] on link "Addresses" at bounding box center [725, 147] width 63 height 29
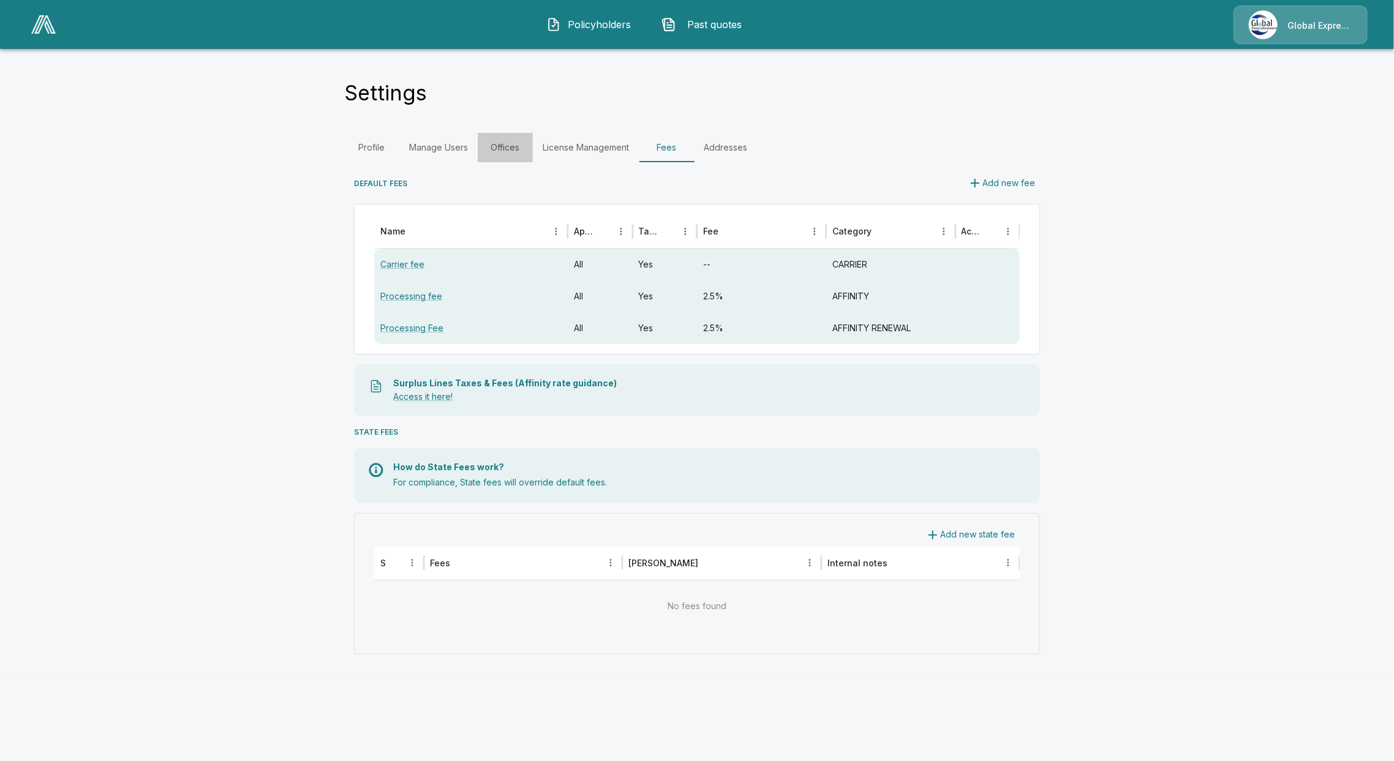
click at [514, 145] on link "Offices" at bounding box center [505, 147] width 55 height 29
click at [557, 145] on link "License Management" at bounding box center [586, 147] width 106 height 29
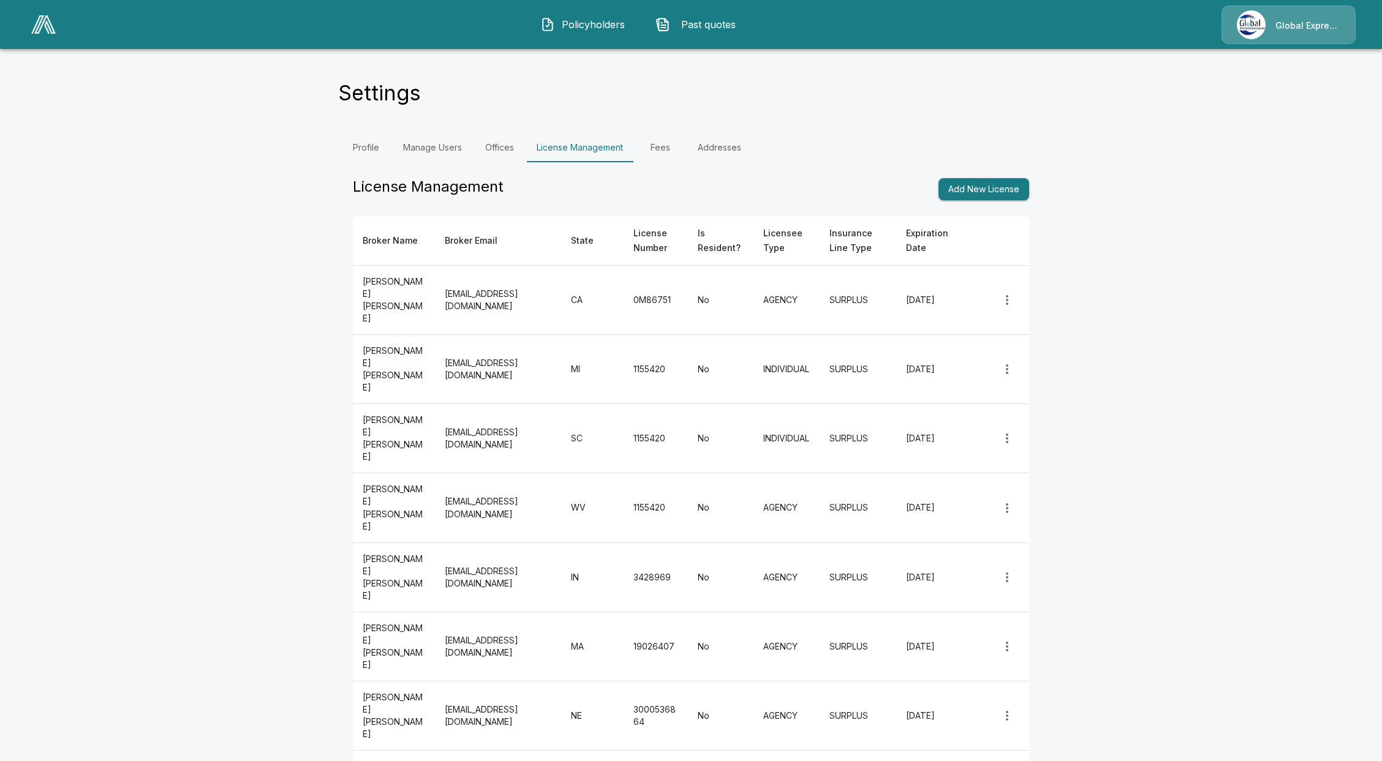
drag, startPoint x: 996, startPoint y: 279, endPoint x: 938, endPoint y: 330, distance: 76.9
click at [938, 335] on td "[DATE]" at bounding box center [930, 369] width 69 height 69
click at [1014, 362] on icon "more" at bounding box center [1007, 369] width 15 height 15
click at [574, 17] on span "Policyholders" at bounding box center [593, 24] width 67 height 15
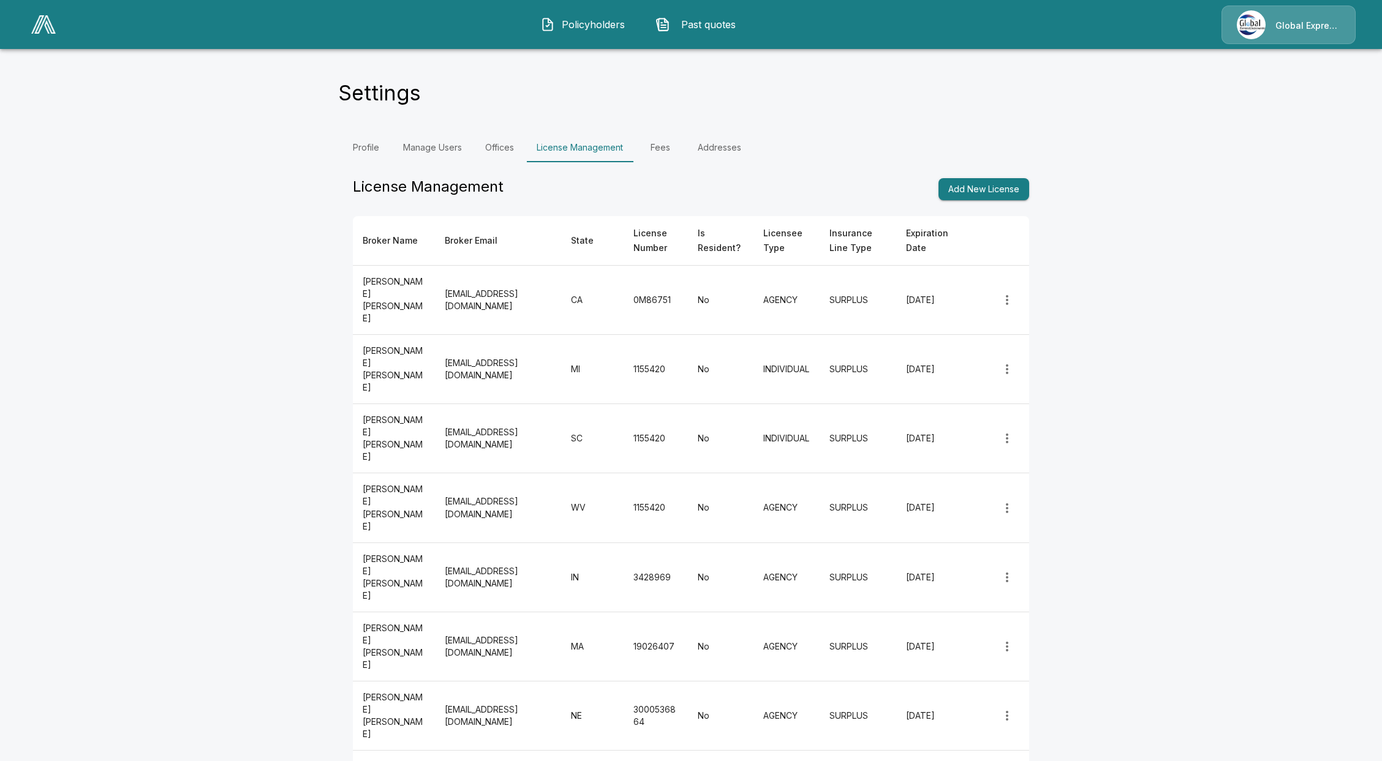
click at [595, 18] on span "Policyholders" at bounding box center [593, 24] width 67 height 15
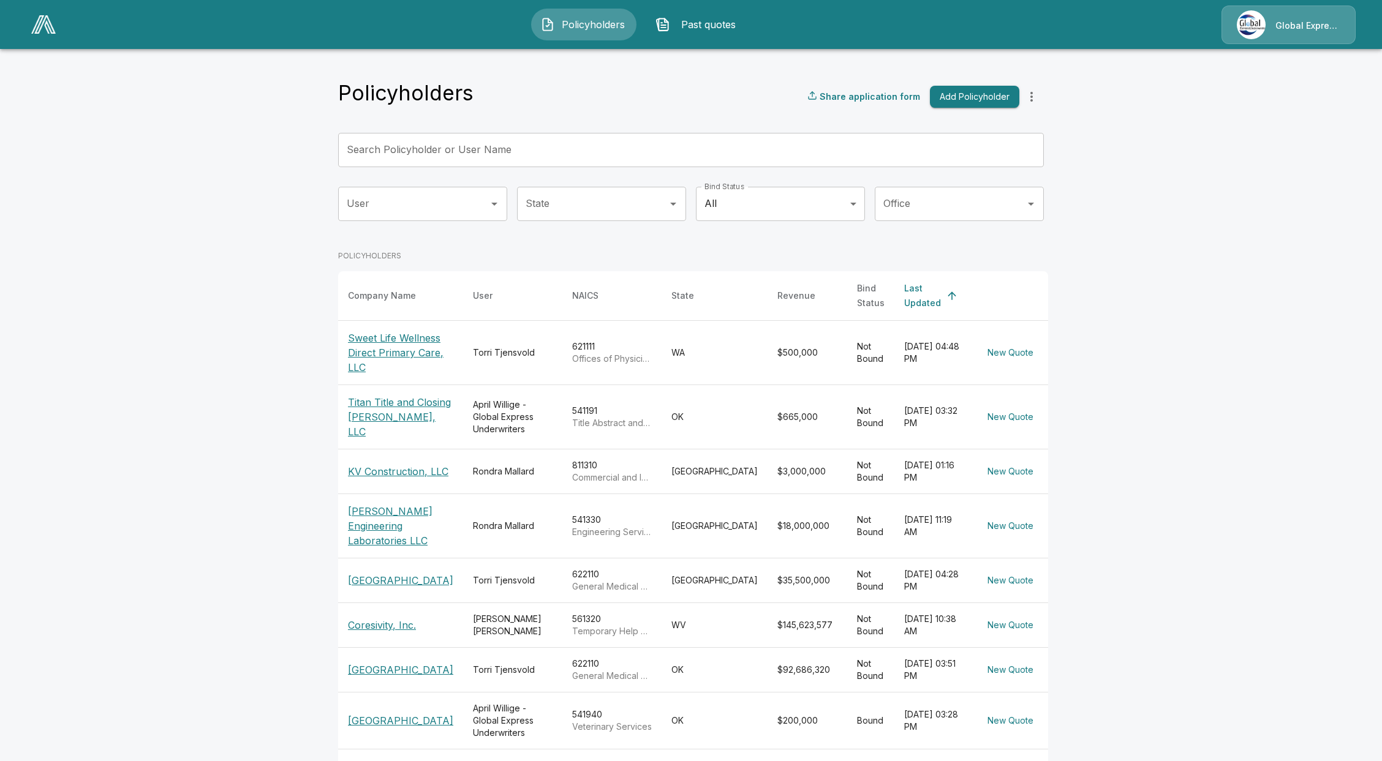
click at [396, 160] on input "Search Policyholder or User Name" at bounding box center [684, 150] width 692 height 34
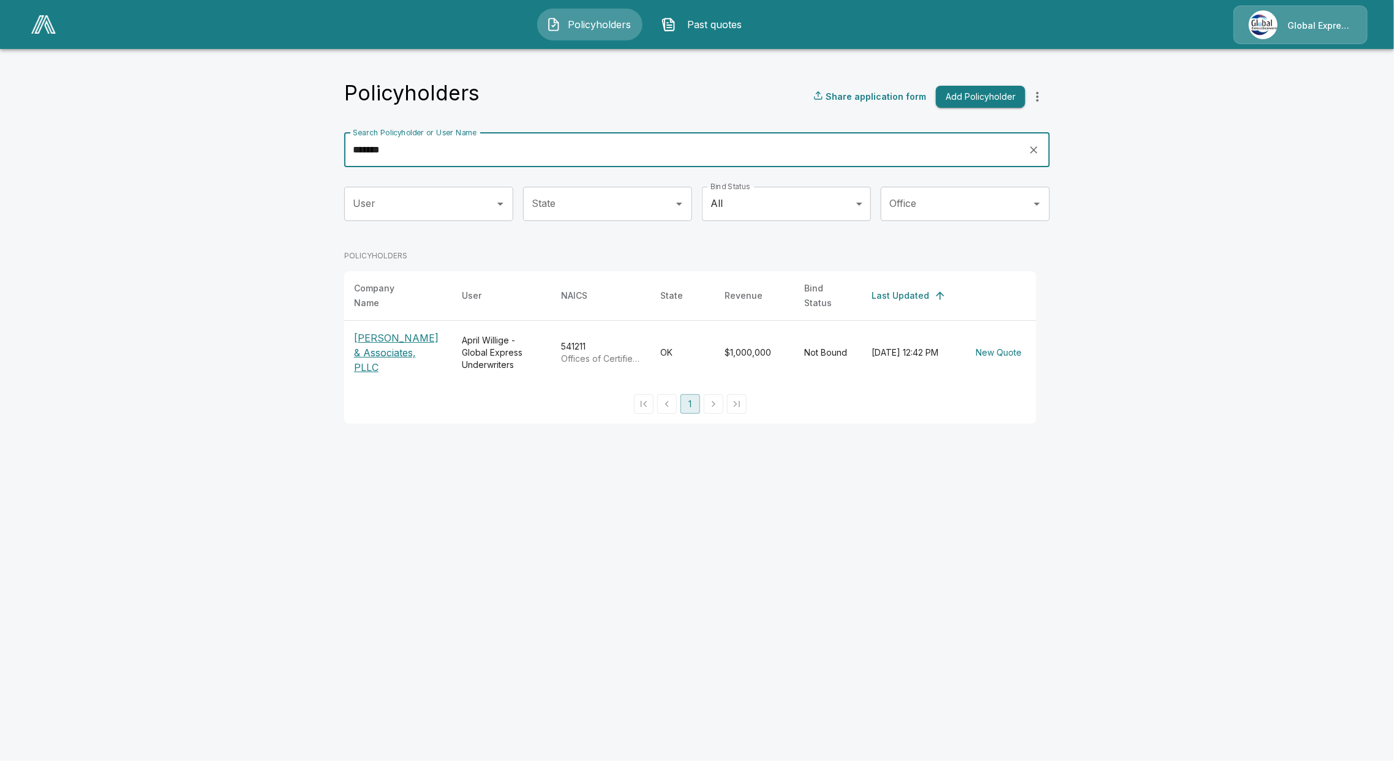
type input "*******"
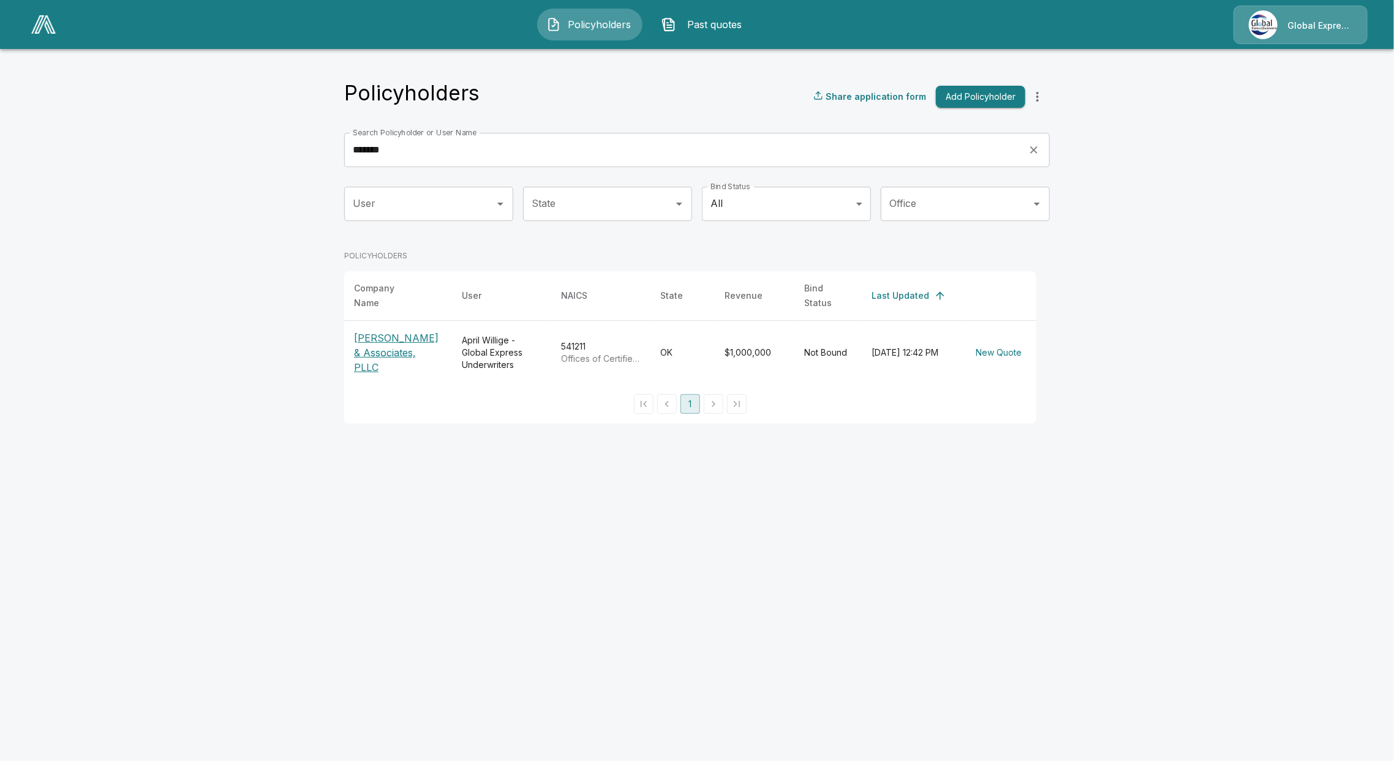
click at [151, 298] on main "Policyholders Share application form Add Policyholder Search Policyholder or Us…" at bounding box center [697, 219] width 1394 height 439
click at [349, 348] on th "[PERSON_NAME] & Associates, PLLC" at bounding box center [398, 352] width 108 height 64
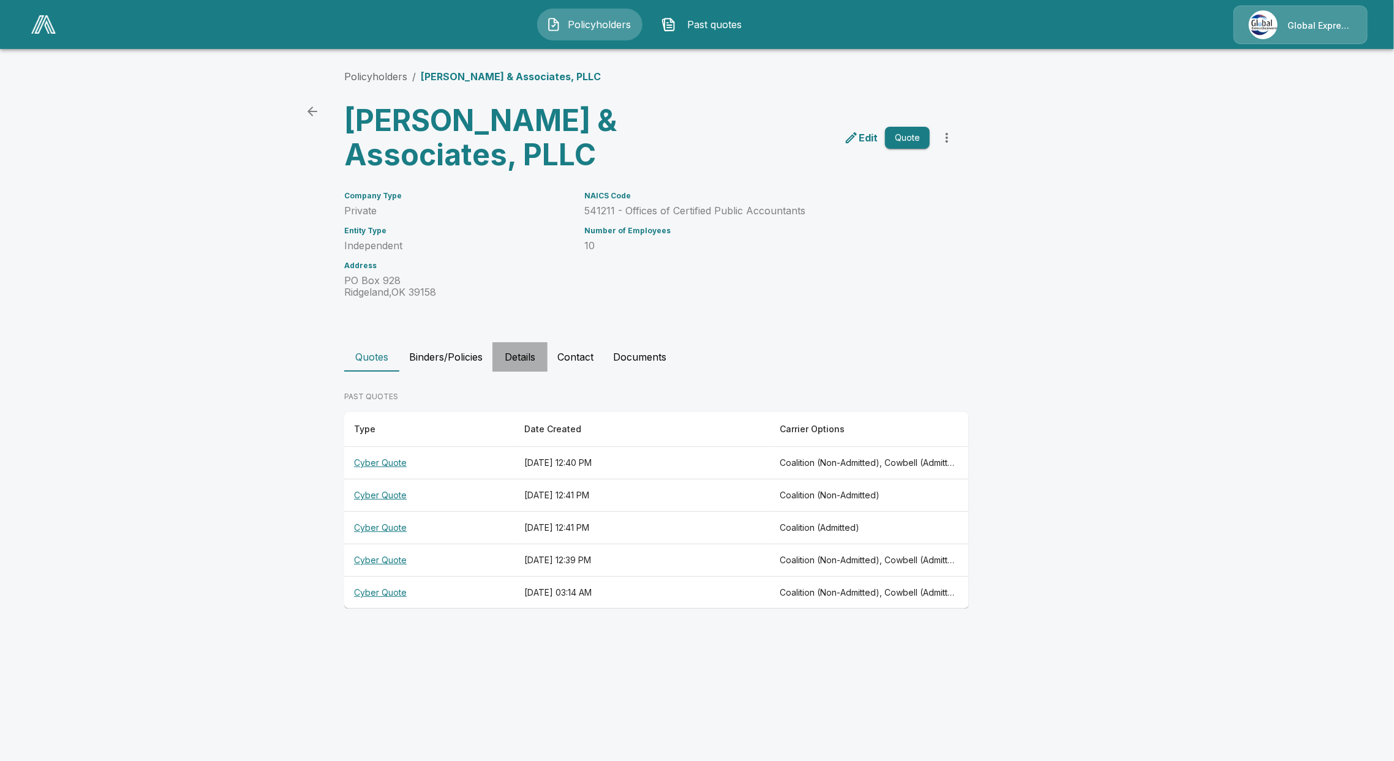
click at [519, 350] on button "Details" at bounding box center [519, 356] width 55 height 29
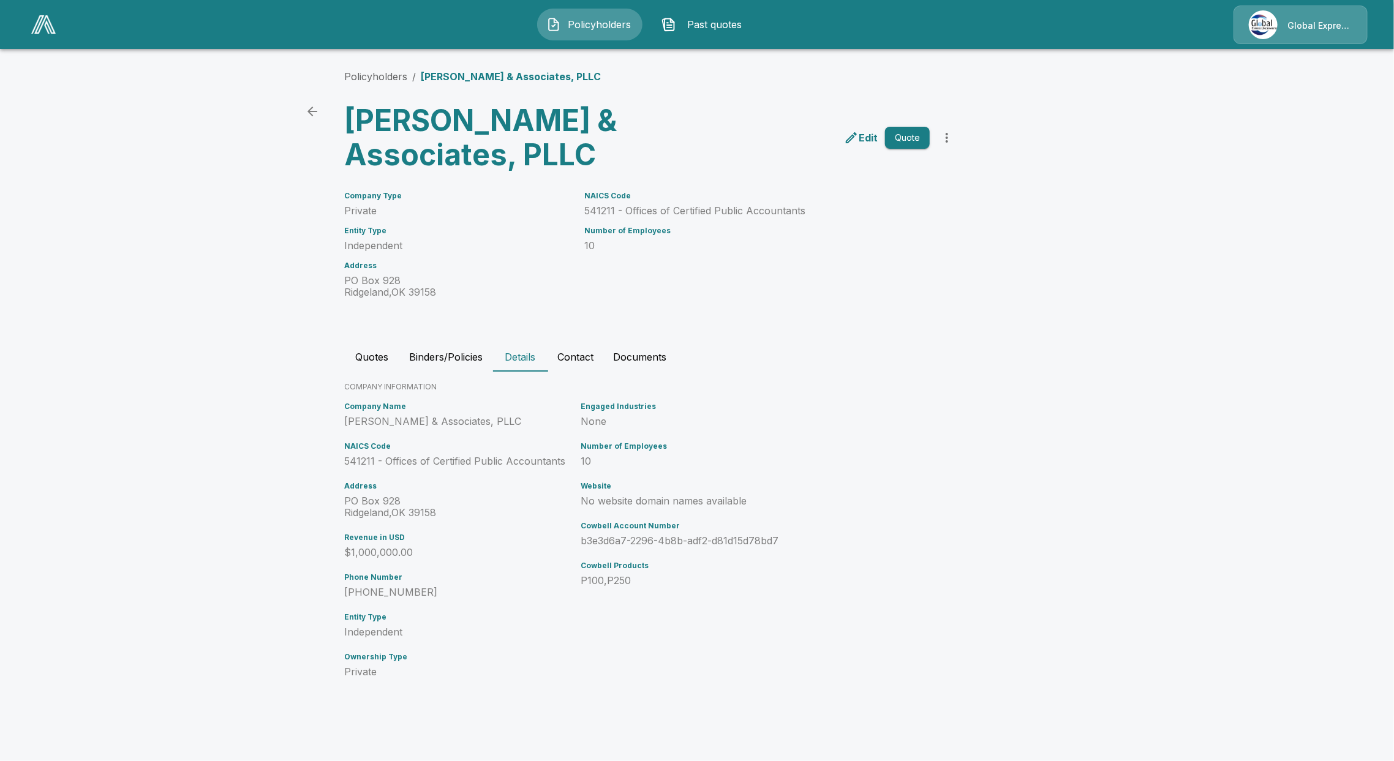
click at [448, 341] on div "Policyholders / Maloney & Associates, PLLC Maloney & Associates, PLLC Edit Quot…" at bounding box center [697, 381] width 735 height 670
click at [380, 344] on button "Quotes" at bounding box center [371, 356] width 55 height 29
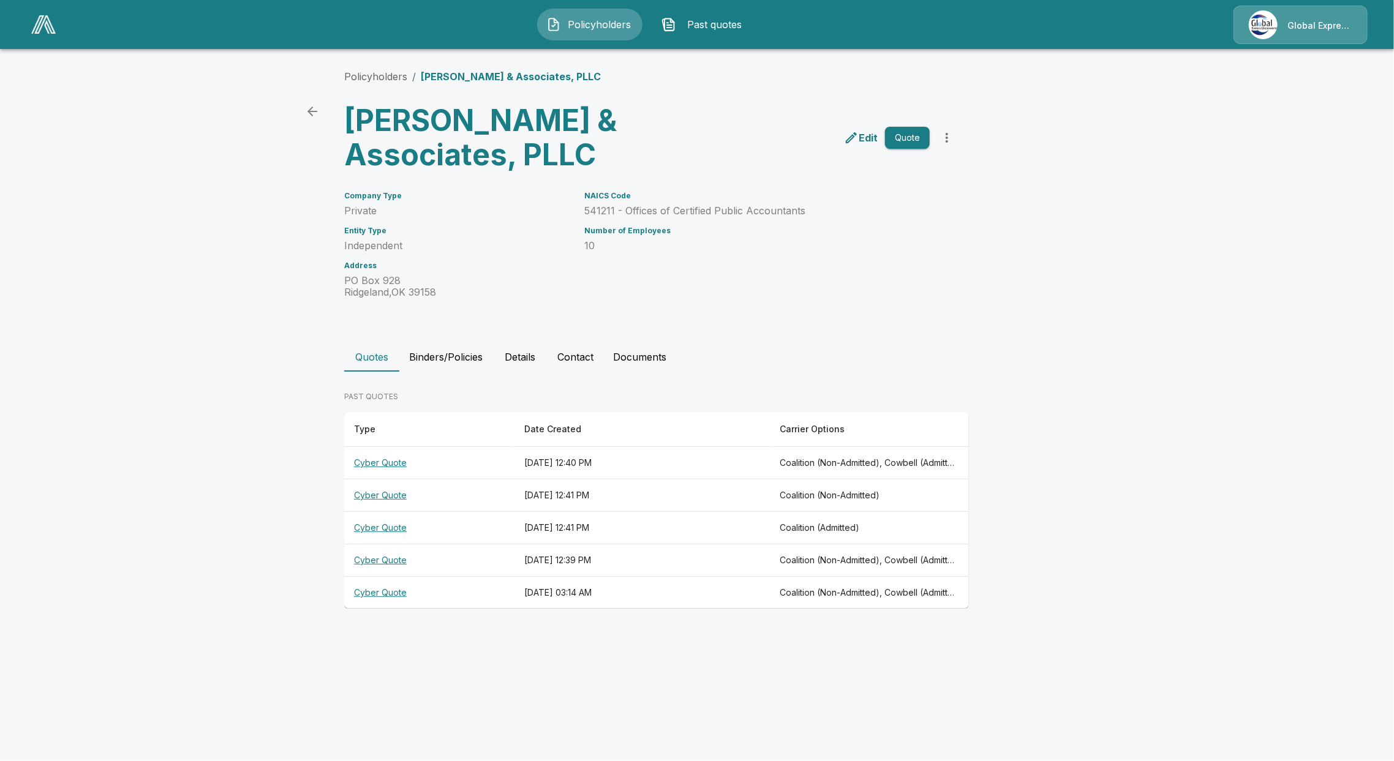
click at [522, 363] on button "Details" at bounding box center [519, 356] width 55 height 29
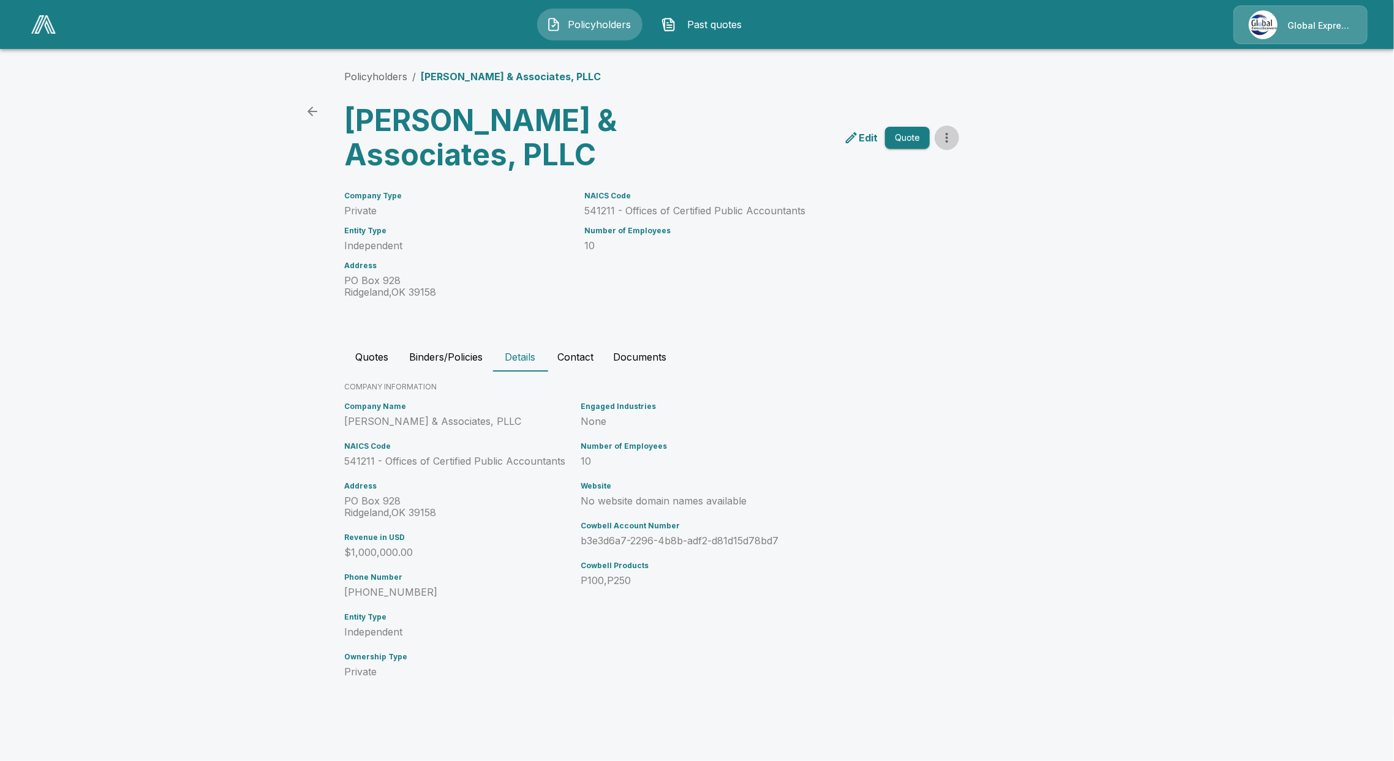
click at [949, 141] on icon "more" at bounding box center [947, 137] width 15 height 15
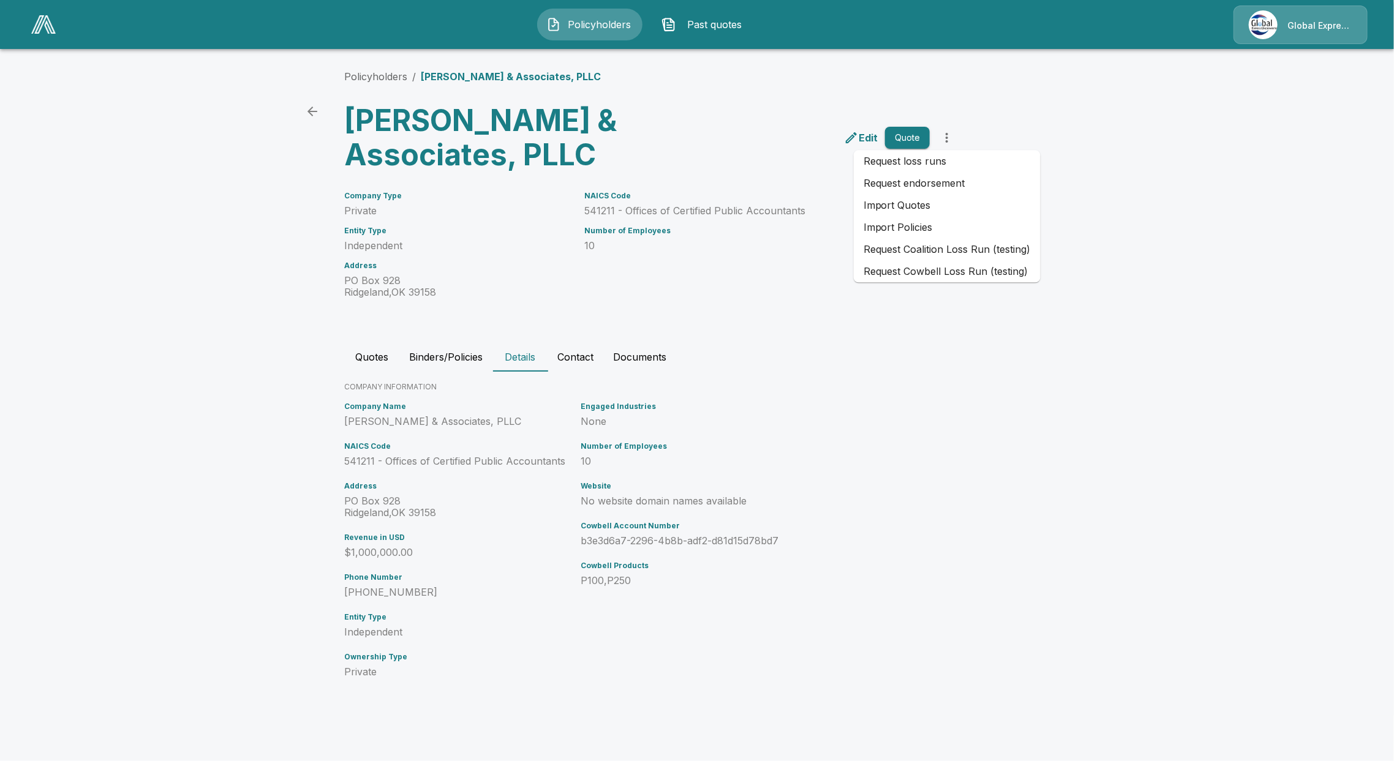
drag, startPoint x: 813, startPoint y: 323, endPoint x: 712, endPoint y: 355, distance: 106.0
click at [812, 323] on div "Policyholders / Maloney & Associates, PLLC Maloney & Associates, PLLC Edit Quot…" at bounding box center [697, 381] width 735 height 670
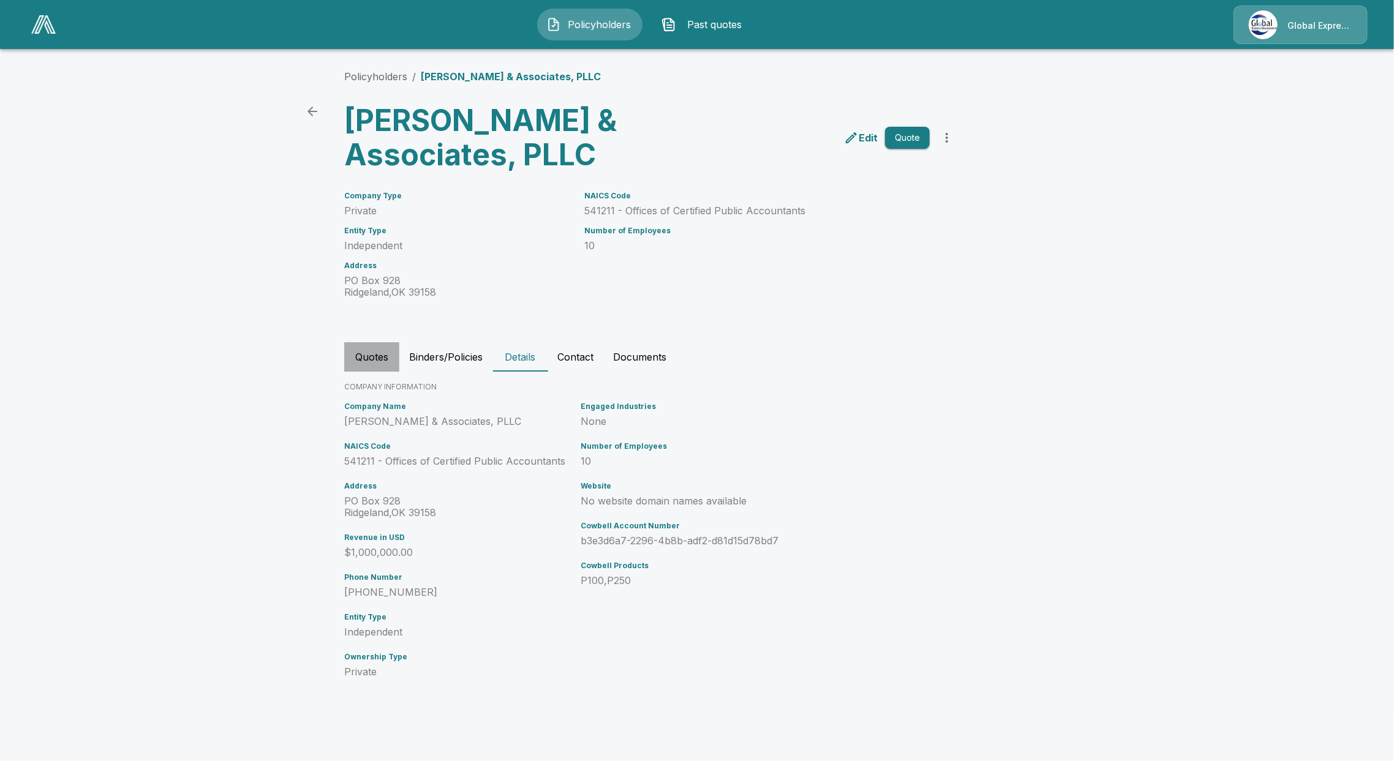
click at [382, 354] on button "Quotes" at bounding box center [371, 356] width 55 height 29
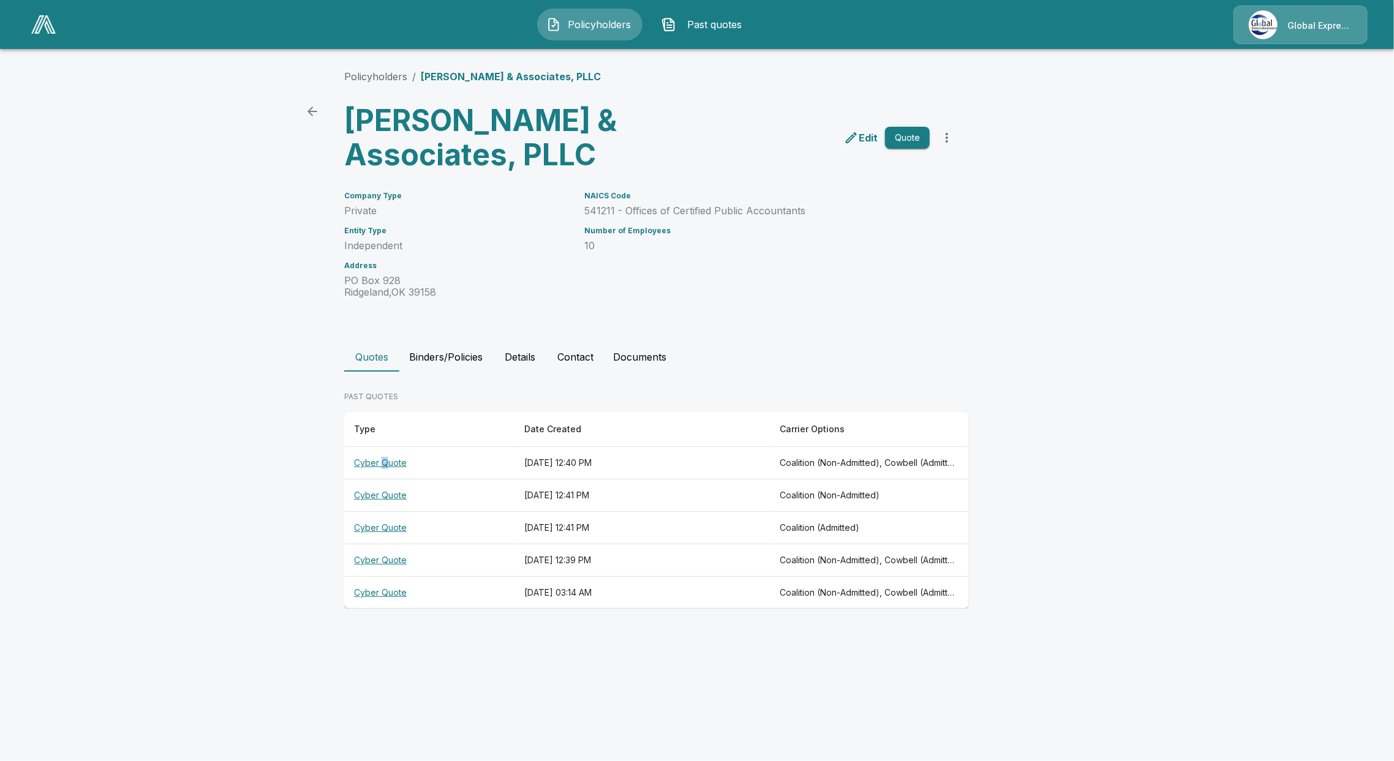
click at [386, 461] on th "Cyber Quote" at bounding box center [429, 463] width 170 height 32
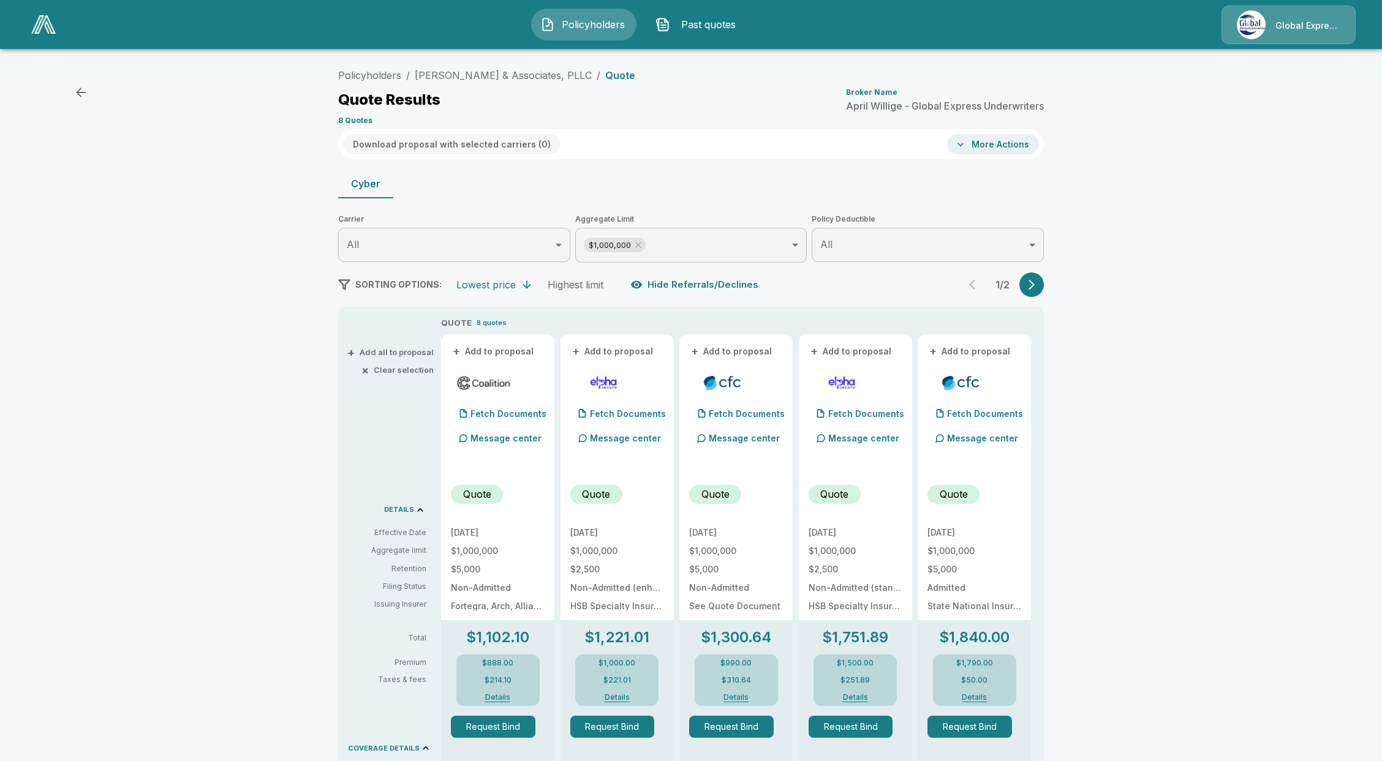
click at [1006, 149] on button "More Actions" at bounding box center [993, 144] width 92 height 20
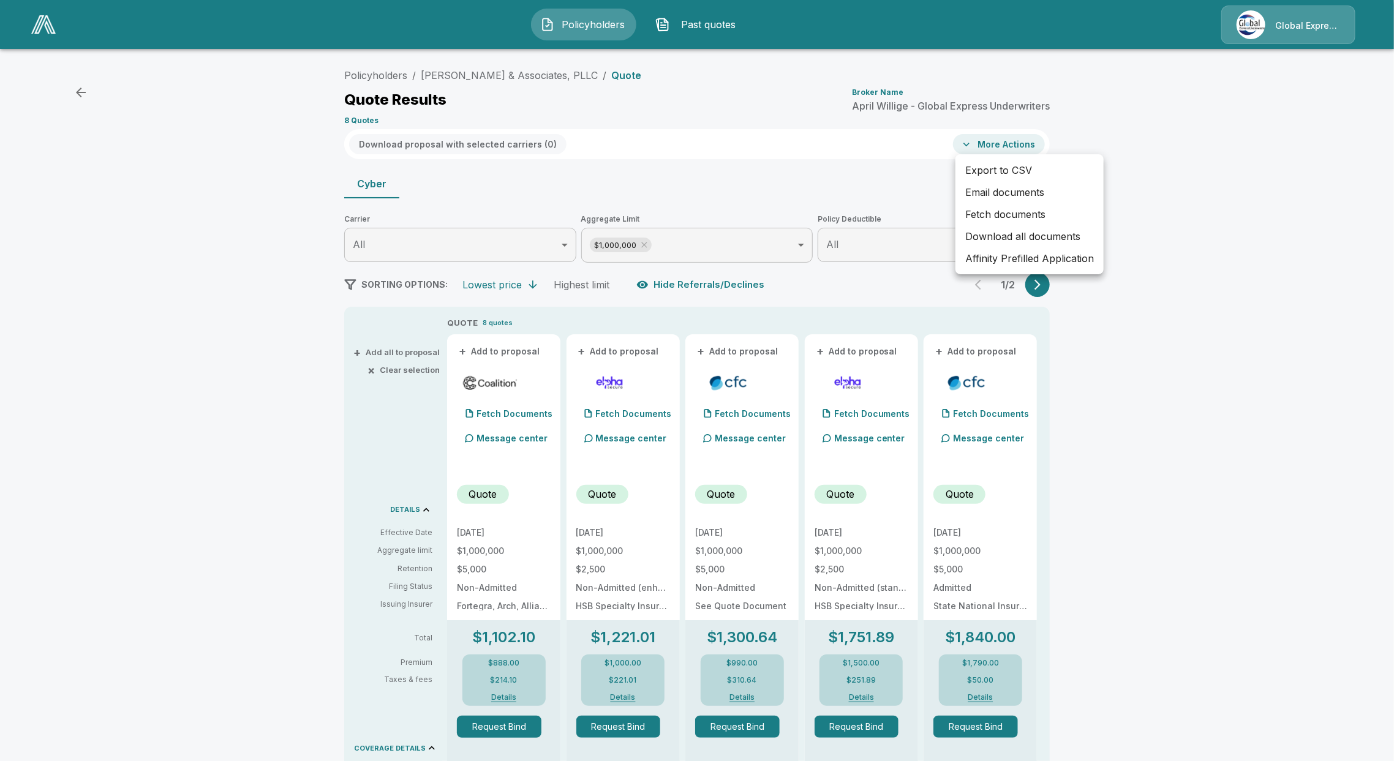
click at [1022, 258] on li "Affinity Prefilled Application" at bounding box center [1029, 258] width 148 height 22
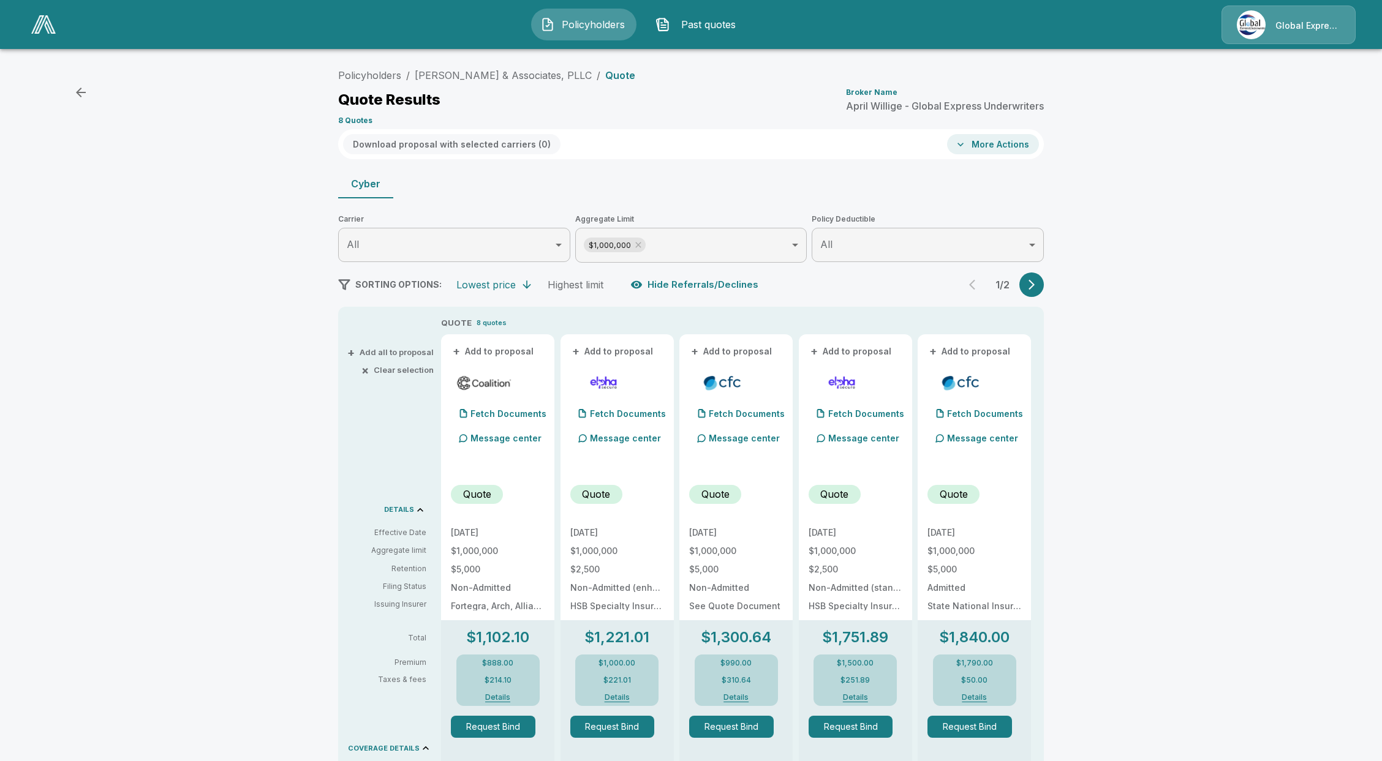
click at [39, 29] on img at bounding box center [43, 24] width 24 height 18
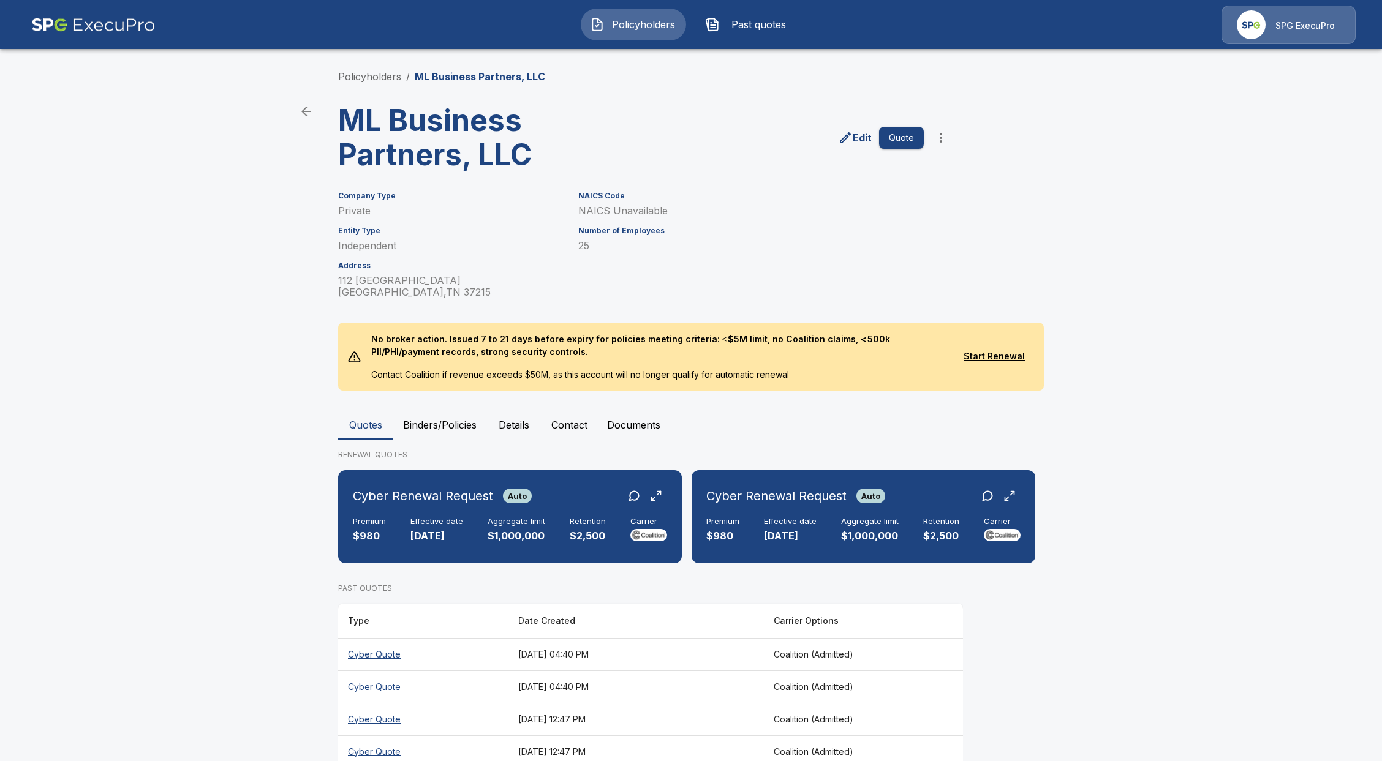
click at [366, 652] on th "Cyber Quote" at bounding box center [423, 654] width 170 height 32
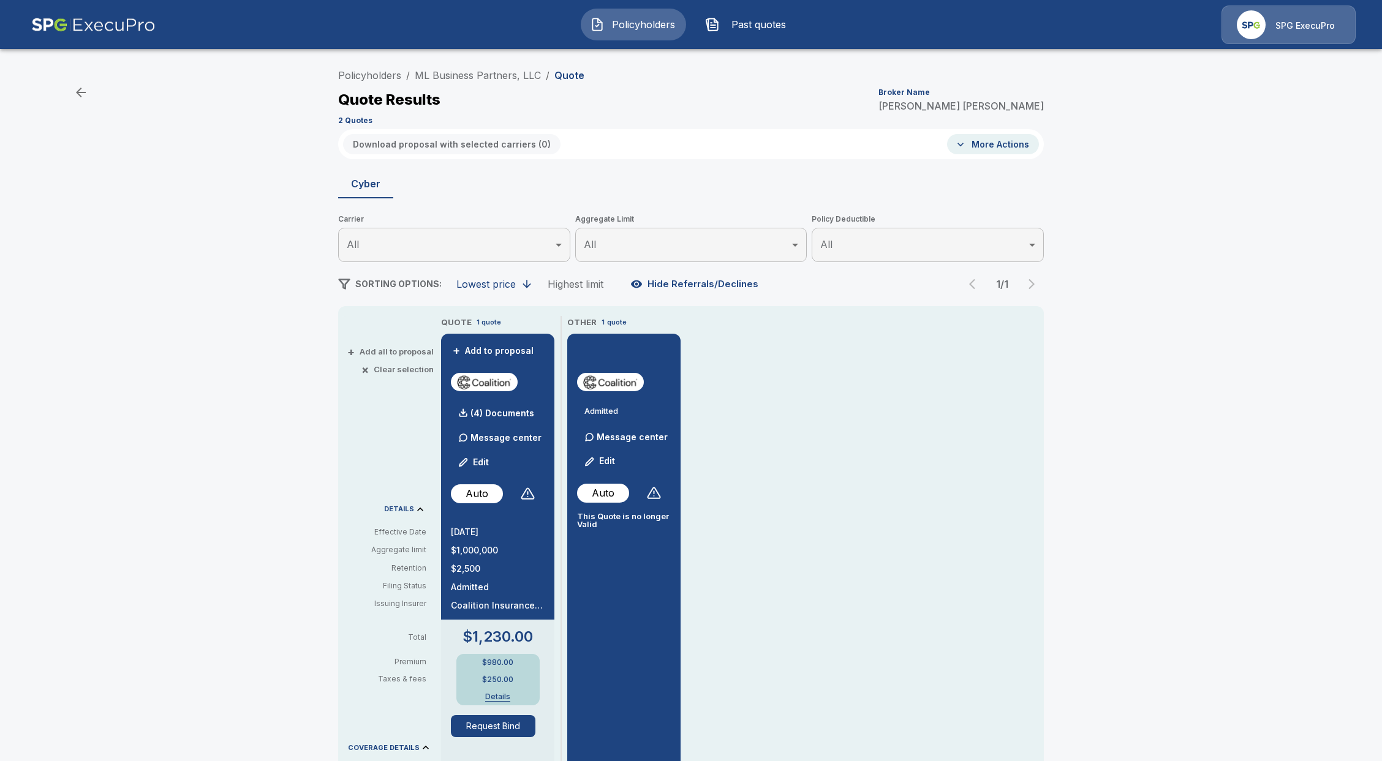
click at [503, 698] on button "Details" at bounding box center [497, 696] width 49 height 7
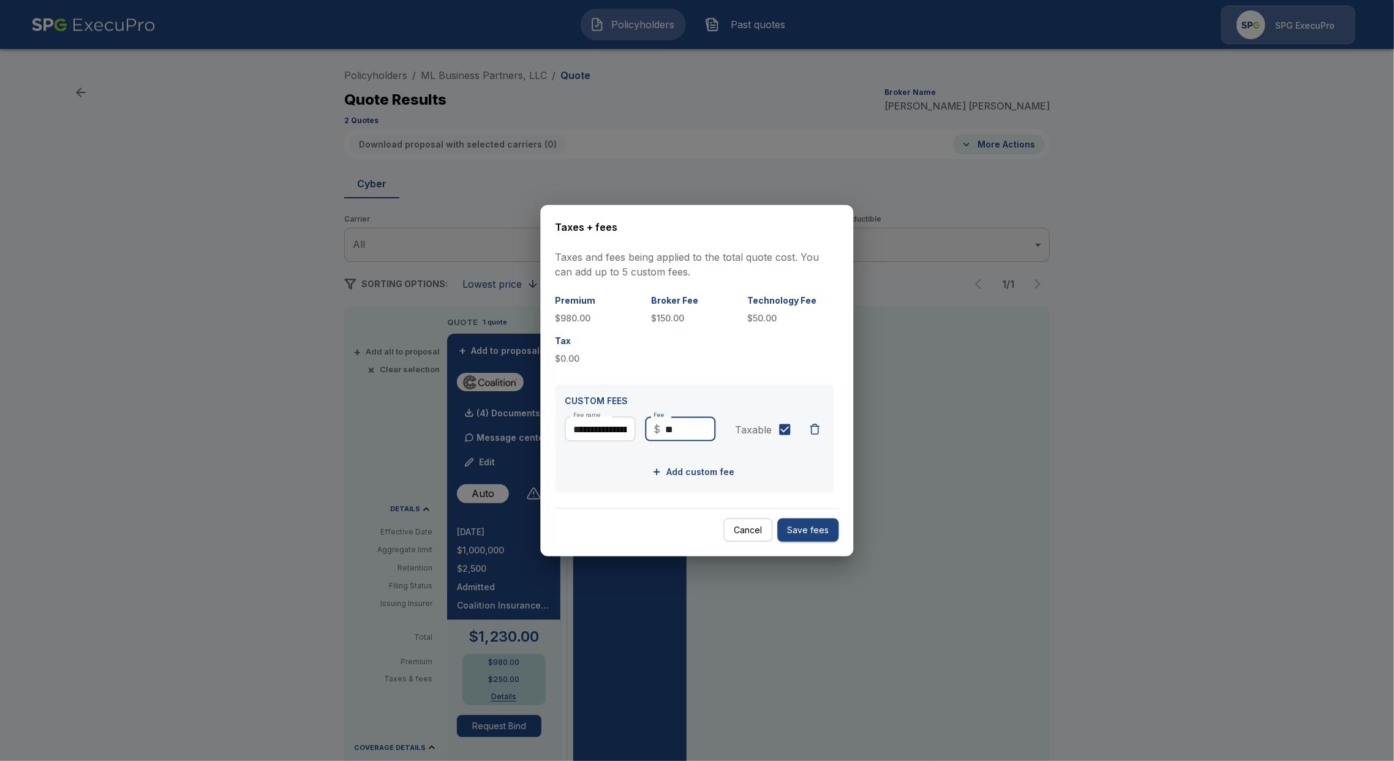
drag, startPoint x: 685, startPoint y: 431, endPoint x: 658, endPoint y: 433, distance: 27.0
click at [661, 433] on div "​ $ ** Fee" at bounding box center [681, 429] width 70 height 24
type input "**"
click at [820, 530] on button "Save fees" at bounding box center [808, 530] width 61 height 24
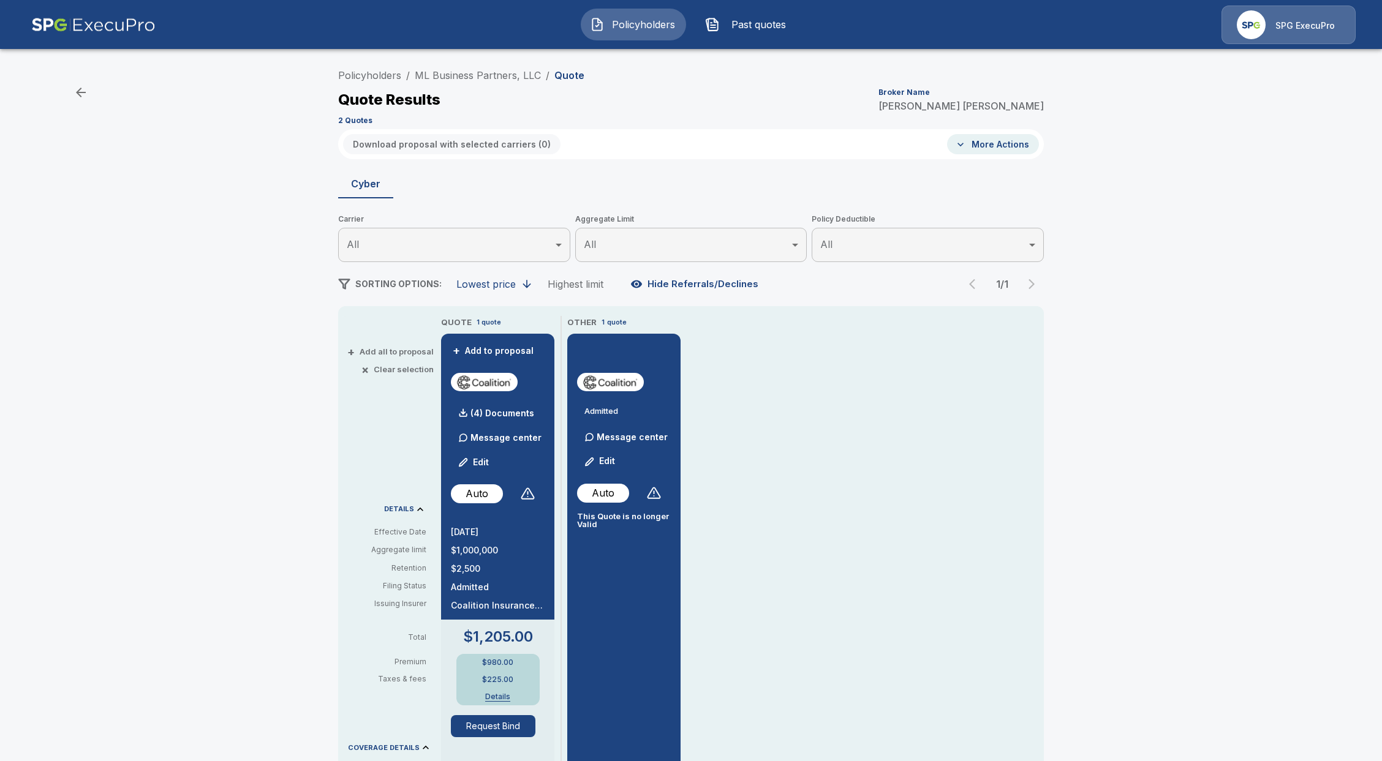
click at [504, 698] on button "Details" at bounding box center [497, 696] width 49 height 7
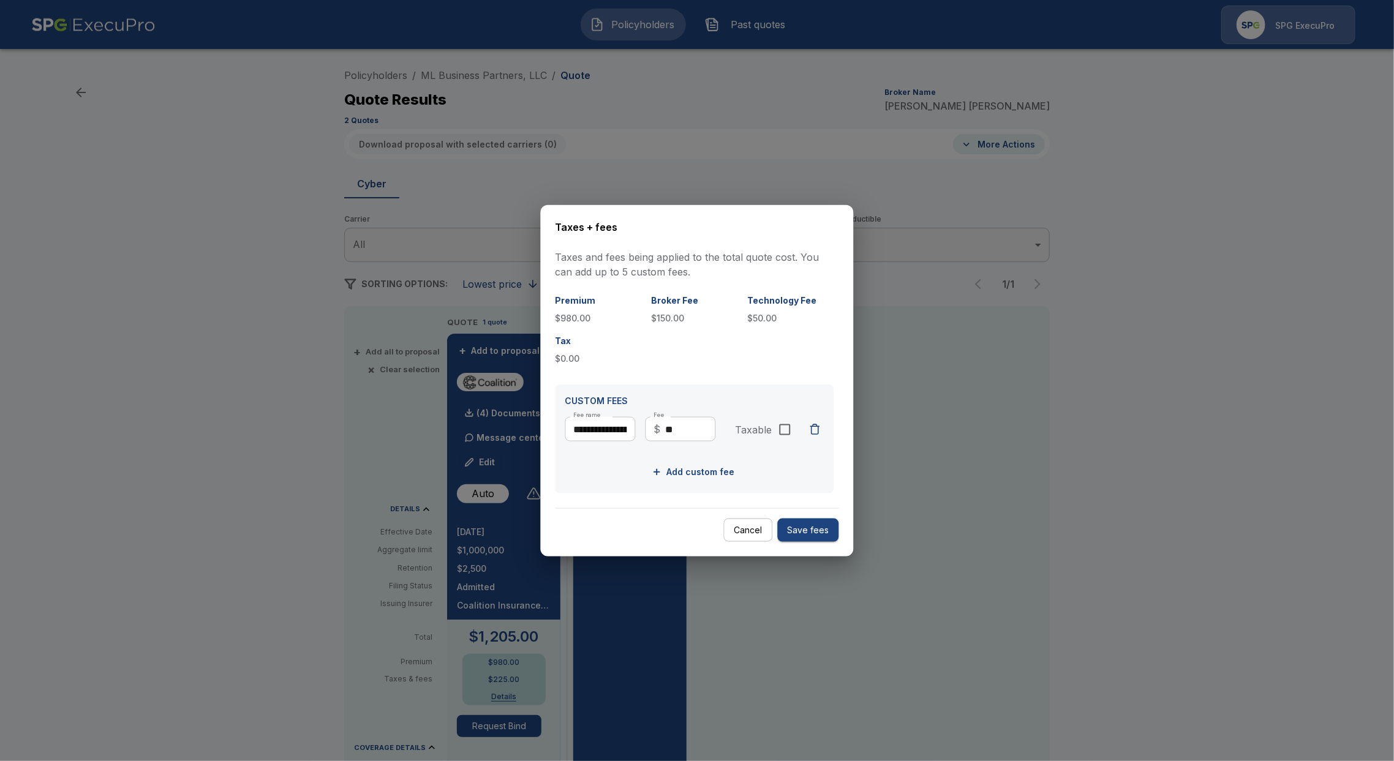
click at [818, 530] on button "Save fees" at bounding box center [808, 530] width 61 height 24
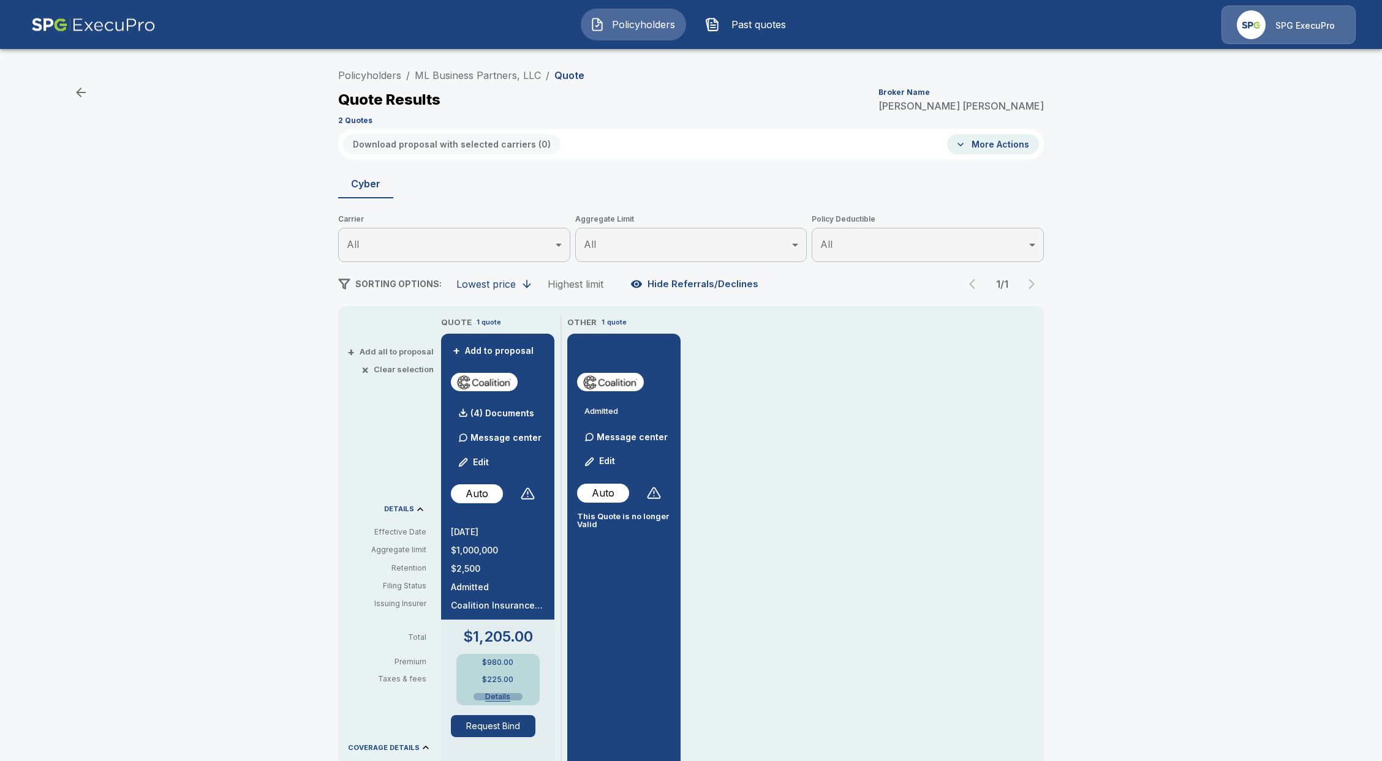
click at [512, 694] on button "Details" at bounding box center [497, 696] width 49 height 7
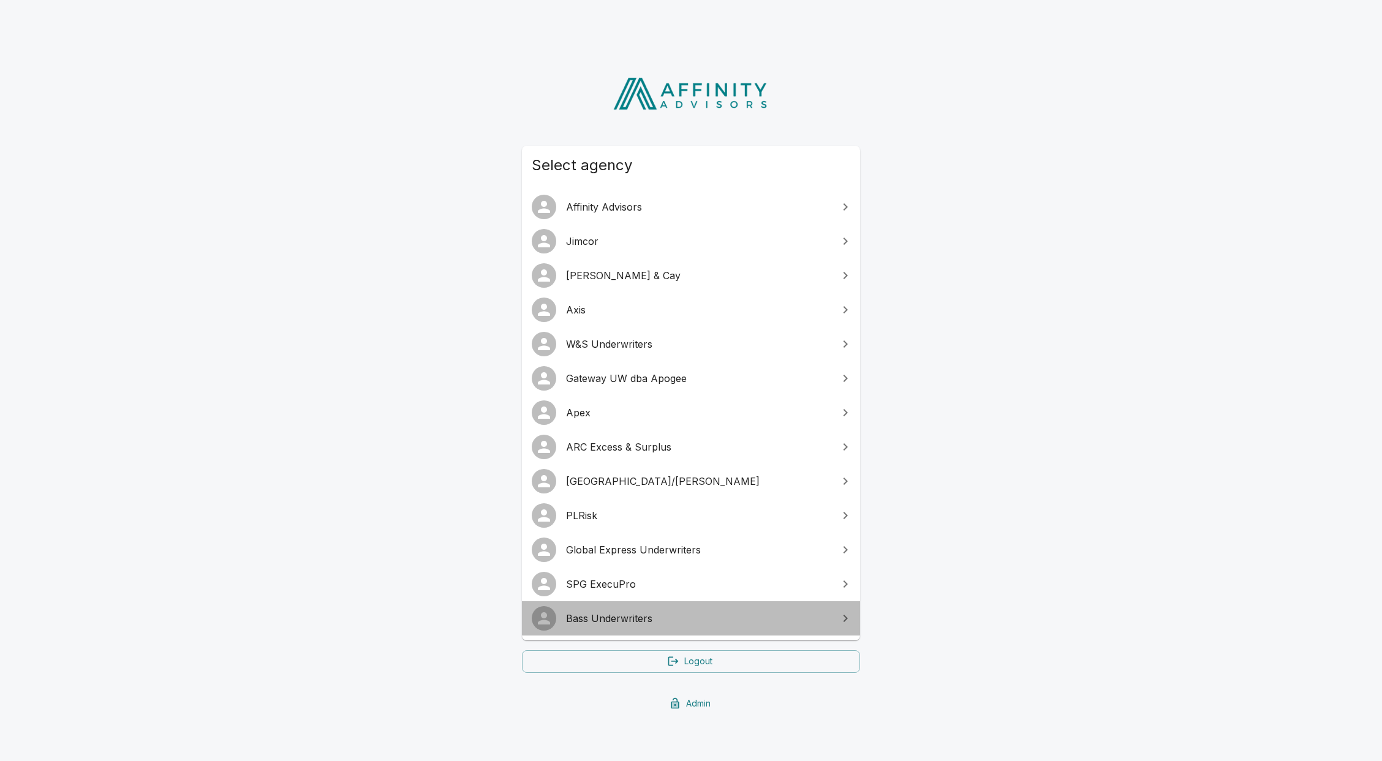
click at [609, 613] on span "Bass Underwriters" at bounding box center [698, 618] width 265 height 15
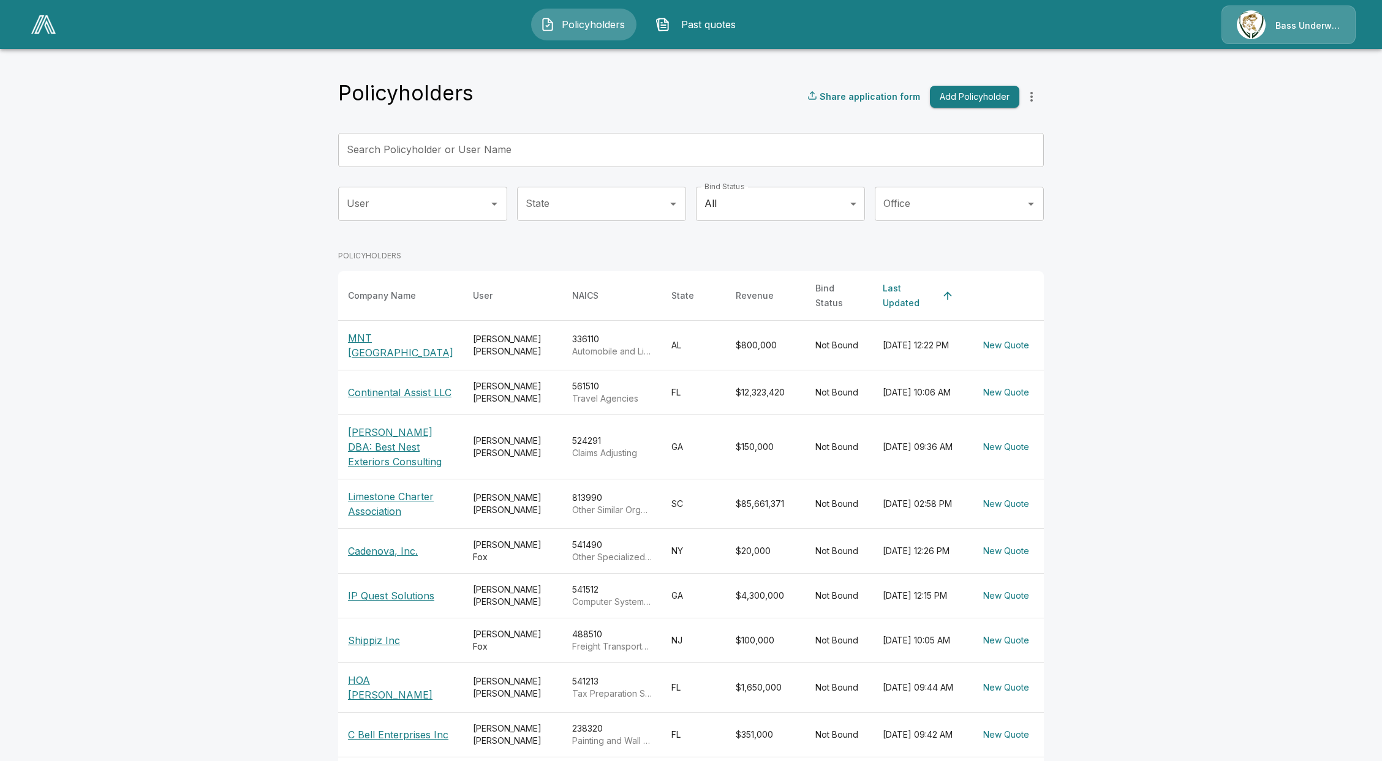
click at [406, 559] on p "Cadenova, Inc." at bounding box center [400, 551] width 105 height 15
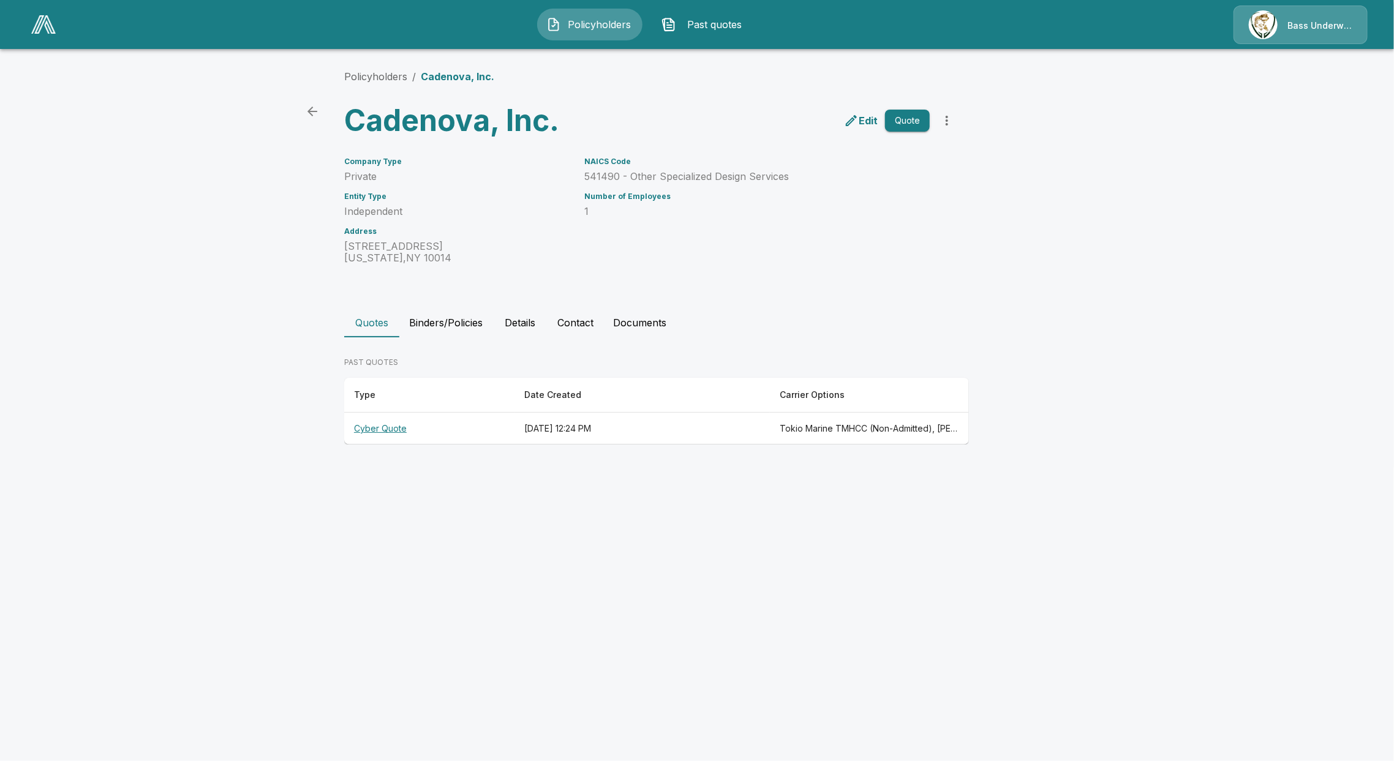
click at [379, 437] on th "Cyber Quote" at bounding box center [429, 429] width 170 height 32
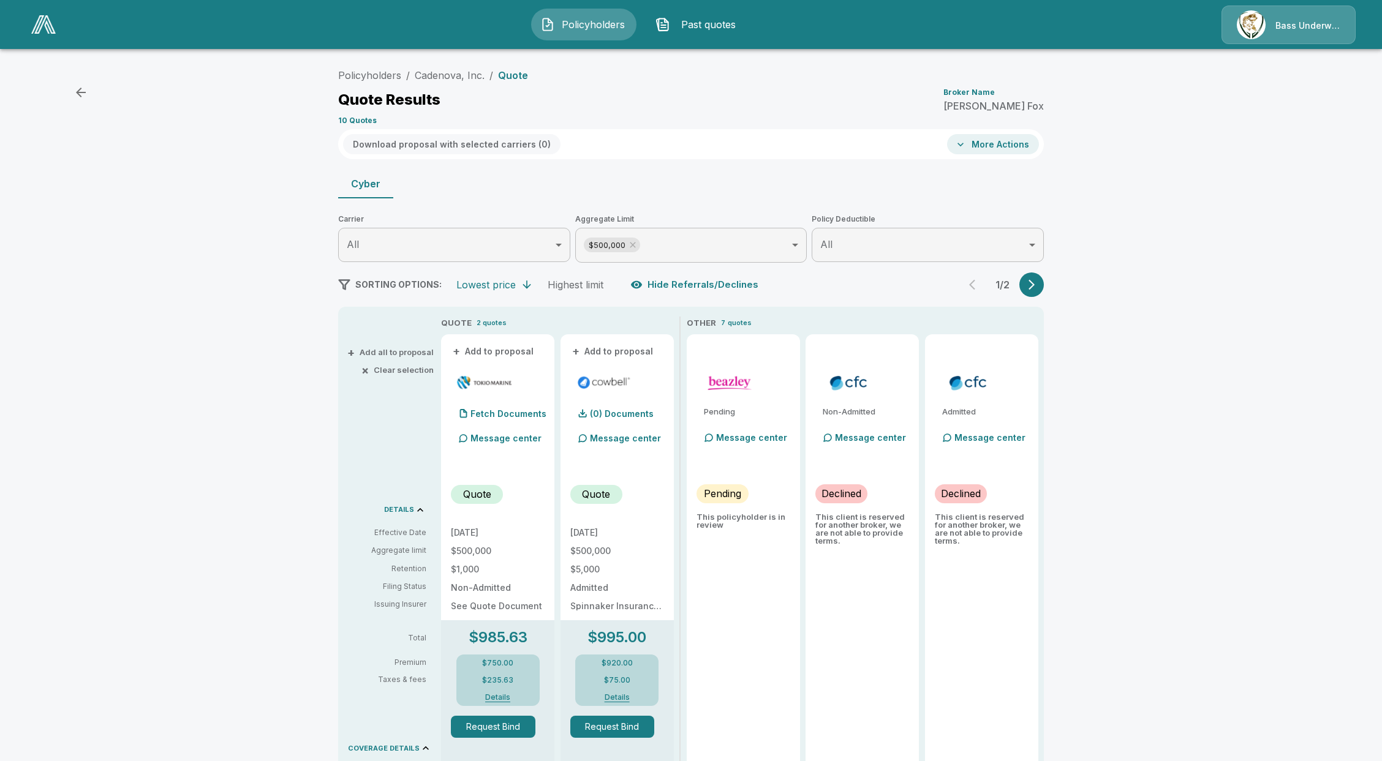
click at [1019, 146] on button "More Actions" at bounding box center [993, 144] width 92 height 20
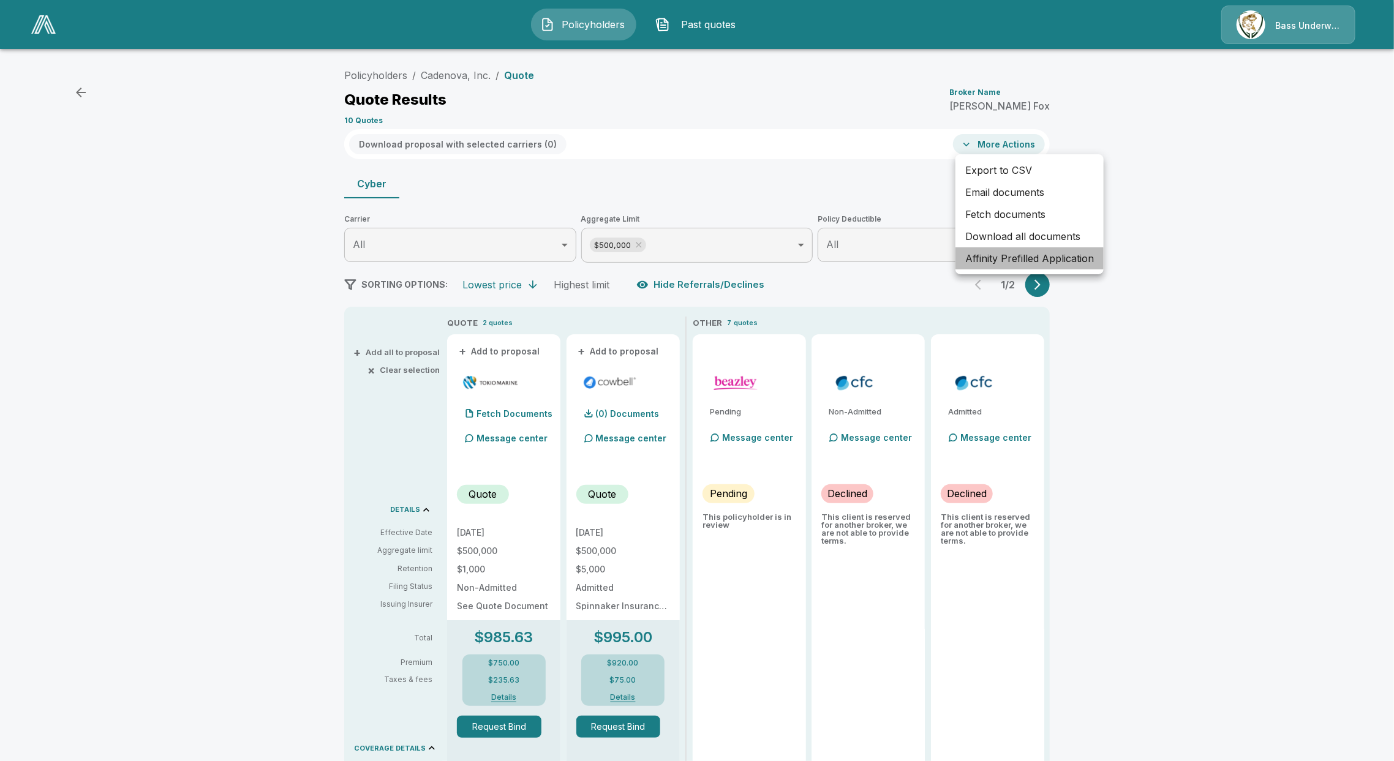
click at [1023, 264] on li "Affinity Prefilled Application" at bounding box center [1029, 258] width 148 height 22
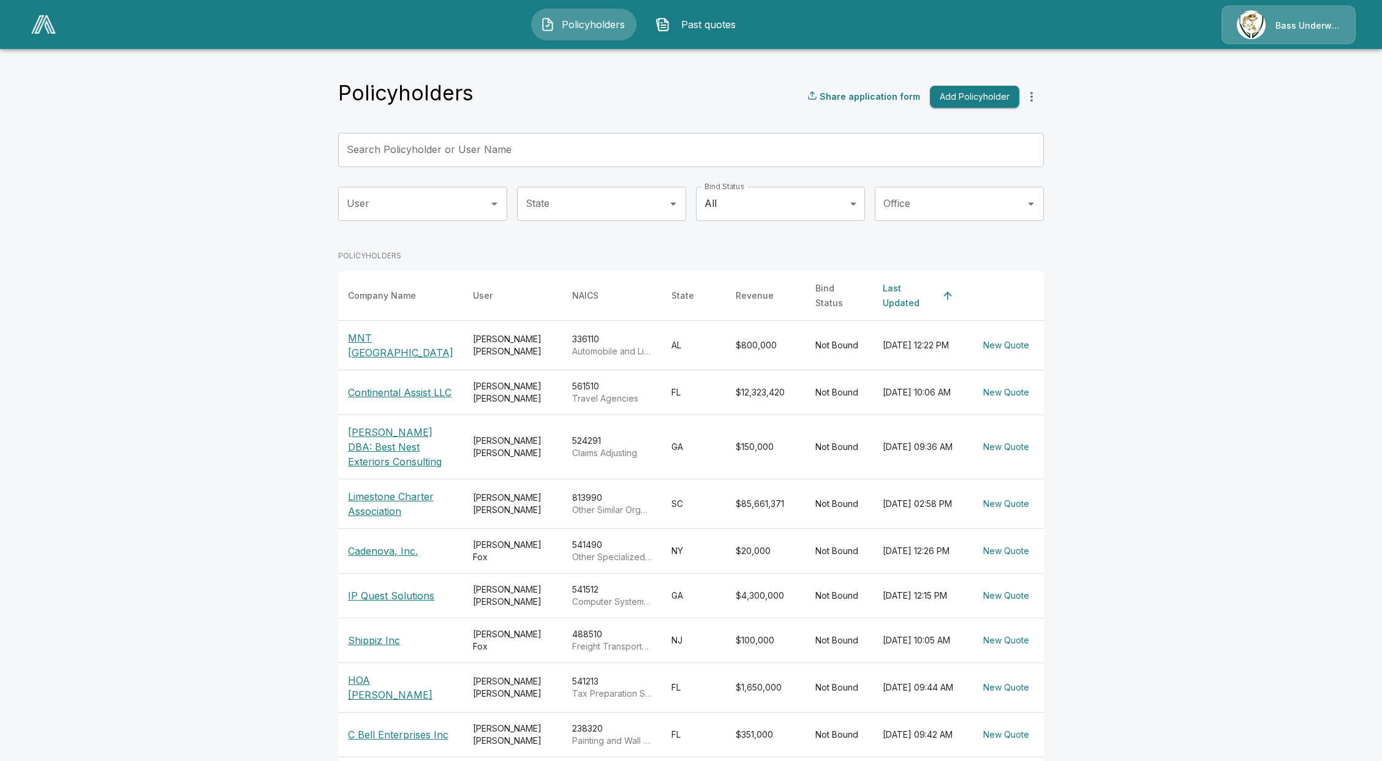
click at [709, 20] on span "Past quotes" at bounding box center [708, 24] width 67 height 15
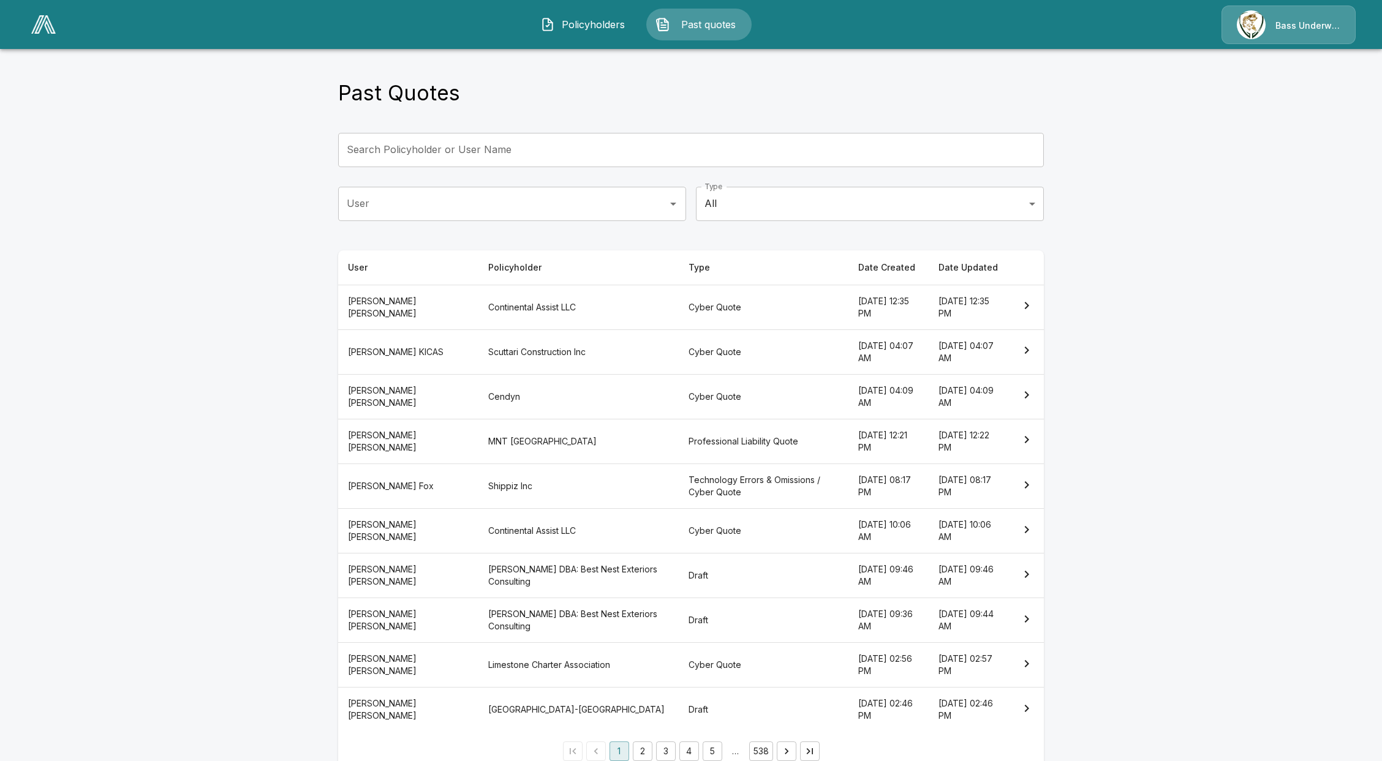
click at [393, 366] on th "CHRISTOPHER KICAS" at bounding box center [408, 352] width 140 height 45
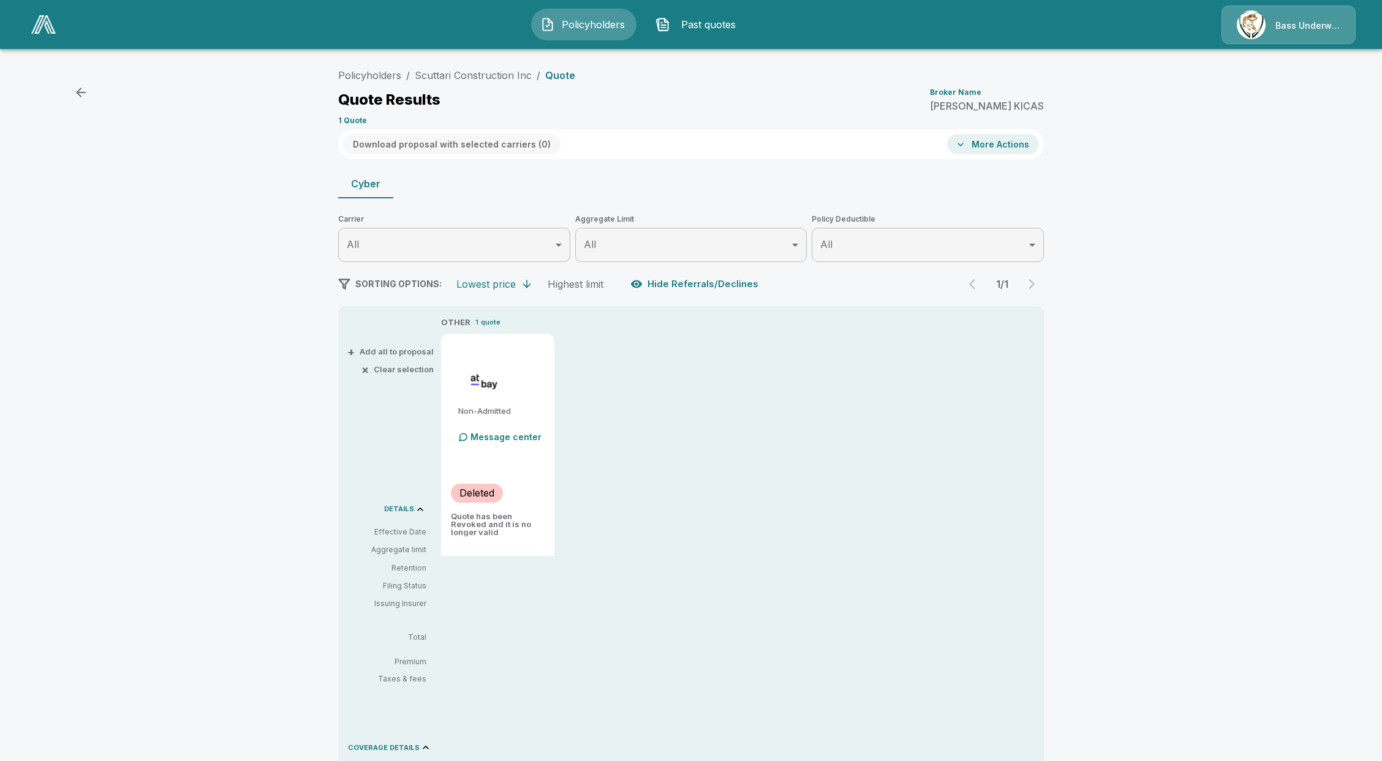
click at [986, 146] on button "More Actions" at bounding box center [993, 144] width 92 height 20
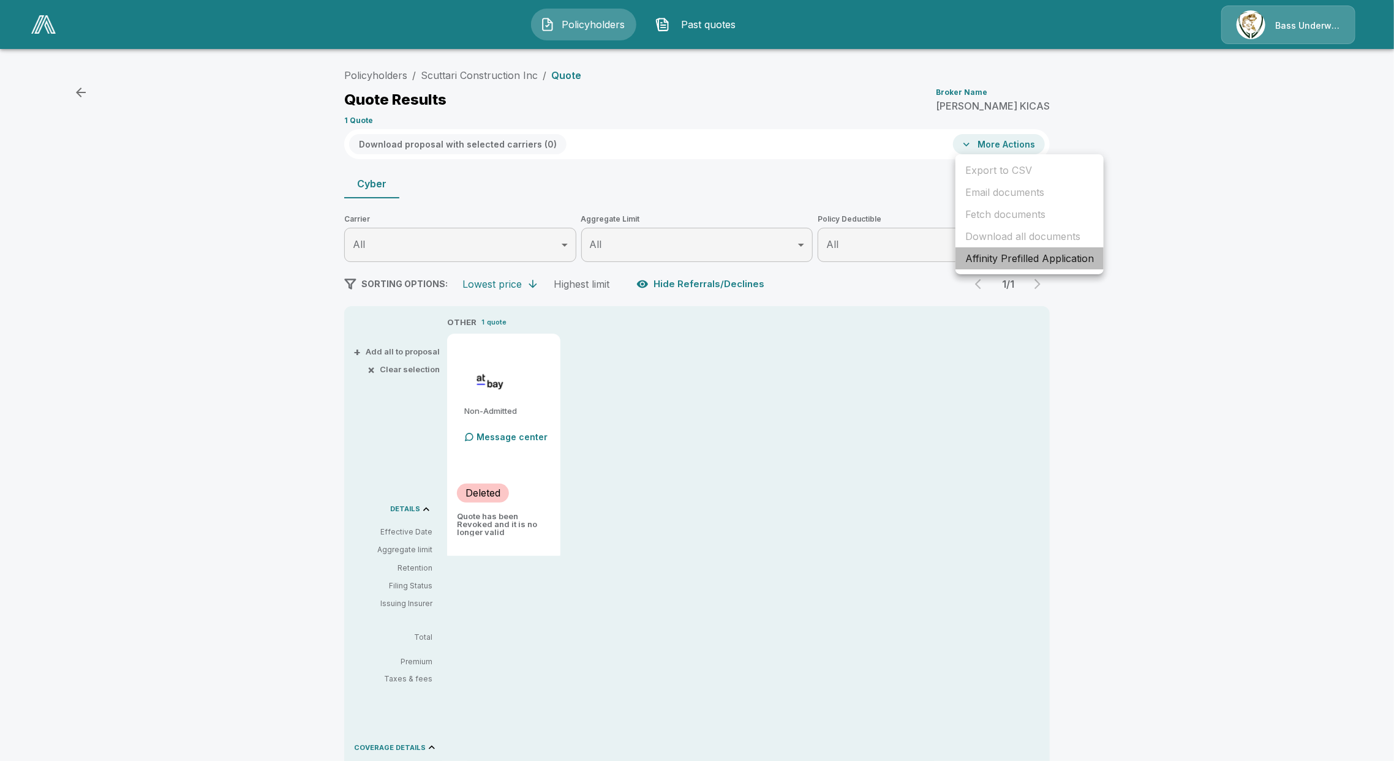
click at [989, 261] on li "Affinity Prefilled Application" at bounding box center [1029, 258] width 148 height 22
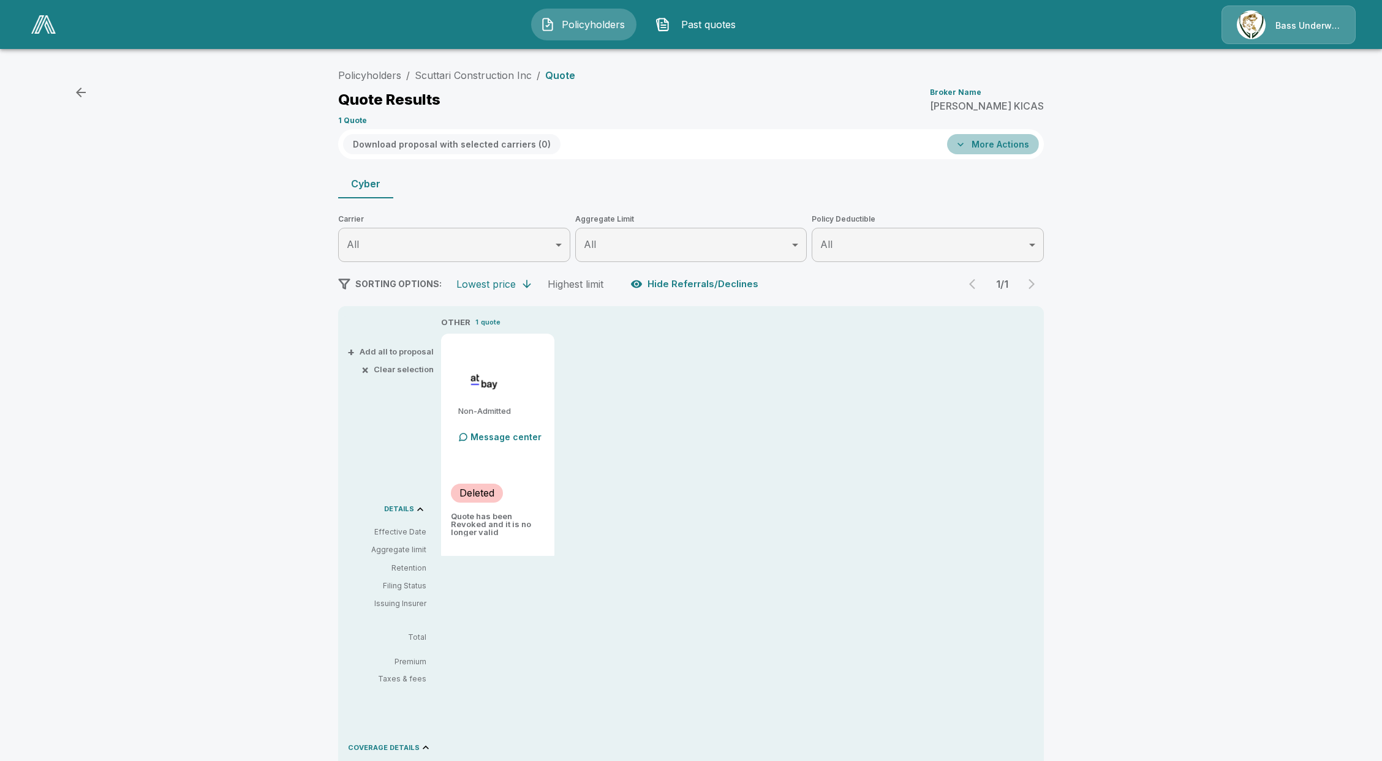
click at [976, 140] on button "More Actions" at bounding box center [993, 144] width 92 height 20
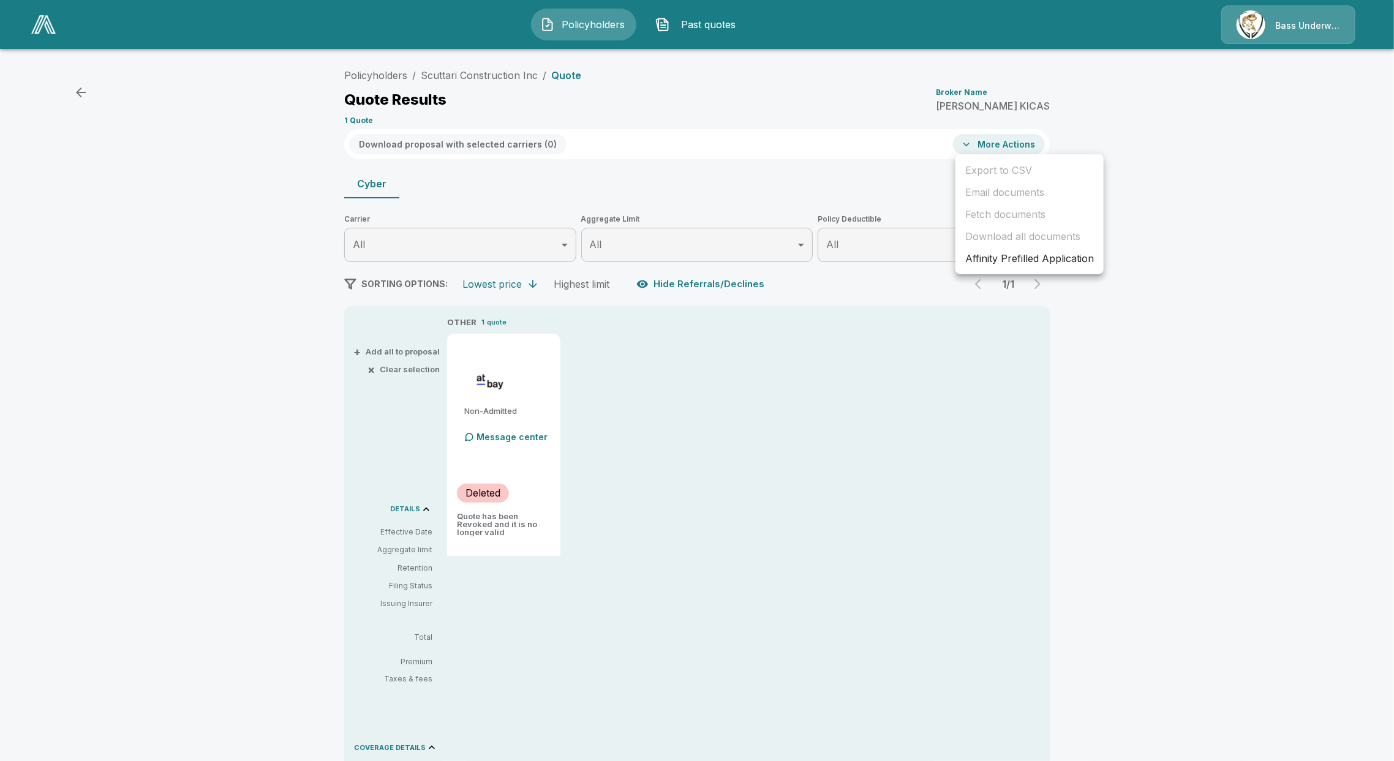
click at [1001, 270] on ul "Export to CSV Email documents Fetch documents Download all documents Affinity P…" at bounding box center [1029, 214] width 148 height 120
click at [1009, 257] on li "Affinity Prefilled Application" at bounding box center [1029, 258] width 148 height 22
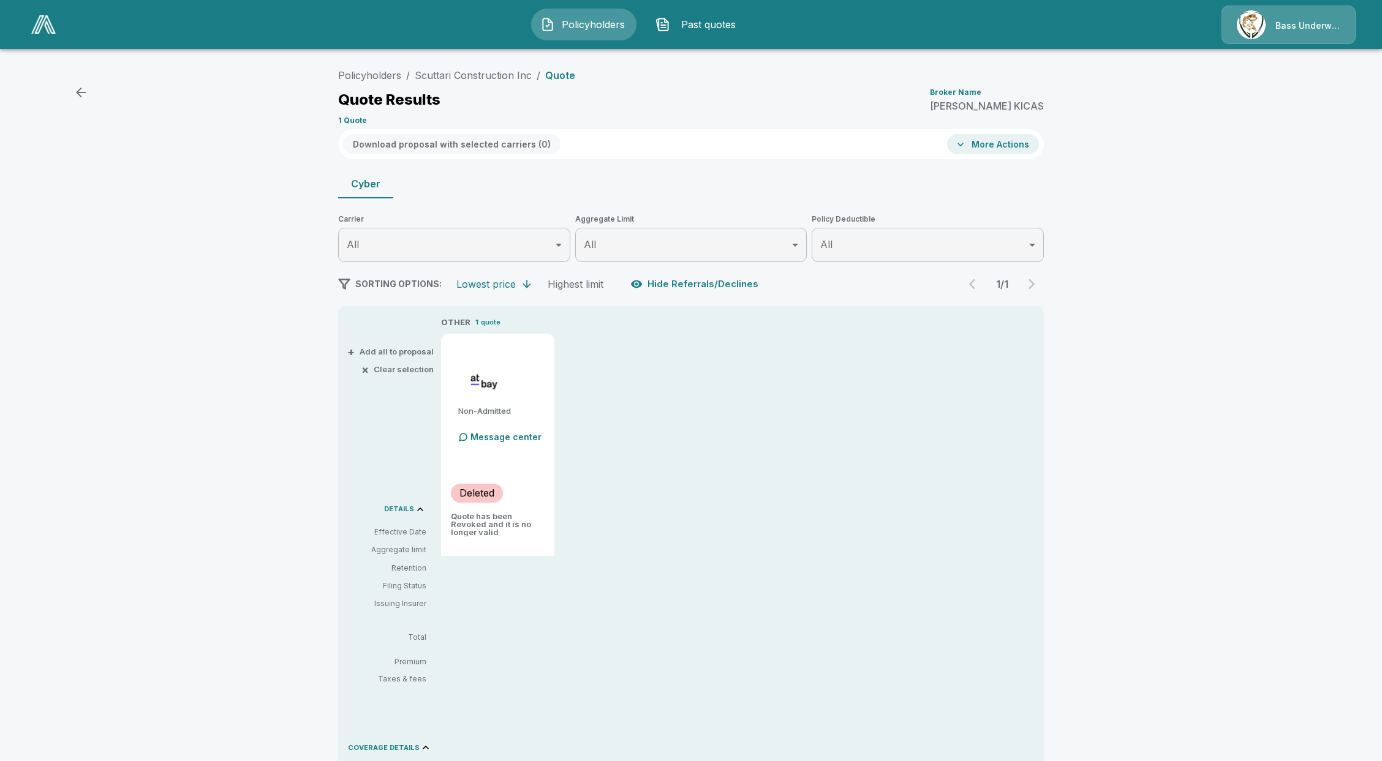
click at [1050, 71] on div "Policyholders / Scuttari Construction Inc / Quote Quote Results Broker Name CHR…" at bounding box center [690, 658] width 735 height 1191
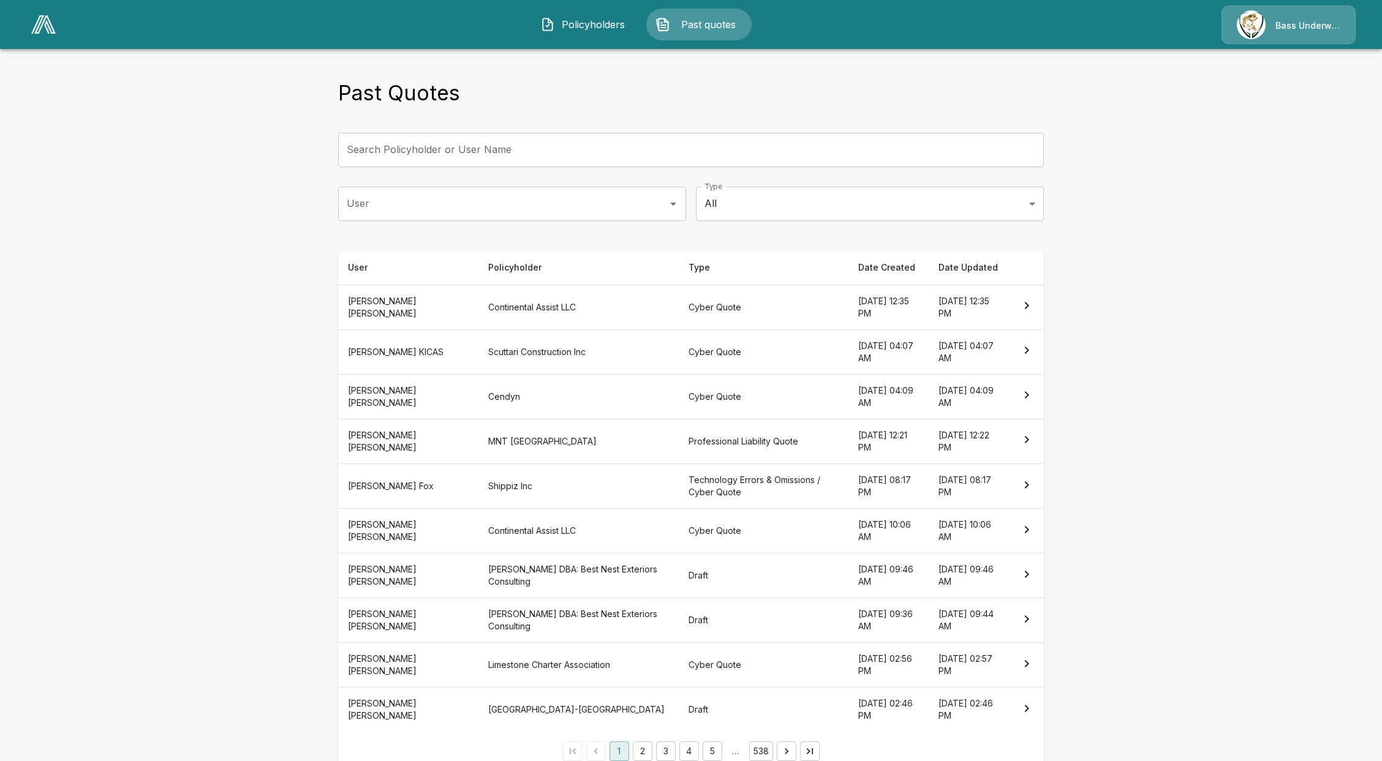
click at [478, 445] on th "MNT USA" at bounding box center [578, 441] width 200 height 45
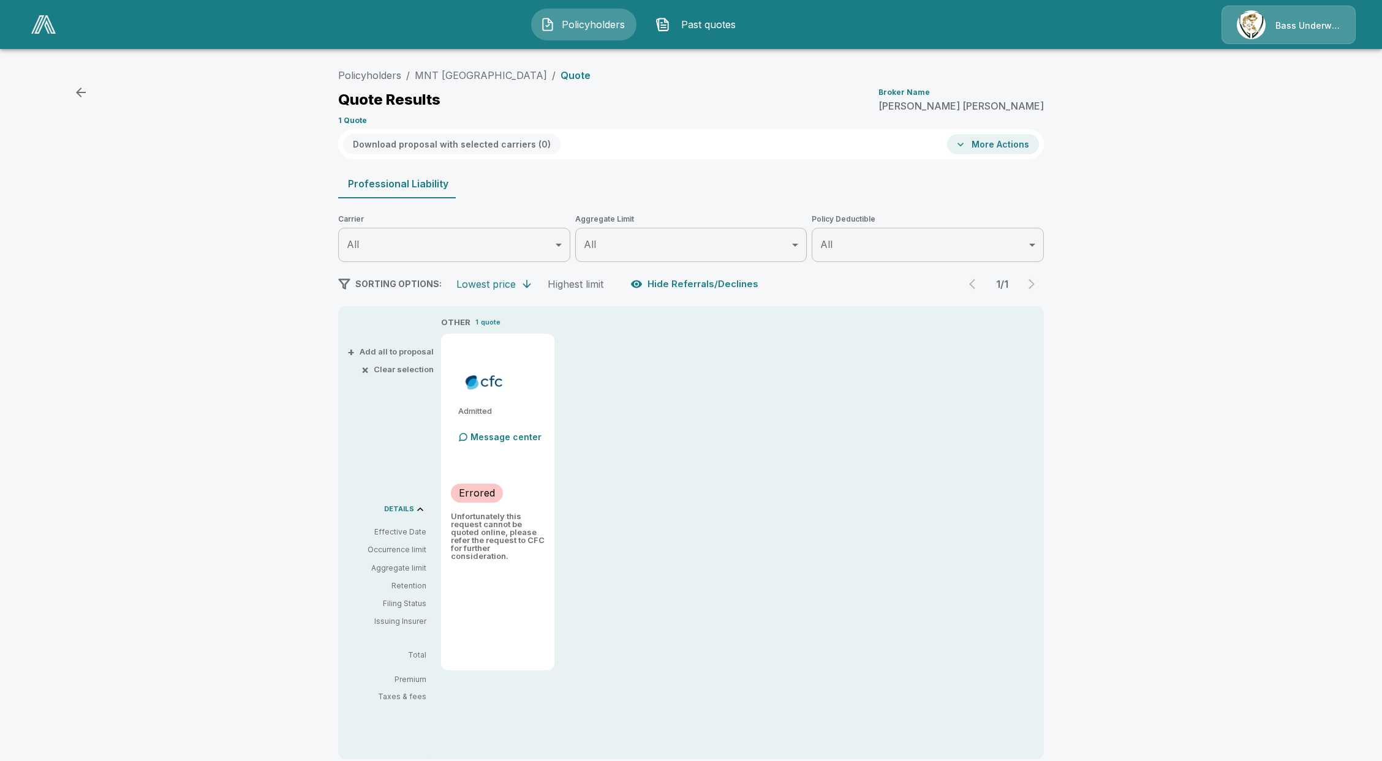
click at [1008, 141] on button "More Actions" at bounding box center [993, 144] width 92 height 20
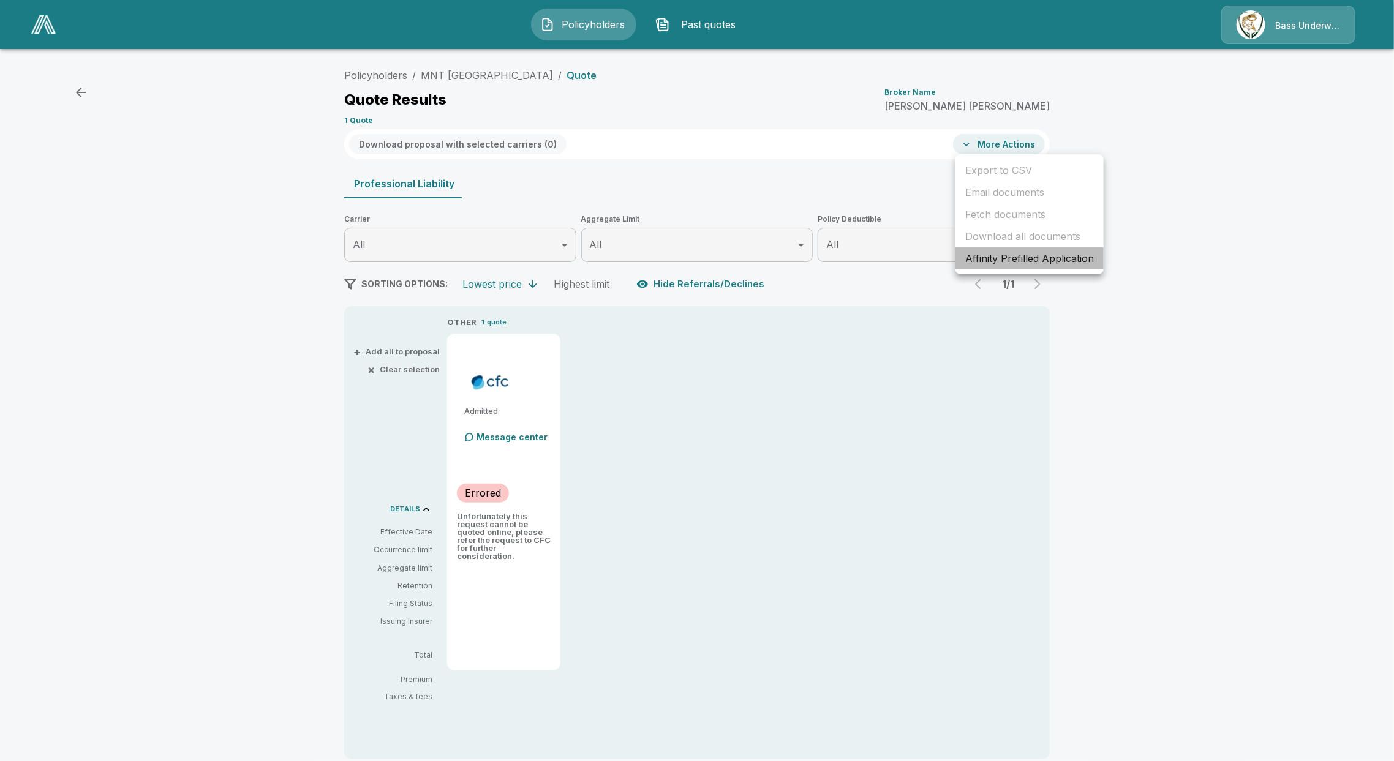
click at [1017, 255] on li "Affinity Prefilled Application" at bounding box center [1029, 258] width 148 height 22
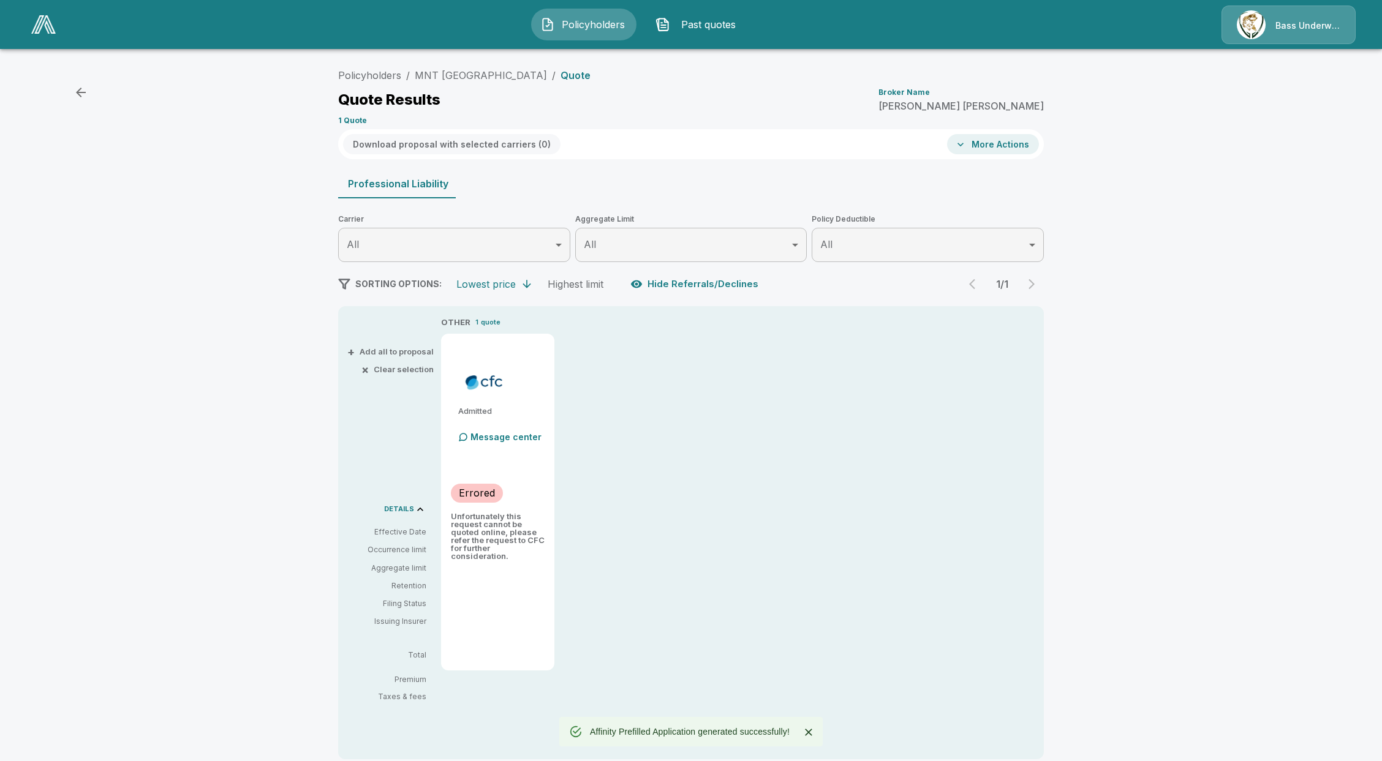
drag, startPoint x: 709, startPoint y: 263, endPoint x: 710, endPoint y: 271, distance: 7.4
click at [709, 266] on div "Policyholders / MNT USA / Quote Quote Results Broker Name D. GRAY COLLIER 1 Quo…" at bounding box center [690, 497] width 735 height 868
click at [710, 279] on button "Hide Referrals/Declines" at bounding box center [695, 284] width 135 height 23
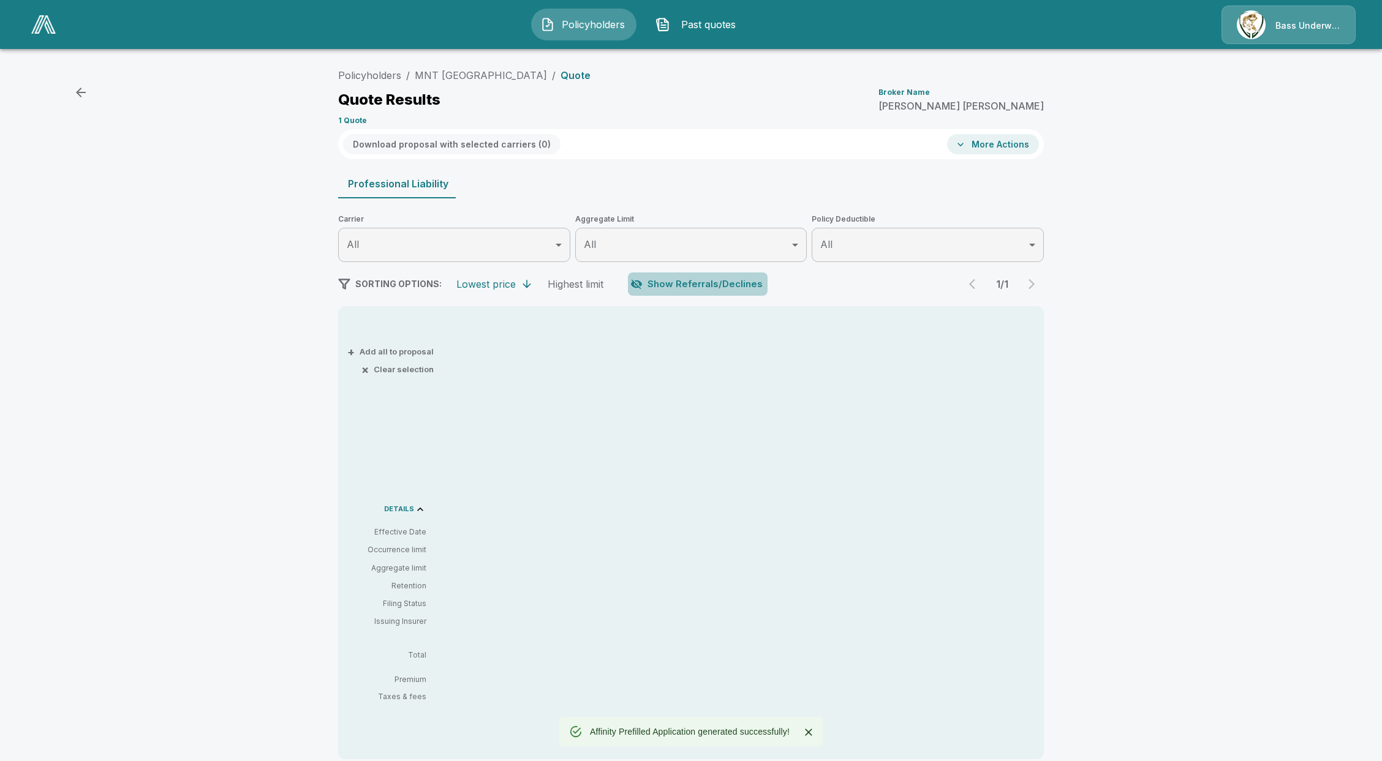
click at [710, 279] on button "Show Referrals/Declines" at bounding box center [698, 284] width 140 height 23
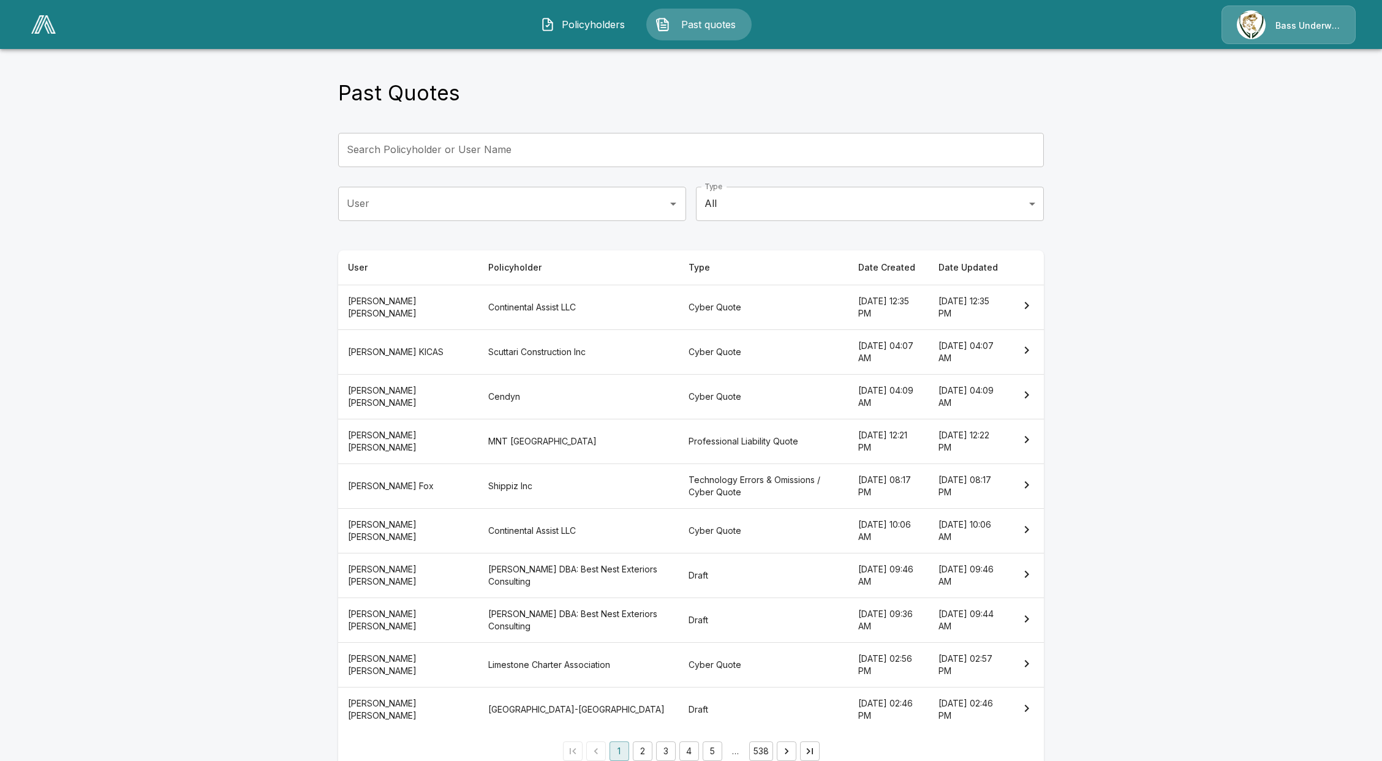
click at [564, 307] on th "Continental Assist LLC" at bounding box center [578, 307] width 200 height 45
click at [552, 661] on th "Limestone Charter Association" at bounding box center [578, 665] width 200 height 45
click at [679, 532] on th "Cyber Quote" at bounding box center [764, 531] width 170 height 45
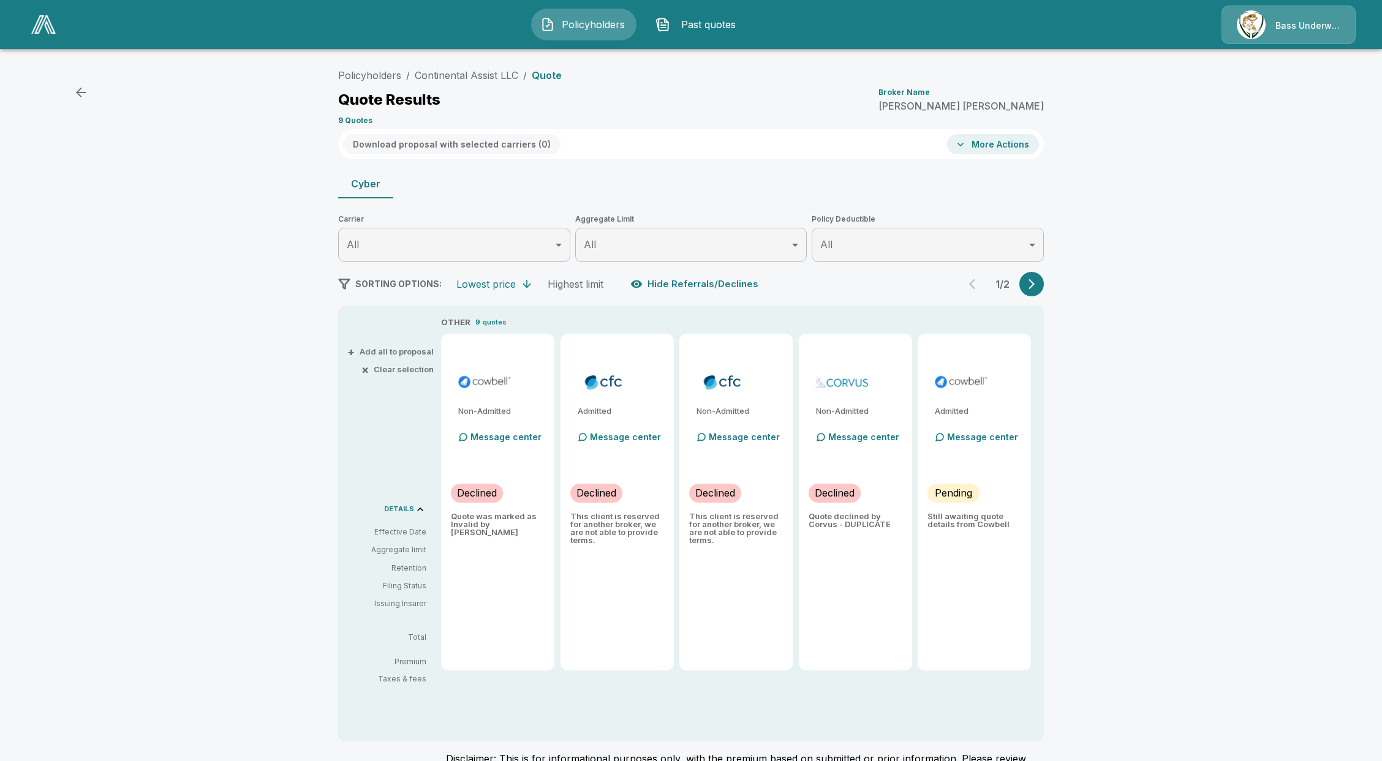
click at [1006, 151] on button "More Actions" at bounding box center [993, 144] width 92 height 20
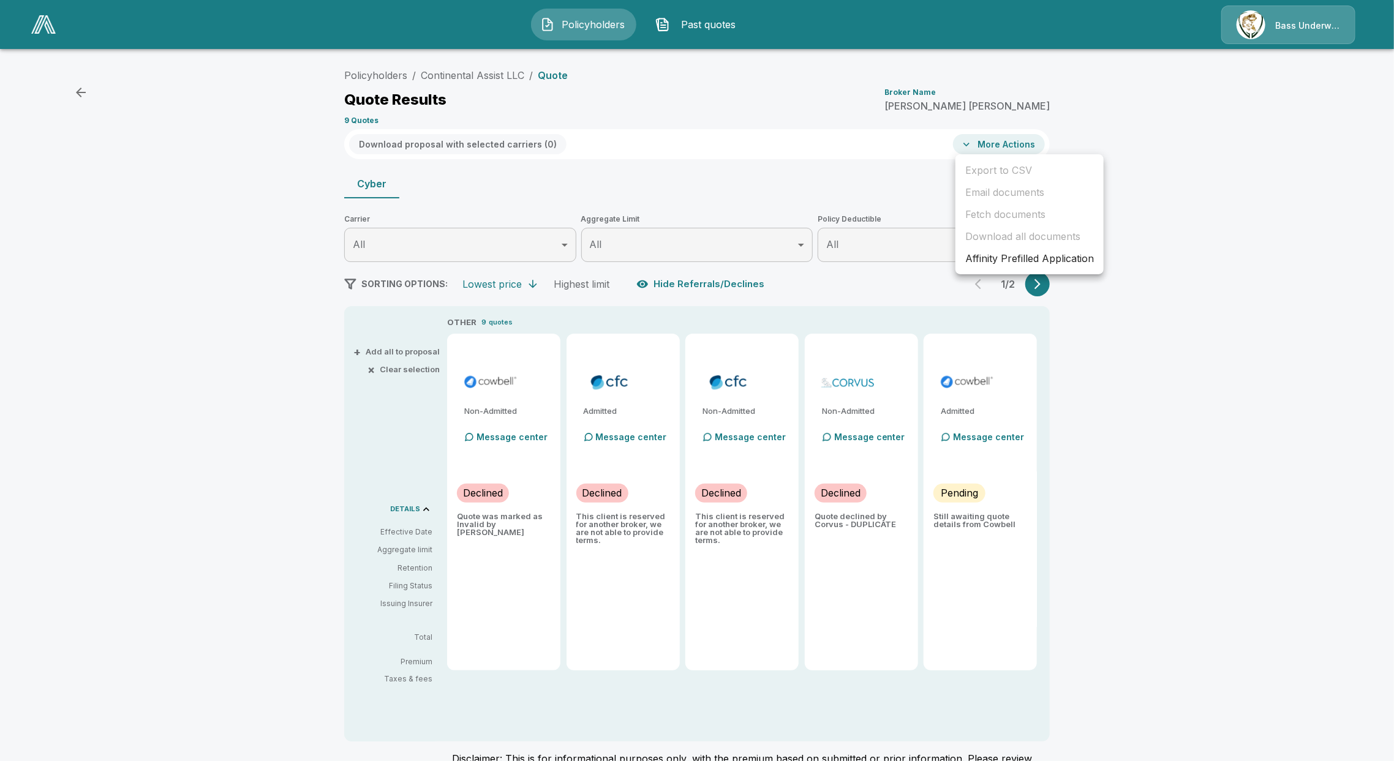
click at [1008, 254] on li "Affinity Prefilled Application" at bounding box center [1029, 258] width 148 height 22
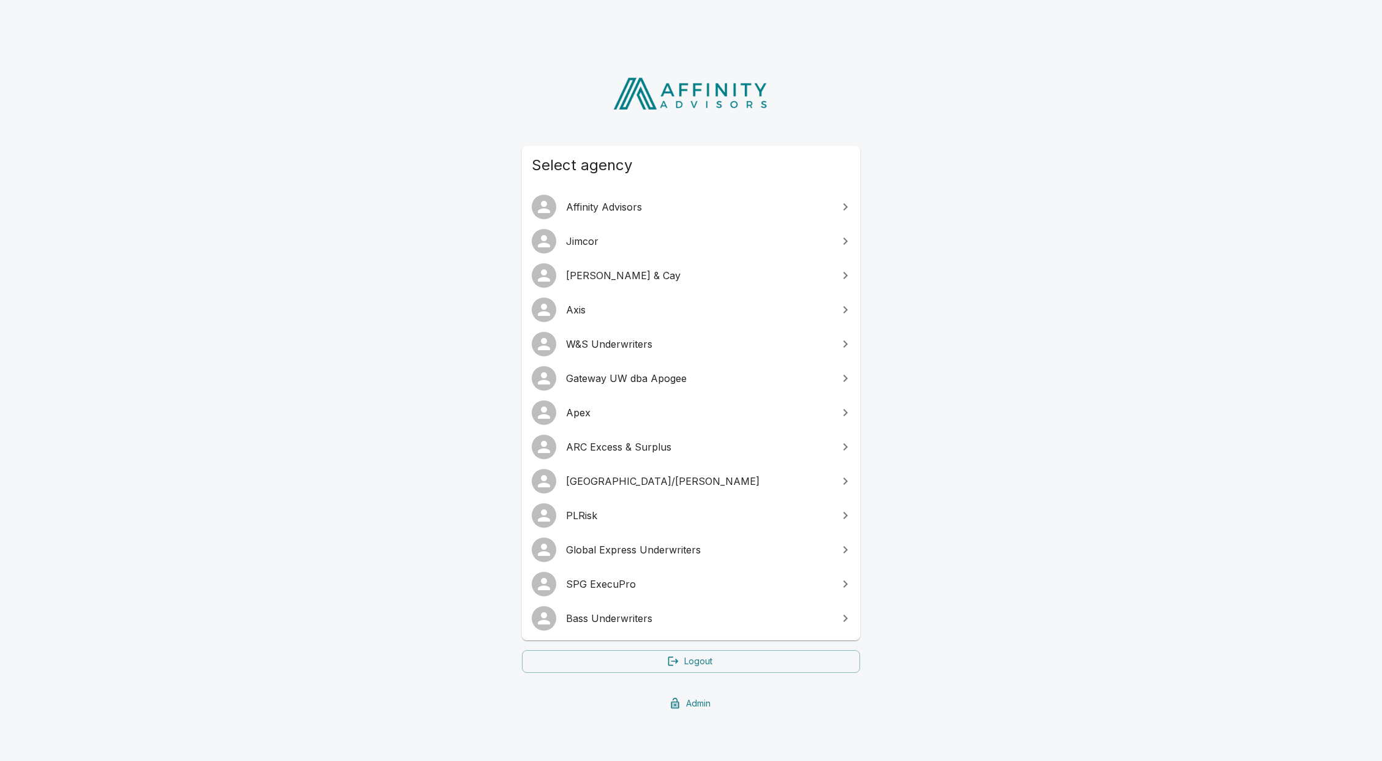
click at [649, 334] on link "W&S Underwriters" at bounding box center [691, 344] width 338 height 34
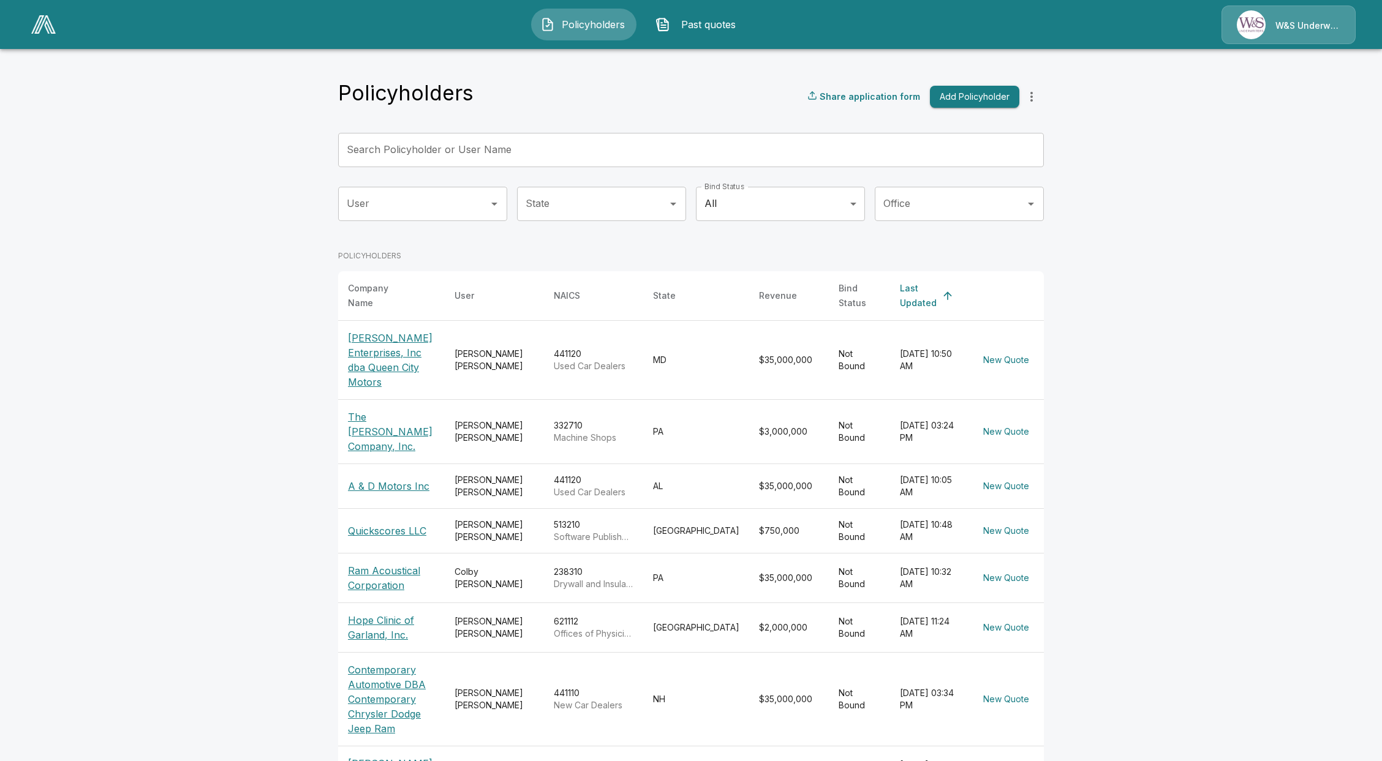
click at [695, 29] on span "Past quotes" at bounding box center [708, 24] width 67 height 15
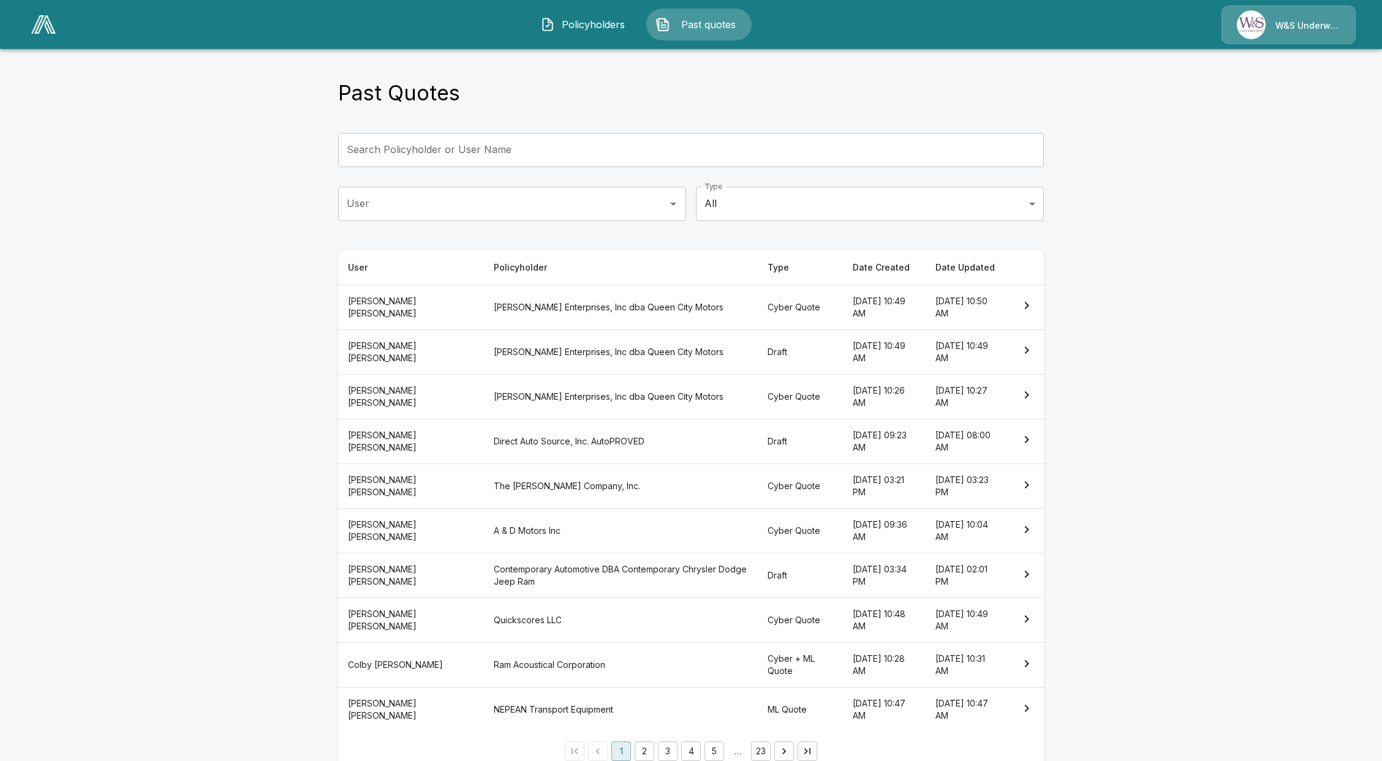
click at [576, 350] on th "[PERSON_NAME] Enterprises, Inc dba Queen City Motors" at bounding box center [621, 352] width 274 height 45
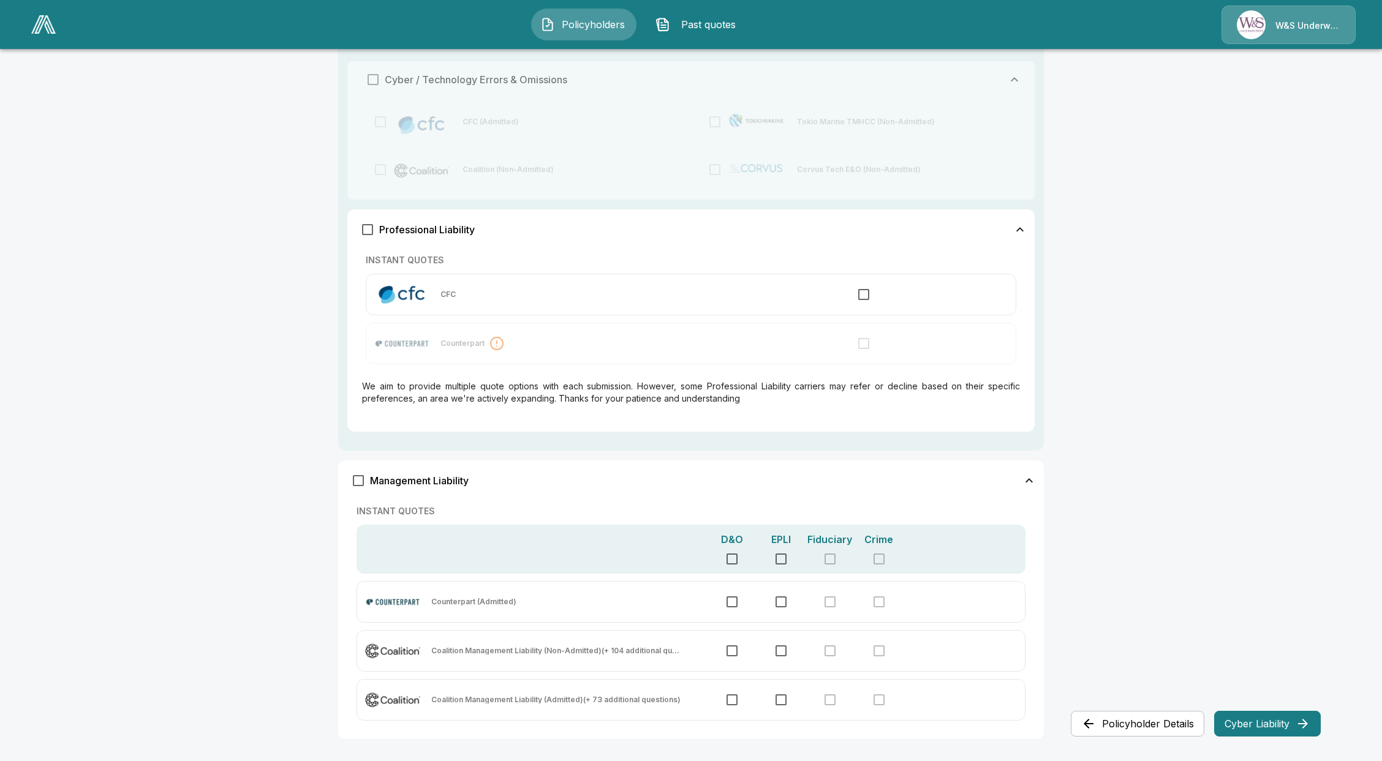
scroll to position [473, 0]
